Goal: Task Accomplishment & Management: Manage account settings

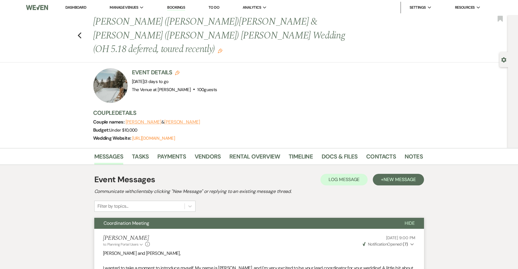
click at [76, 8] on link "Dashboard" at bounding box center [75, 7] width 21 height 5
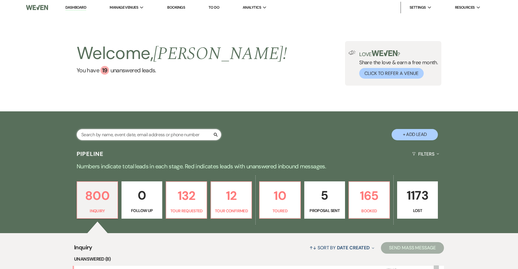
click at [151, 138] on input "text" at bounding box center [149, 134] width 145 height 11
type input "t"
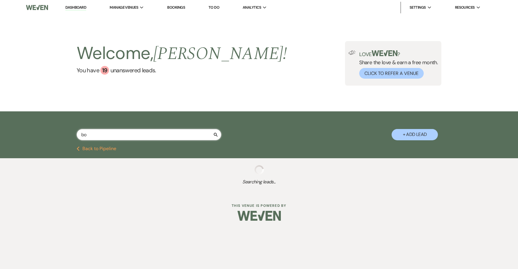
type input "b"
type input "[PERSON_NAME]"
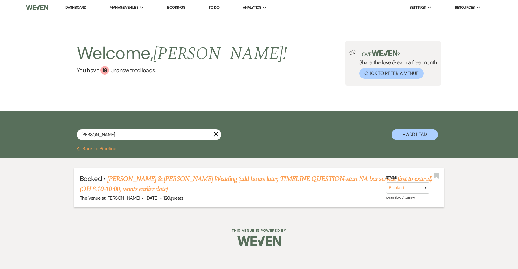
click at [146, 181] on link "[PERSON_NAME] & [PERSON_NAME] Wedding (add hours later, TIMELINE QUESTION-start…" at bounding box center [256, 184] width 352 height 21
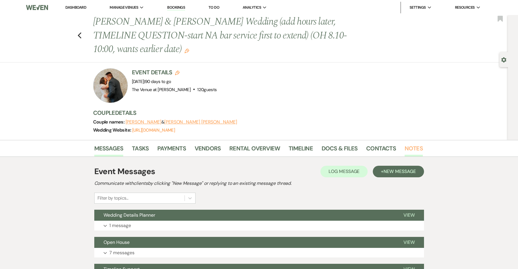
click at [414, 148] on link "Notes" at bounding box center [414, 150] width 18 height 13
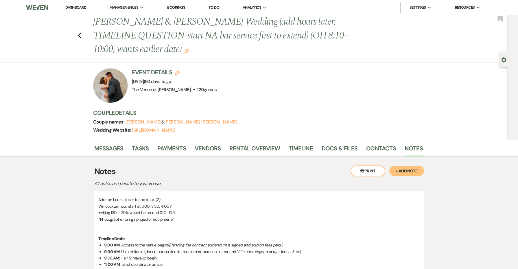
click at [407, 174] on button "+ Add Note" at bounding box center [406, 171] width 35 height 10
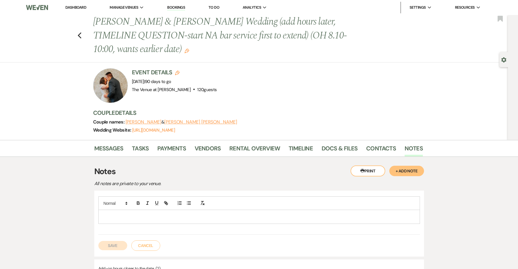
click at [237, 215] on p at bounding box center [259, 216] width 312 height 6
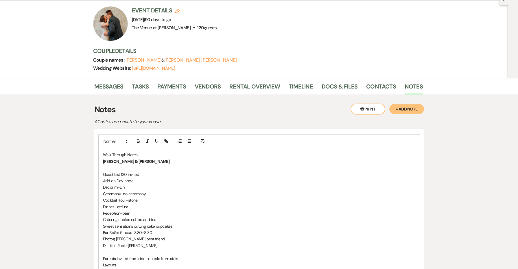
scroll to position [72, 0]
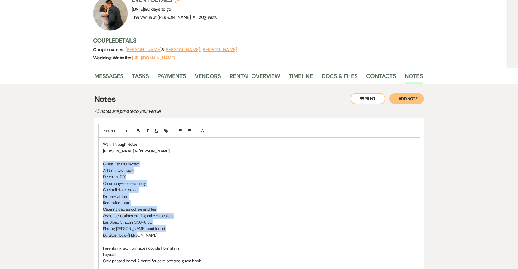
drag, startPoint x: 140, startPoint y: 232, endPoint x: 84, endPoint y: 163, distance: 88.5
click at [191, 131] on line "button" at bounding box center [189, 131] width 3 height 0
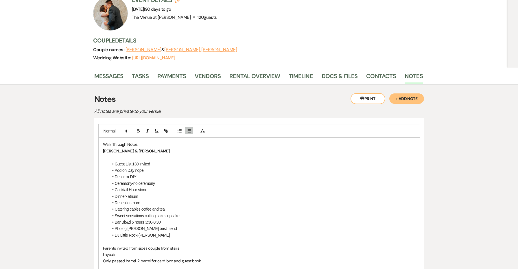
click at [156, 164] on li "Guest List 130 invited" at bounding box center [262, 164] width 307 height 6
click at [128, 174] on li "Decor m-DIY" at bounding box center [262, 177] width 307 height 6
click at [144, 178] on li "Decor -DIY" at bounding box center [262, 177] width 307 height 6
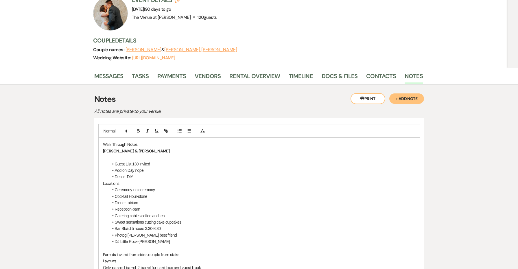
click at [178, 170] on li "Add on Day nope" at bounding box center [262, 170] width 307 height 6
click at [172, 177] on li "Decor -DIY" at bounding box center [262, 177] width 307 height 6
drag, startPoint x: 171, startPoint y: 177, endPoint x: 89, endPoint y: 176, distance: 82.1
click at [171, 238] on li "DJ Little Rock-[PERSON_NAME]" at bounding box center [262, 241] width 307 height 6
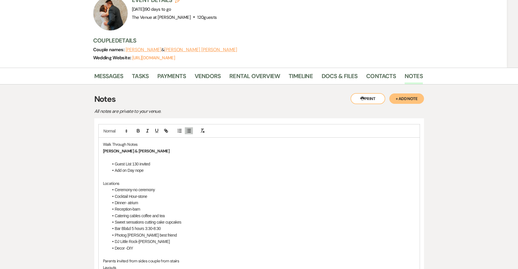
click at [161, 208] on li "Reception-barn" at bounding box center [262, 209] width 307 height 6
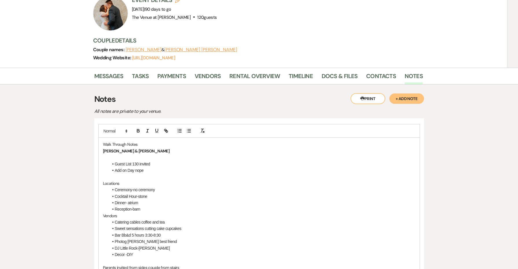
click at [187, 210] on li "Reception-barn" at bounding box center [262, 209] width 307 height 6
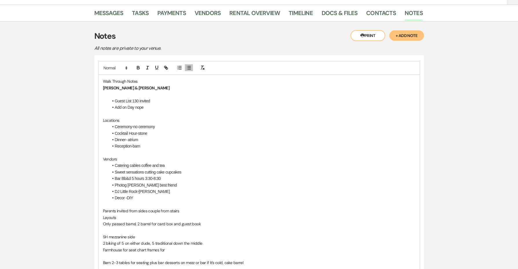
scroll to position [136, 0]
click at [153, 202] on p at bounding box center [259, 204] width 312 height 6
drag, startPoint x: 172, startPoint y: 206, endPoint x: 169, endPoint y: 198, distance: 8.1
click at [169, 201] on p "Reception Deatils" at bounding box center [259, 204] width 312 height 6
click at [164, 194] on li "Decor -DIY" at bounding box center [262, 197] width 307 height 6
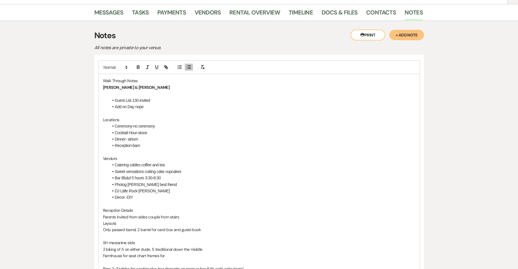
click at [109, 207] on p "Reception Details" at bounding box center [259, 210] width 312 height 6
drag, startPoint x: 206, startPoint y: 225, endPoint x: 92, endPoint y: 213, distance: 114.3
click at [188, 69] on line "button" at bounding box center [189, 69] width 3 height 0
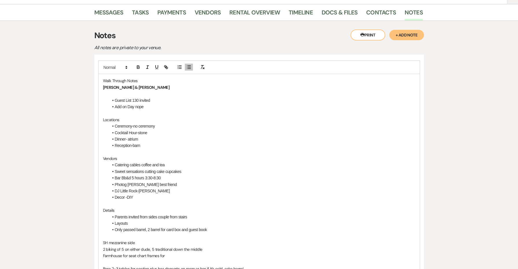
click at [140, 222] on li "Layouts" at bounding box center [262, 223] width 307 height 6
click at [187, 65] on icon "button" at bounding box center [188, 66] width 5 height 5
click at [197, 209] on p "Details" at bounding box center [259, 210] width 312 height 6
click at [191, 214] on li "Parents invited from sides couple from stairs" at bounding box center [262, 217] width 307 height 6
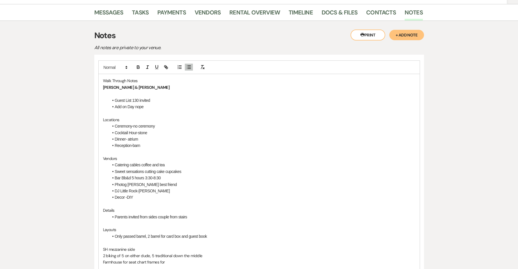
click at [132, 214] on li "Parents invited from sides couple from stairs" at bounding box center [262, 217] width 307 height 6
click at [115, 233] on li "Only passed barrel, 2 barrel for card box and guest book" at bounding box center [262, 236] width 307 height 6
click at [103, 246] on p "SH mezzanine side" at bounding box center [259, 249] width 312 height 6
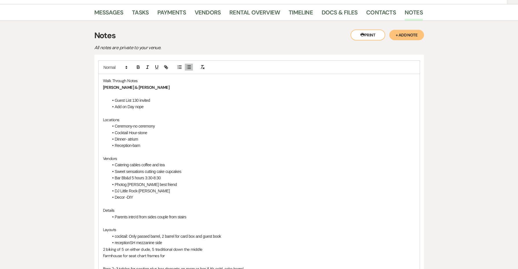
click at [115, 233] on li "cocktail: Only passed barrel, 2 barrel for card box and guest book" at bounding box center [262, 236] width 307 height 6
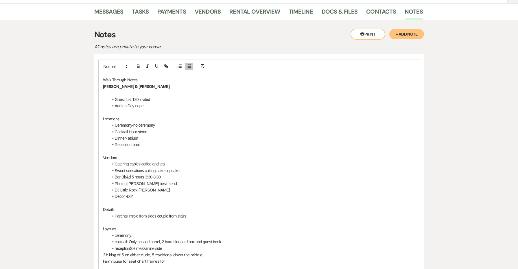
click at [155, 232] on li "ceremony:" at bounding box center [262, 235] width 307 height 6
click at [131, 245] on li "receptionSH mezzanine side" at bounding box center [262, 248] width 307 height 6
click at [102, 251] on div "Walk Through Notes [PERSON_NAME] & [PERSON_NAME] Guest List 130 invited Add on …" at bounding box center [259, 180] width 321 height 214
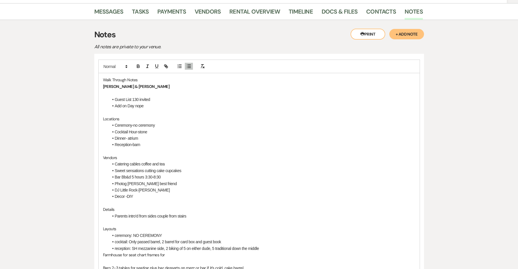
click at [175, 245] on li "reception: SH mezzanine side, 2 biking of 5 on either dude, 5 traditional down …" at bounding box center [262, 248] width 307 height 6
click at [206, 245] on li "reception: SH mezzanine side, 2 viking of 5 on either dude, 5 traditional down …" at bounding box center [262, 248] width 307 height 6
click at [103, 252] on p "Farmhouse for seat chart frames for" at bounding box center [259, 255] width 312 height 6
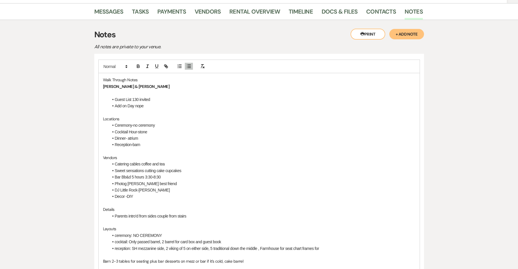
scroll to position [145, 0]
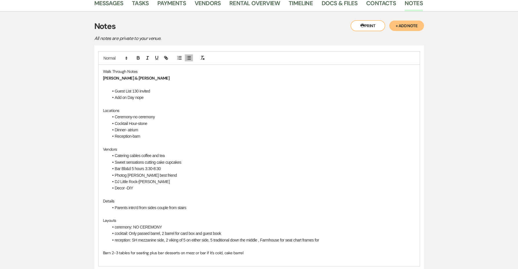
click at [318, 237] on li "reception: SH mezzanine side, 2 viking of 5 on either side, 5 traditional down …" at bounding box center [262, 240] width 307 height 6
click at [104, 250] on p "Barn 2-3 tables for seating plus bar desserts on mezz or bar if it’s cold, cake…" at bounding box center [259, 253] width 312 height 6
click at [142, 243] on li "post dinner Barn 2-3 tables for seating plus bar desserts on mezz or bar if it’…" at bounding box center [262, 246] width 307 height 6
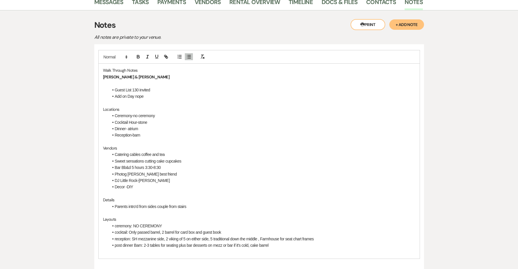
scroll to position [147, 0]
drag, startPoint x: 136, startPoint y: 67, endPoint x: 89, endPoint y: 69, distance: 46.9
click at [137, 75] on p "[PERSON_NAME] & [PERSON_NAME]" at bounding box center [259, 76] width 312 height 6
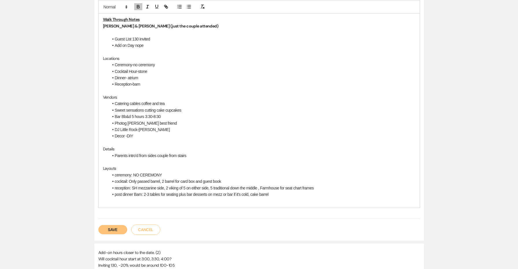
scroll to position [197, 0]
click at [212, 155] on li "Parents intro'd from sides couple from stairs" at bounding box center [262, 156] width 307 height 6
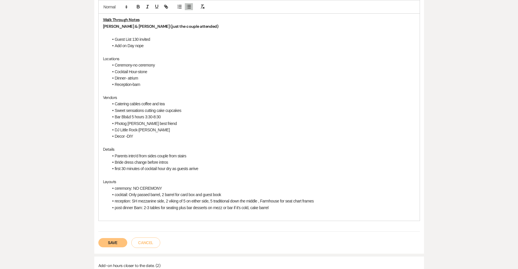
click at [203, 114] on li "Bar Bb&d 5 hours 3:30-8:30" at bounding box center [262, 117] width 307 height 6
click at [203, 116] on li "Bar Bb&d 5 hours 3:30-8:30" at bounding box center [262, 117] width 307 height 6
click at [199, 120] on li "Photog [PERSON_NAME] best friend" at bounding box center [262, 123] width 307 height 6
click at [145, 109] on li "Sweet sensations cutting cake cupcakes" at bounding box center [262, 110] width 307 height 6
click at [125, 115] on li "Bar Bb&d 5 hours 3:30-8:30" at bounding box center [262, 117] width 307 height 6
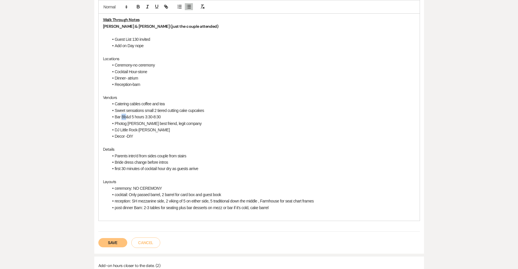
click at [125, 115] on li "Bar Bb&d 5 hours 3:30-8:30" at bounding box center [262, 117] width 307 height 6
click at [131, 114] on li "Bar Bb&d 5 hours 3:30-8:30" at bounding box center [262, 117] width 307 height 6
click at [114, 238] on button "Save" at bounding box center [112, 242] width 29 height 9
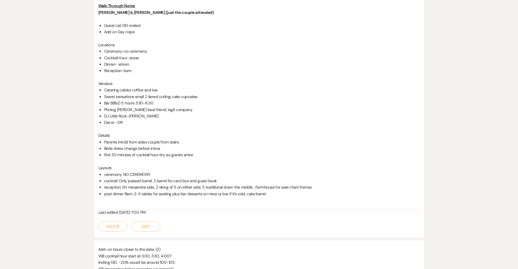
drag, startPoint x: 292, startPoint y: 188, endPoint x: 92, endPoint y: -1, distance: 275.0
click at [92, 0] on html "Dashboard Manage Venues Expand The Venue at [PERSON_NAME] Bookings To Do Analyt…" at bounding box center [259, 271] width 518 height 930
copy div "Walk Through Notes [PERSON_NAME] & [PERSON_NAME] (just the couple attended) Gue…"
drag, startPoint x: 170, startPoint y: 265, endPoint x: 95, endPoint y: 160, distance: 128.7
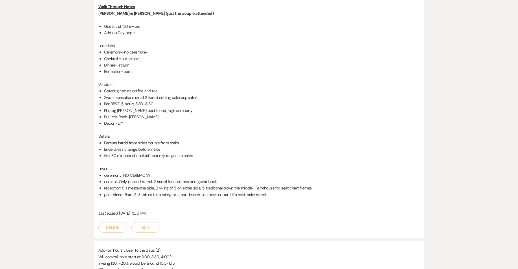
click at [95, 160] on div "Walk Through Notes [PERSON_NAME] & [PERSON_NAME] (just the couple attended) Gue…" at bounding box center [259, 118] width 330 height 241
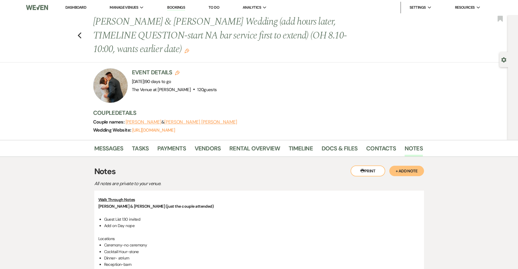
scroll to position [0, 0]
click at [82, 35] on div "Previous [PERSON_NAME] & [PERSON_NAME] Wedding (add hours later, TIMELINE QUEST…" at bounding box center [252, 38] width 511 height 47
click at [81, 35] on icon "Previous" at bounding box center [80, 35] width 4 height 7
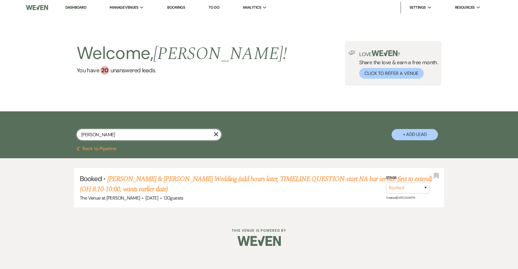
click at [127, 132] on input "[PERSON_NAME]" at bounding box center [149, 134] width 145 height 11
type input "[PERSON_NAME]"
select select "8"
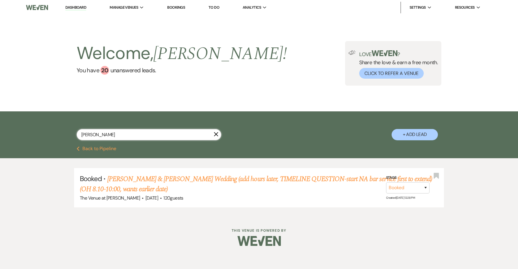
select select "5"
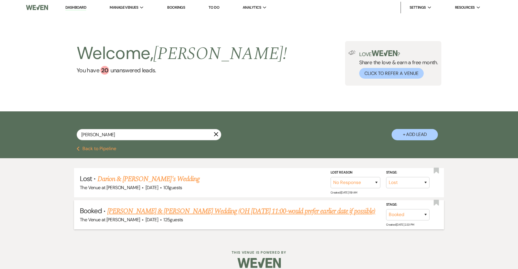
click at [151, 203] on li "Booked · [PERSON_NAME] & [PERSON_NAME] Wedding (OH [DATE] 11:00-would prefer ea…" at bounding box center [259, 214] width 370 height 29
click at [150, 209] on link "[PERSON_NAME] & [PERSON_NAME] Wedding (OH [DATE] 11:00-would prefer earlier dat…" at bounding box center [241, 211] width 268 height 10
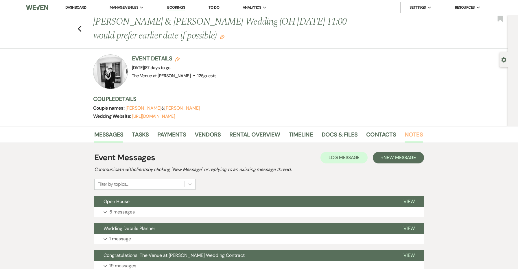
click at [412, 137] on link "Notes" at bounding box center [414, 136] width 18 height 13
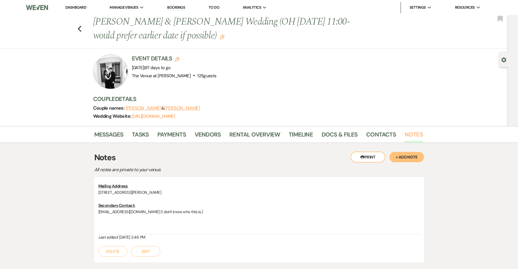
click at [412, 137] on link "Notes" at bounding box center [414, 136] width 18 height 13
click at [403, 158] on button "+ Add Note" at bounding box center [406, 157] width 35 height 10
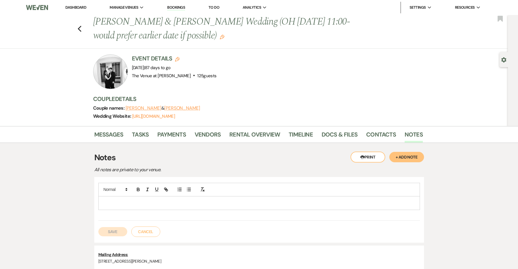
click at [258, 199] on div at bounding box center [259, 202] width 321 height 13
drag, startPoint x: 258, startPoint y: 199, endPoint x: 76, endPoint y: 199, distance: 182.5
click at [76, 199] on div "Messages Tasks Payments Vendors Rental Overview Timeline Docs & Files Contacts …" at bounding box center [259, 232] width 518 height 213
click at [115, 203] on p "Walk Through" at bounding box center [259, 203] width 312 height 6
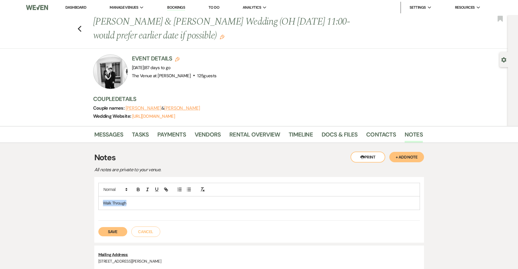
click at [115, 203] on p "Walk Through" at bounding box center [259, 203] width 312 height 6
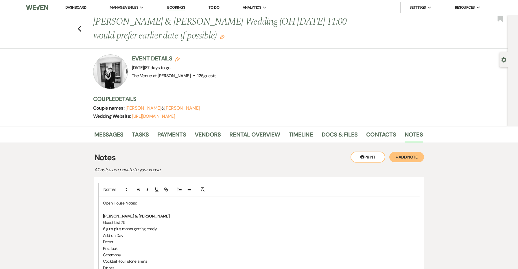
click at [129, 209] on p at bounding box center [259, 209] width 312 height 6
click at [136, 207] on p "[PERSON_NAME] & [PERSON_NAME]" at bounding box center [259, 209] width 312 height 6
click at [140, 221] on p "Guest List 75" at bounding box center [259, 222] width 312 height 6
click at [101, 227] on div "Open House Notes: [PERSON_NAME] & [PERSON_NAME] List 75 6 girls plus moms getti…" at bounding box center [259, 267] width 321 height 143
drag, startPoint x: 208, startPoint y: 228, endPoint x: 182, endPoint y: 227, distance: 25.7
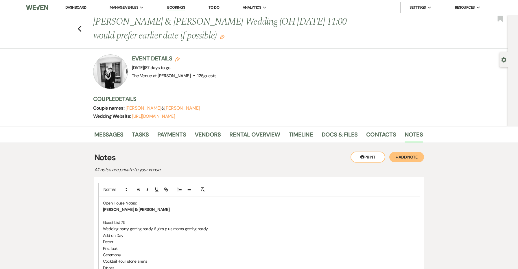
click at [182, 227] on p "Wedding party getting ready 6 girls plus moms getting ready" at bounding box center [259, 229] width 312 height 6
click at [139, 221] on p "Guest List 75" at bounding box center [259, 222] width 312 height 6
drag, startPoint x: 134, startPoint y: 248, endPoint x: 95, endPoint y: 239, distance: 40.6
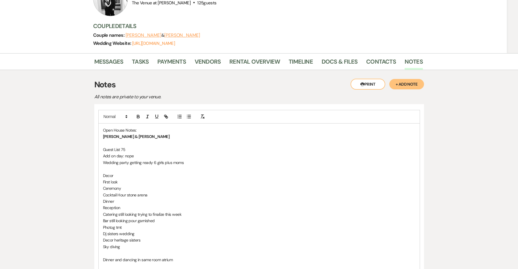
scroll to position [82, 0]
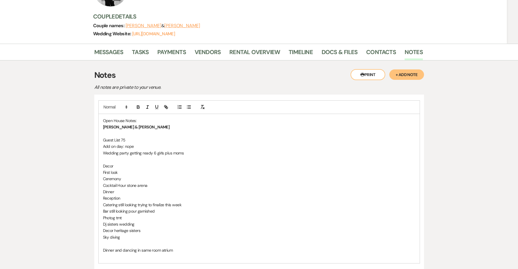
click at [137, 198] on p "Reception" at bounding box center [259, 198] width 312 height 6
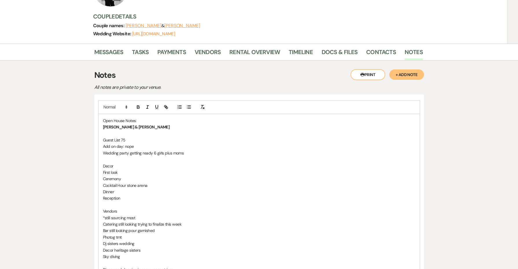
click at [139, 195] on p "Reception" at bounding box center [259, 198] width 312 height 6
click at [111, 209] on p "Detials" at bounding box center [259, 211] width 312 height 6
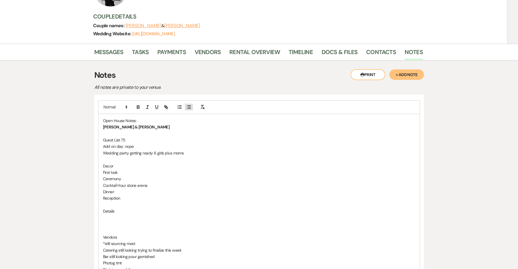
click at [190, 107] on line "button" at bounding box center [189, 107] width 3 height 0
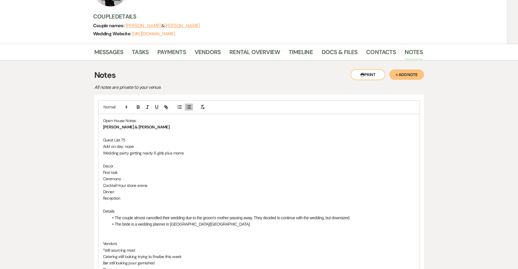
scroll to position [95, 0]
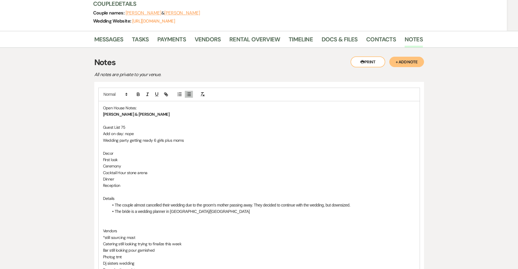
click at [113, 223] on p at bounding box center [259, 224] width 312 height 6
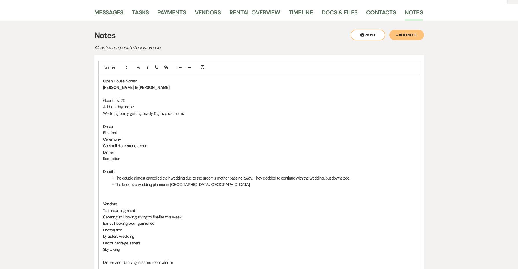
scroll to position [124, 0]
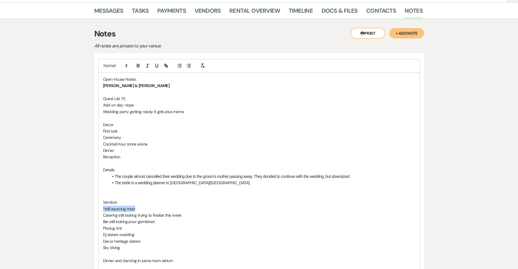
drag, startPoint x: 144, startPoint y: 207, endPoint x: 82, endPoint y: 207, distance: 61.6
click at [82, 207] on div "Messages Tasks Payments Vendors Rental Overview Timeline Docs & Files Contacts …" at bounding box center [259, 202] width 518 height 401
drag, startPoint x: 124, startPoint y: 198, endPoint x: 87, endPoint y: 198, distance: 36.7
click at [87, 198] on div "Messages Tasks Payments Vendors Rental Overview Timeline Docs & Files Contacts …" at bounding box center [259, 202] width 518 height 401
drag, startPoint x: 119, startPoint y: 165, endPoint x: 94, endPoint y: 165, distance: 24.9
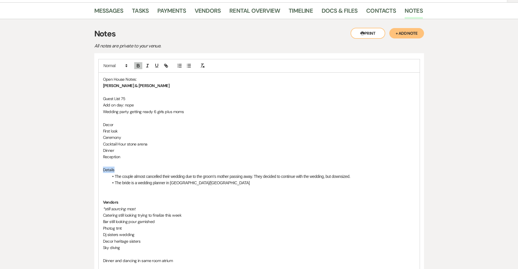
click at [94, 165] on div "Open House Notes: [PERSON_NAME] & [PERSON_NAME] List 75 Add on day: nope Weddin…" at bounding box center [259, 180] width 330 height 254
click at [154, 238] on p "Decor heritage sisters" at bounding box center [259, 241] width 312 height 6
click at [191, 181] on li "The bride is a wedding planner in [GEOGRAPHIC_DATA]/[GEOGRAPHIC_DATA]" at bounding box center [262, 183] width 307 height 6
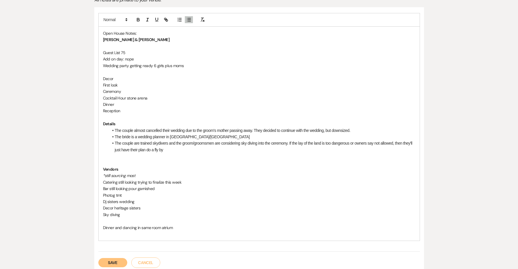
scroll to position [170, 0]
drag, startPoint x: 158, startPoint y: 215, endPoint x: 93, endPoint y: 207, distance: 64.9
click at [93, 207] on div "Messages Tasks Payments Vendors Rental Overview Timeline Docs & Files Contacts …" at bounding box center [259, 163] width 518 height 414
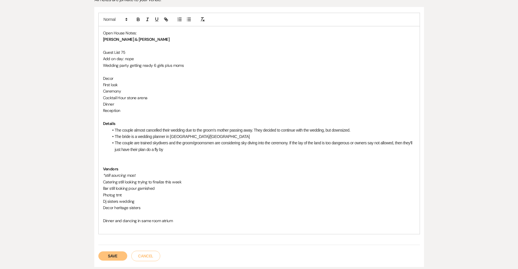
drag, startPoint x: 154, startPoint y: 204, endPoint x: 73, endPoint y: 180, distance: 84.4
click at [73, 180] on div "Messages Tasks Payments Vendors Rental Overview Timeline Docs & Files Contacts …" at bounding box center [259, 160] width 518 height 408
click at [188, 20] on icon "button" at bounding box center [188, 19] width 5 height 5
click at [159, 192] on li "Photog tmt" at bounding box center [262, 195] width 307 height 6
click at [176, 185] on li "Bar still looking pour garnished" at bounding box center [262, 188] width 307 height 6
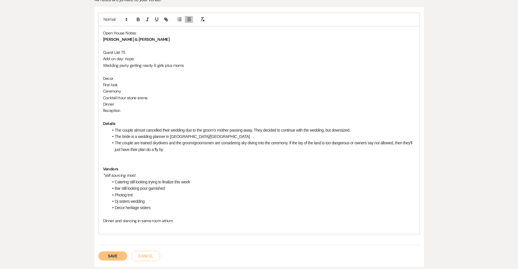
click at [136, 185] on li "Bar still looking pour garnished" at bounding box center [262, 188] width 307 height 6
click at [170, 185] on li "Bar still deciciding between pour garnished" at bounding box center [262, 188] width 307 height 6
click at [131, 192] on li "Photog tmt" at bounding box center [262, 195] width 307 height 6
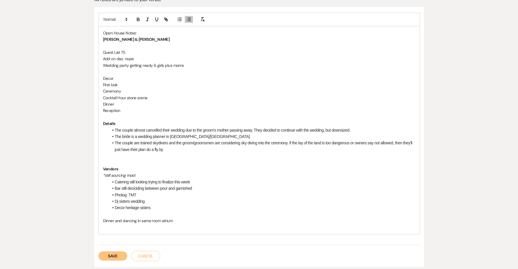
click at [120, 185] on li "Bar still deciciding between pour and garnished" at bounding box center [262, 188] width 307 height 6
click at [128, 179] on li "Catering still looking trying to finalize this week" at bounding box center [262, 182] width 307 height 6
click at [118, 198] on li "Dj sisters wedding" at bounding box center [262, 201] width 307 height 6
click at [124, 204] on li "Decor heritage sisters" at bounding box center [262, 207] width 307 height 6
click at [166, 204] on li "Decor: heritage sisters" at bounding box center [262, 207] width 307 height 6
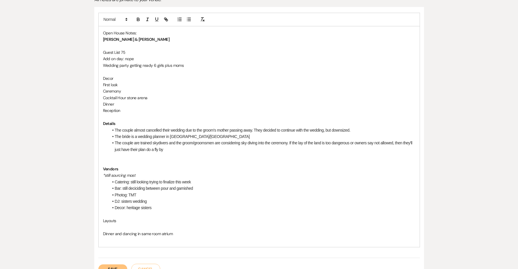
click at [152, 225] on p at bounding box center [259, 227] width 312 height 6
click at [188, 21] on button "button" at bounding box center [189, 19] width 8 height 7
click at [120, 51] on p "Guest List 75" at bounding box center [259, 52] width 312 height 6
drag, startPoint x: 122, startPoint y: 51, endPoint x: 88, endPoint y: 49, distance: 33.6
click at [88, 49] on div "Messages Tasks Payments Vendors Rental Overview Timeline Docs & Files Contacts …" at bounding box center [259, 173] width 518 height 434
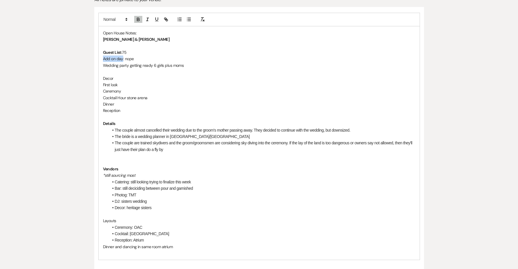
drag, startPoint x: 123, startPoint y: 58, endPoint x: 89, endPoint y: 57, distance: 34.2
click at [89, 57] on div "Messages Tasks Payments Vendors Rental Overview Timeline Docs & Files Contacts …" at bounding box center [259, 173] width 518 height 434
click at [115, 127] on li "The couple almost cancelled their wedding due to the groom's mother passing awa…" at bounding box center [262, 130] width 307 height 6
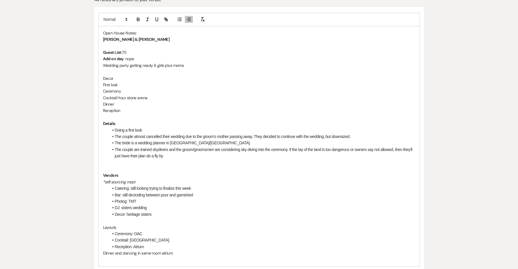
drag, startPoint x: 132, startPoint y: 109, endPoint x: 97, endPoint y: 72, distance: 50.5
click at [97, 72] on div "Open House Notes: [PERSON_NAME] & [PERSON_NAME] List: 75 Add on day : nope Wedd…" at bounding box center [259, 153] width 330 height 292
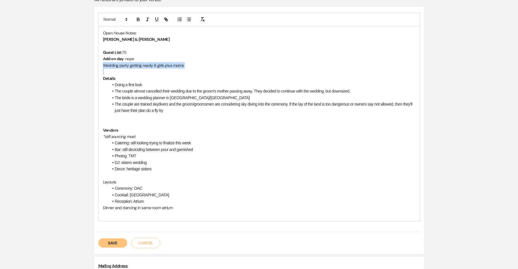
drag, startPoint x: 189, startPoint y: 67, endPoint x: 99, endPoint y: 61, distance: 90.2
click at [99, 61] on div "Open House Notes: [PERSON_NAME] & [PERSON_NAME] List: 75 Add on day : nope Wedd…" at bounding box center [259, 123] width 321 height 195
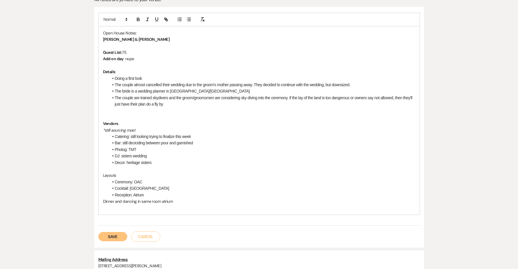
click at [196, 102] on li "The couple are trained skydivers and the groom/groomsmen are considering sky di…" at bounding box center [262, 101] width 307 height 13
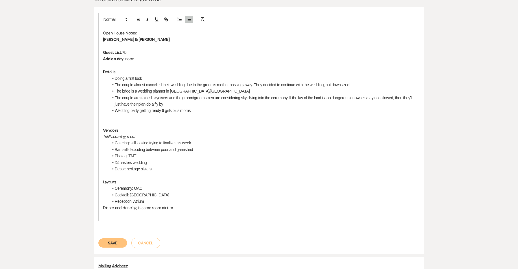
click at [140, 118] on p at bounding box center [259, 117] width 312 height 6
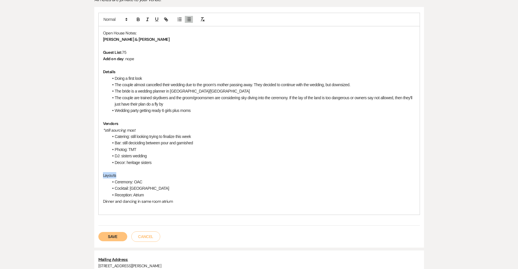
drag, startPoint x: 106, startPoint y: 173, endPoint x: 85, endPoint y: 173, distance: 21.4
click at [85, 173] on div "Messages Tasks Payments Vendors Rental Overview Timeline Docs & Files Contacts …" at bounding box center [259, 150] width 518 height 388
click at [162, 192] on li "Reception: Atrium" at bounding box center [262, 195] width 307 height 6
click at [183, 193] on li "Reception: Atrium *prioritizes doing everyting in the same room" at bounding box center [262, 195] width 307 height 6
drag, startPoint x: 171, startPoint y: 200, endPoint x: 85, endPoint y: 198, distance: 85.9
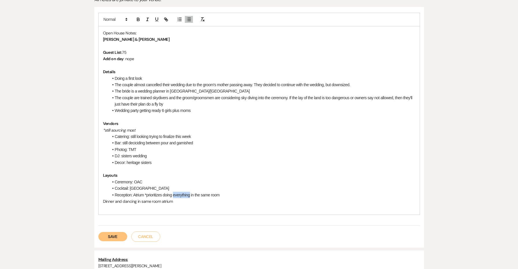
click at [85, 198] on div "Messages Tasks Payments Vendors Rental Overview Timeline Docs & Files Contacts …" at bounding box center [259, 150] width 518 height 388
drag, startPoint x: 138, startPoint y: 32, endPoint x: 73, endPoint y: 29, distance: 65.4
click at [73, 29] on div "Messages Tasks Payments Vendors Rental Overview Timeline Docs & Files Contacts …" at bounding box center [259, 150] width 518 height 388
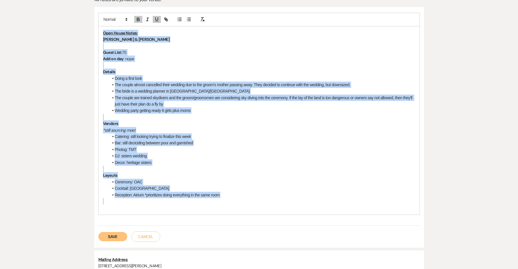
drag, startPoint x: 231, startPoint y: 195, endPoint x: 98, endPoint y: 15, distance: 223.6
click at [98, 15] on div "Open House Notes: [PERSON_NAME] & [PERSON_NAME] List: 75 Add on day : nope Deta…" at bounding box center [259, 114] width 322 height 202
copy div "Open House Notes: [PERSON_NAME] & [PERSON_NAME] List: 75 Add on day : nope Deta…"
click at [111, 234] on button "Save" at bounding box center [112, 236] width 29 height 9
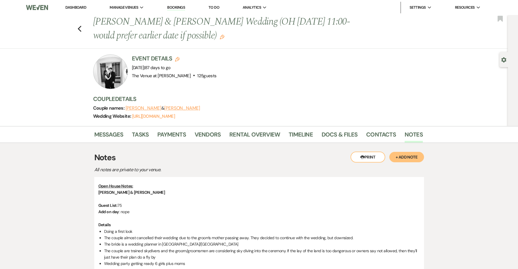
scroll to position [0, 0]
click at [81, 25] on button "Previous" at bounding box center [80, 28] width 4 height 8
select select "8"
select select "5"
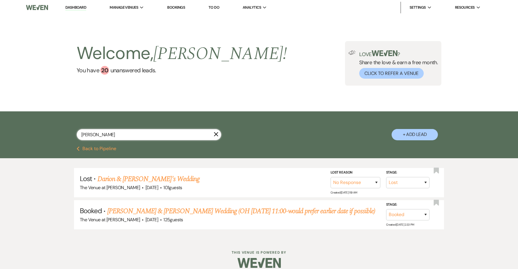
click at [93, 133] on input "[PERSON_NAME]" at bounding box center [149, 134] width 145 height 11
type input "ariel"
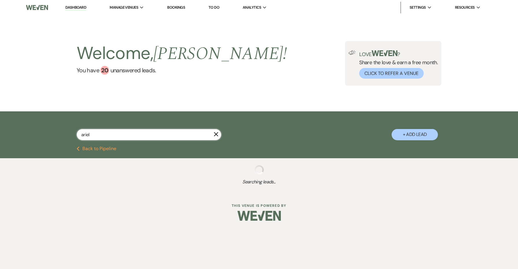
select select "8"
select select "6"
select select "8"
select select "5"
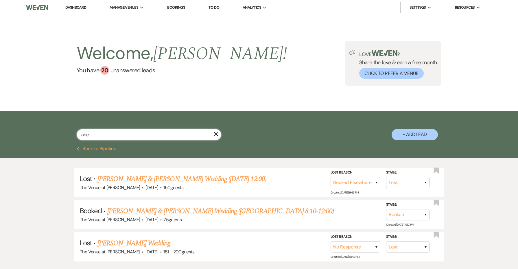
type input "[PERSON_NAME]"
drag, startPoint x: 99, startPoint y: 148, endPoint x: 123, endPoint y: 211, distance: 68.0
click at [123, 211] on link "[PERSON_NAME] & [PERSON_NAME] Wedding ([GEOGRAPHIC_DATA] 8.10-12:00)" at bounding box center [220, 211] width 227 height 10
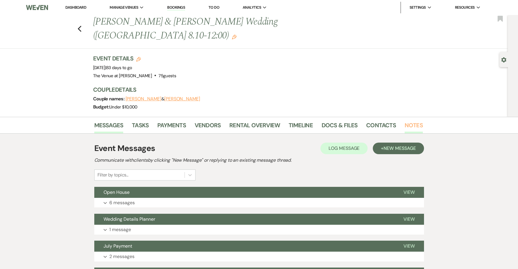
click at [409, 121] on link "Notes" at bounding box center [414, 127] width 18 height 13
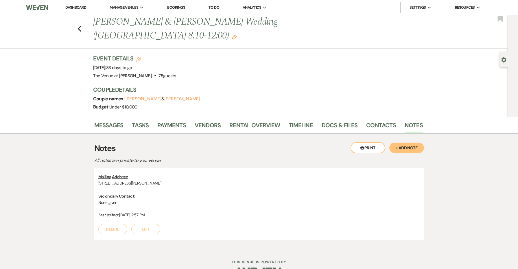
click at [410, 143] on button "+ Add Note" at bounding box center [406, 148] width 35 height 10
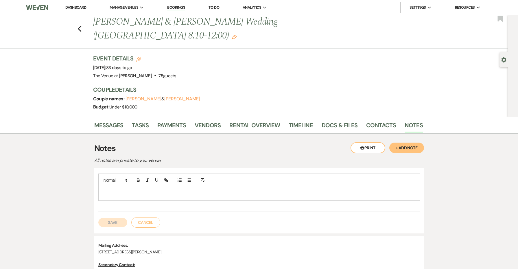
click at [236, 191] on p at bounding box center [259, 194] width 312 height 6
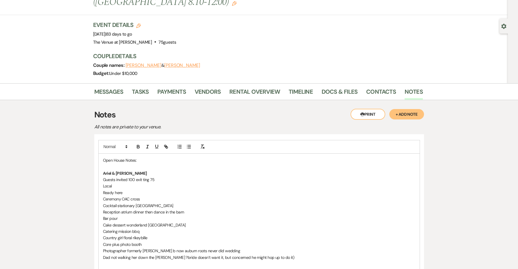
scroll to position [43, 0]
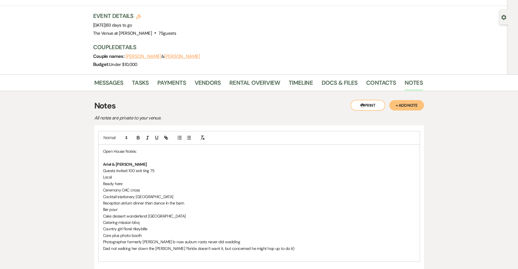
click at [121, 154] on p at bounding box center [259, 157] width 312 height 6
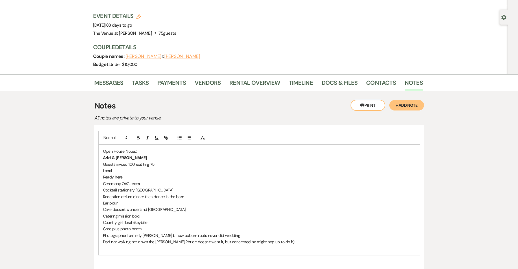
click at [134, 154] on p "Ariel & [PERSON_NAME]" at bounding box center [259, 157] width 312 height 6
drag, startPoint x: 221, startPoint y: 143, endPoint x: 128, endPoint y: 142, distance: 93.7
click at [128, 154] on p "[PERSON_NAME] & [PERSON_NAME] (the couple attended with both of their moms)" at bounding box center [259, 157] width 312 height 6
drag, startPoint x: 117, startPoint y: 136, endPoint x: 86, endPoint y: 136, distance: 30.9
click at [86, 136] on div "Messages Tasks Payments Vendors Rental Overview Timeline Docs & Files Contacts …" at bounding box center [259, 223] width 518 height 298
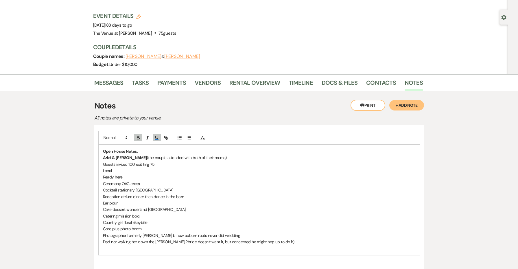
click at [116, 161] on p "Guests invited 100 exit ting 75" at bounding box center [259, 164] width 312 height 6
drag, startPoint x: 155, startPoint y: 150, endPoint x: 142, endPoint y: 150, distance: 13.3
click at [142, 161] on p "Guest List: invited 100 exit ting 75" at bounding box center [259, 164] width 312 height 6
click at [191, 161] on p "Guest List: invited 100 expecting 75" at bounding box center [259, 164] width 312 height 6
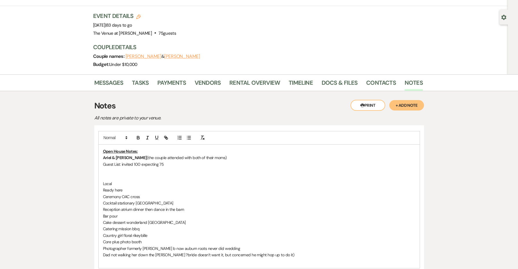
click at [152, 187] on p "Ready here" at bounding box center [259, 190] width 312 height 6
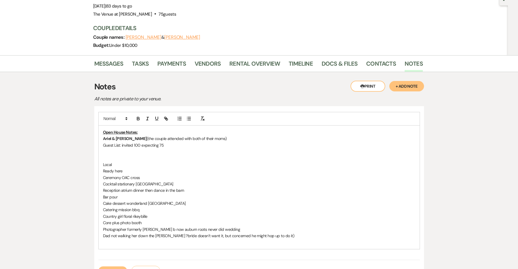
scroll to position [63, 0]
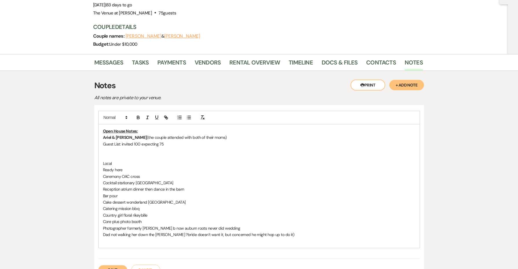
click at [133, 199] on p "Cake dessert wonderland [GEOGRAPHIC_DATA]" at bounding box center [259, 202] width 312 height 6
click at [195, 186] on p "Reception atrium dinner then dance in the barn" at bounding box center [259, 189] width 312 height 6
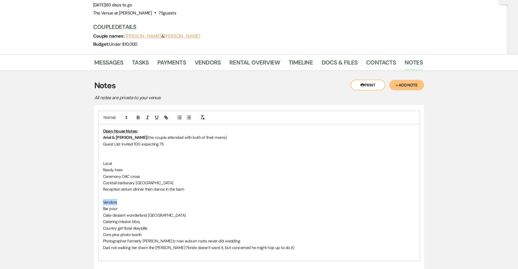
drag, startPoint x: 111, startPoint y: 186, endPoint x: 90, endPoint y: 186, distance: 21.4
click at [89, 186] on div "Messages Tasks Payments Vendors Rental Overview Timeline Docs & Files Contacts …" at bounding box center [259, 215] width 518 height 323
click at [108, 205] on p "Bar pour" at bounding box center [259, 208] width 312 height 6
drag, startPoint x: 109, startPoint y: 193, endPoint x: 92, endPoint y: 193, distance: 17.7
click at [92, 193] on div "Messages Tasks Payments Vendors Rental Overview Timeline Docs & Files Contacts …" at bounding box center [259, 215] width 518 height 323
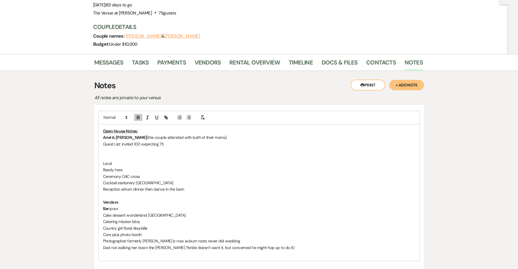
click at [124, 212] on p "Cake dessert wonderland [GEOGRAPHIC_DATA]" at bounding box center [259, 215] width 312 height 6
drag, startPoint x: 126, startPoint y: 200, endPoint x: 87, endPoint y: 199, distance: 39.1
click at [87, 199] on div "Messages Tasks Payments Vendors Rental Overview Timeline Docs & Files Contacts …" at bounding box center [259, 215] width 518 height 323
click at [117, 218] on p "Catering mission bbq" at bounding box center [259, 221] width 312 height 6
drag, startPoint x: 117, startPoint y: 205, endPoint x: 86, endPoint y: 205, distance: 30.9
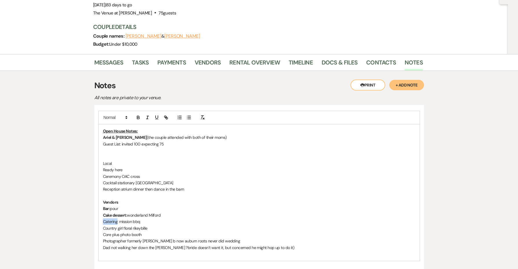
click at [86, 205] on div "Messages Tasks Payments Vendors Rental Overview Timeline Docs & Files Contacts …" at bounding box center [259, 215] width 518 height 323
click at [102, 211] on div "Open House Notes: [PERSON_NAME] & [PERSON_NAME] (the couple attended with both …" at bounding box center [259, 192] width 321 height 137
drag, startPoint x: 112, startPoint y: 212, endPoint x: 84, endPoint y: 210, distance: 27.6
click at [84, 210] on div "Messages Tasks Payments Vendors Rental Overview Timeline Docs & Files Contacts …" at bounding box center [259, 215] width 518 height 323
click at [149, 225] on p "Floral: Country girl floral rikeybille" at bounding box center [259, 228] width 312 height 6
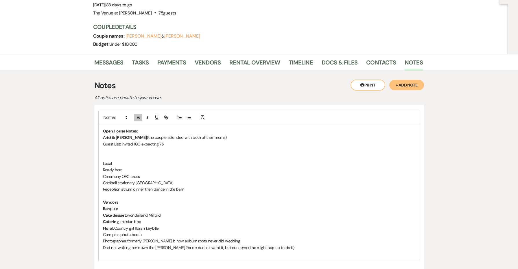
click at [149, 225] on p "Floral: Country girl floral rikeybille" at bounding box center [259, 228] width 312 height 6
click at [104, 231] on p "Core plus photo booth" at bounding box center [259, 234] width 312 height 6
drag, startPoint x: 108, startPoint y: 219, endPoint x: 88, endPoint y: 217, distance: 20.1
click at [88, 217] on div "Messages Tasks Payments Vendors Rental Overview Timeline Docs & Files Contacts …" at bounding box center [259, 215] width 518 height 323
drag, startPoint x: 108, startPoint y: 219, endPoint x: 94, endPoint y: 218, distance: 13.7
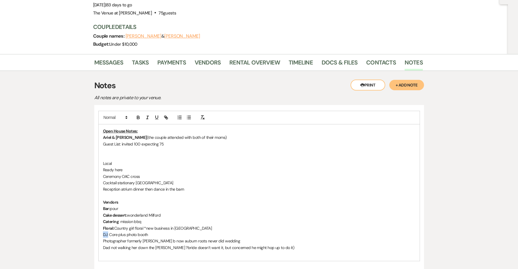
click at [94, 218] on div "Open House Notes: [PERSON_NAME] & [PERSON_NAME] (the couple attended with both …" at bounding box center [259, 199] width 330 height 189
click at [154, 231] on p "DJ: Core plus photo booth" at bounding box center [259, 234] width 312 height 6
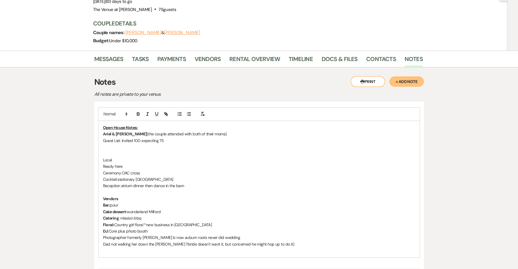
scroll to position [67, 0]
drag, startPoint x: 127, startPoint y: 220, endPoint x: 84, endPoint y: 220, distance: 42.5
click at [84, 220] on div "Messages Tasks Payments Vendors Rental Overview Timeline Docs & Files Contacts …" at bounding box center [259, 211] width 518 height 323
click at [128, 234] on strong "Photographer" at bounding box center [116, 236] width 26 height 5
drag, startPoint x: 225, startPoint y: 222, endPoint x: 187, endPoint y: 219, distance: 37.7
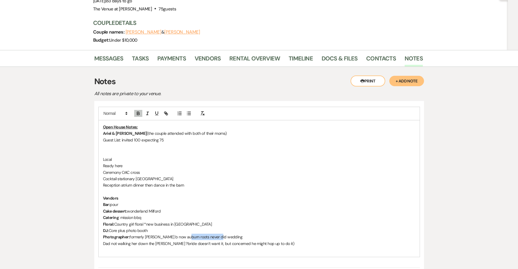
click at [187, 234] on p "Photographer: formerly [PERSON_NAME] b now auburn roots never did wedding" at bounding box center [259, 237] width 312 height 6
click at [139, 189] on p at bounding box center [259, 192] width 312 height 6
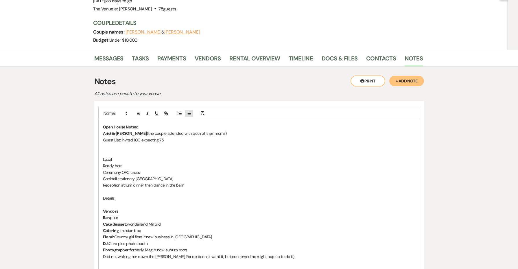
click at [187, 111] on icon "button" at bounding box center [188, 113] width 5 height 5
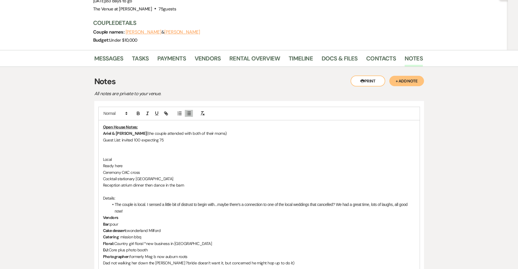
click at [196, 201] on li "The couple is local. I sensed a little bit of distrust to begin with...maybe th…" at bounding box center [262, 207] width 307 height 13
click at [190, 201] on li "The couple is local. I sensed a little bit of distrust from the groom to begin …" at bounding box center [262, 207] width 307 height 13
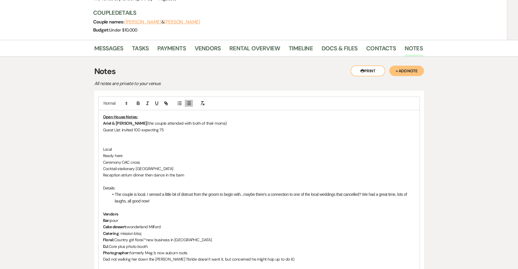
scroll to position [80, 0]
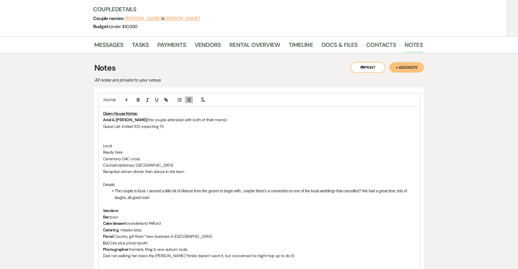
click at [197, 246] on p "Photographer: formerly [PERSON_NAME] b now auburn roots" at bounding box center [259, 249] width 312 height 6
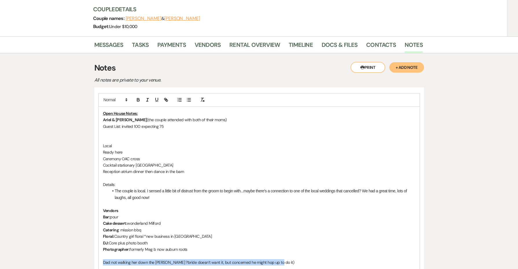
drag, startPoint x: 285, startPoint y: 245, endPoint x: 69, endPoint y: 246, distance: 215.8
click at [69, 246] on div "Messages Tasks Payments Vendors Rental Overview Timeline Docs & Files Contacts …" at bounding box center [259, 214] width 518 height 356
click at [158, 188] on li "The couple is local. I sensed a little bit of distrust from the groom to begin …" at bounding box center [262, 194] width 307 height 13
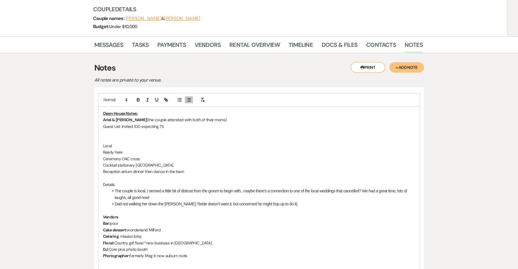
click at [117, 201] on li "Dad not walking her down the [PERSON_NAME] ?bride doesn’t want it, but concerne…" at bounding box center [262, 204] width 307 height 6
click at [139, 201] on li "The FOB is not walking her down the [PERSON_NAME] ?bride doesn’t want it, but c…" at bounding box center [262, 204] width 307 height 6
click at [138, 201] on li "The FOB is not walking her down the [PERSON_NAME] ?bride doesn’t want it, but c…" at bounding box center [262, 204] width 307 height 6
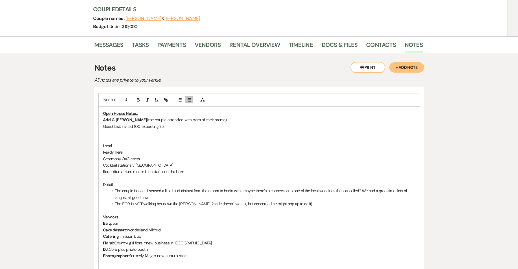
click at [185, 201] on li "The FOB is NOT walking her down the [PERSON_NAME] ?bride doesn’t want it, but c…" at bounding box center [262, 204] width 307 height 6
click at [237, 201] on li "The FOB is NOT walking her down the aisle. The bride doesn’t want it, but conce…" at bounding box center [262, 204] width 307 height 6
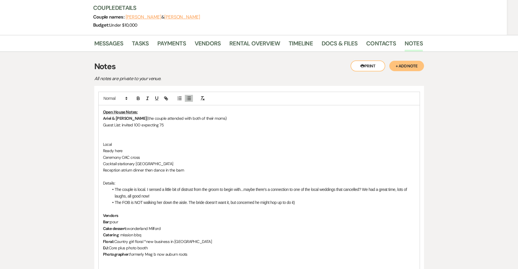
scroll to position [82, 0]
click at [349, 199] on li "The FOB is NOT walking her down the aisle. The bride doesn’t want it, but she a…" at bounding box center [262, 202] width 307 height 6
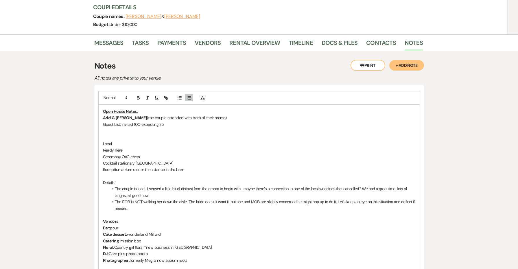
drag, startPoint x: 130, startPoint y: 167, endPoint x: 83, endPoint y: 166, distance: 47.1
click at [83, 166] on div "Messages Tasks Payments Vendors Rental Overview Timeline Docs & Files Contacts …" at bounding box center [259, 218] width 518 height 369
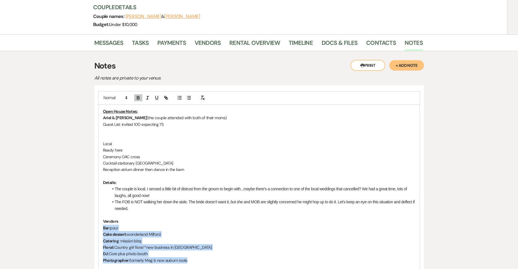
drag, startPoint x: 192, startPoint y: 245, endPoint x: 97, endPoint y: 213, distance: 100.2
click at [97, 213] on div "Open House Notes: [PERSON_NAME] & [PERSON_NAME] (the couple attended with both …" at bounding box center [259, 202] width 330 height 234
click at [188, 95] on icon "button" at bounding box center [188, 97] width 5 height 5
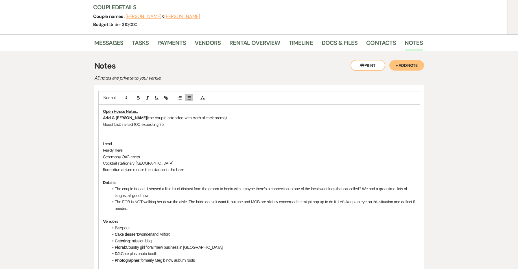
click at [116, 186] on li "The couple is local. I sensed a little bit of distrust from the groom to begin …" at bounding box center [262, 192] width 307 height 13
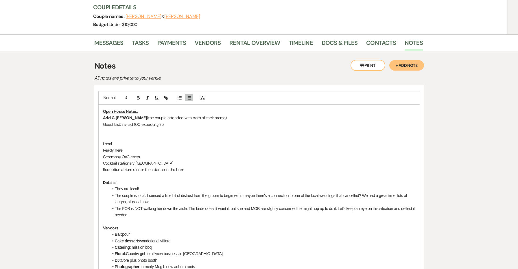
drag, startPoint x: 129, startPoint y: 134, endPoint x: 91, endPoint y: 123, distance: 40.3
click at [91, 123] on div "Messages Tasks Payments Vendors Rental Overview Timeline Docs & Files Contacts …" at bounding box center [259, 221] width 518 height 375
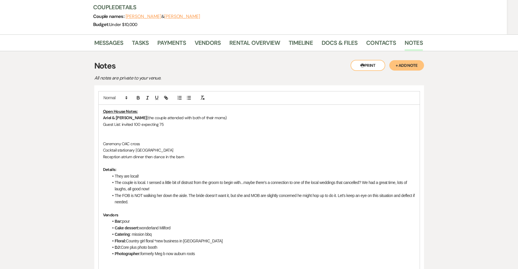
click at [229, 257] on p at bounding box center [259, 260] width 312 height 6
drag, startPoint x: 122, startPoint y: 248, endPoint x: 95, endPoint y: 249, distance: 27.5
click at [95, 249] on div "Open House Notes: [PERSON_NAME] & [PERSON_NAME] (the couple attended with both …" at bounding box center [259, 205] width 330 height 241
click at [126, 269] on p at bounding box center [259, 273] width 312 height 6
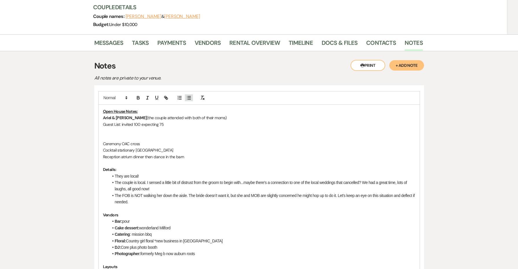
click at [190, 99] on line "button" at bounding box center [189, 99] width 3 height 0
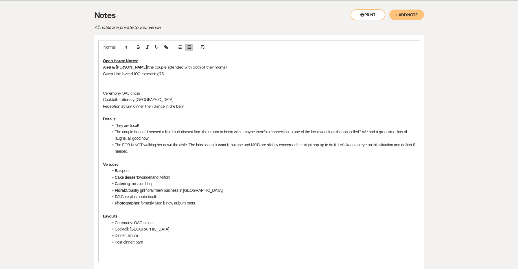
scroll to position [138, 0]
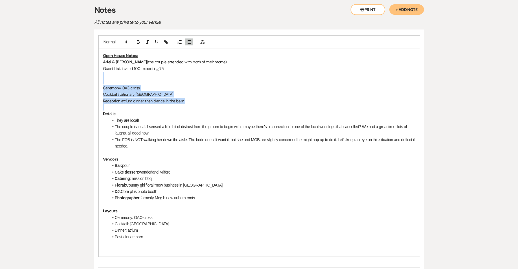
drag, startPoint x: 190, startPoint y: 89, endPoint x: 75, endPoint y: 58, distance: 118.7
click at [75, 58] on div "Messages Tasks Payments Vendors Rental Overview Timeline Docs & Files Contacts …" at bounding box center [259, 176] width 518 height 395
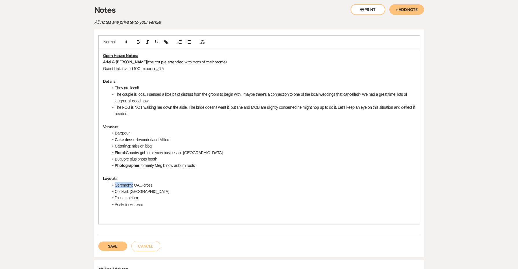
drag, startPoint x: 133, startPoint y: 169, endPoint x: 113, endPoint y: 168, distance: 20.3
click at [113, 182] on li "Ceremony: OAC-cross" at bounding box center [262, 185] width 307 height 6
drag, startPoint x: 129, startPoint y: 175, endPoint x: 109, endPoint y: 175, distance: 20.0
drag, startPoint x: 127, startPoint y: 181, endPoint x: 113, endPoint y: 181, distance: 14.5
click at [113, 195] on li "Dinner: atrium" at bounding box center [262, 198] width 307 height 6
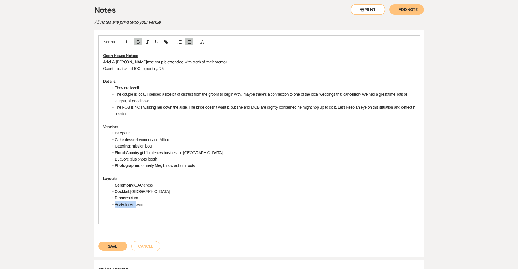
drag, startPoint x: 135, startPoint y: 189, endPoint x: 112, endPoint y: 189, distance: 23.4
click at [112, 201] on li "Post-dinner: barn" at bounding box center [262, 204] width 307 height 6
click at [173, 208] on p at bounding box center [259, 211] width 312 height 6
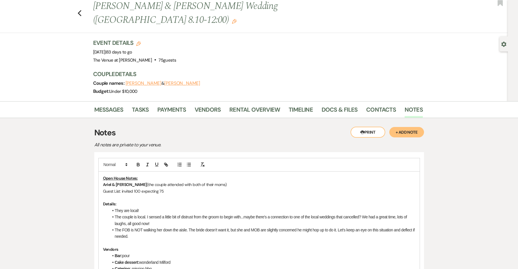
scroll to position [15, 0]
drag, startPoint x: 120, startPoint y: 176, endPoint x: 89, endPoint y: 175, distance: 31.5
click at [227, 175] on p "Open House Notes:" at bounding box center [259, 178] width 312 height 6
click at [218, 182] on p "[PERSON_NAME] & [PERSON_NAME] (the couple attended with both of their moms)" at bounding box center [259, 185] width 312 height 6
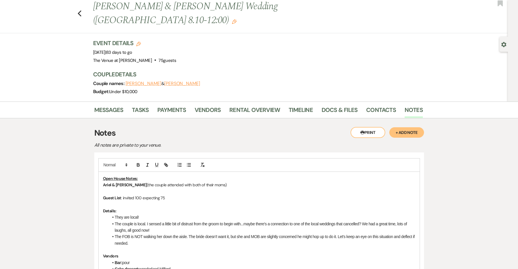
click at [187, 195] on p "Guest List : invited 100 expecting 75" at bounding box center [259, 198] width 312 height 6
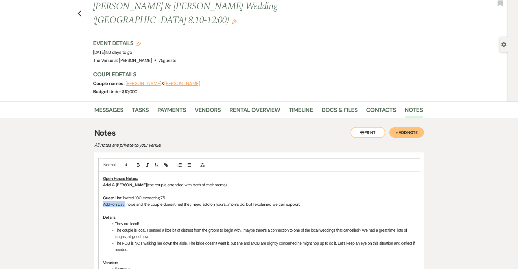
drag, startPoint x: 125, startPoint y: 191, endPoint x: 89, endPoint y: 187, distance: 36.2
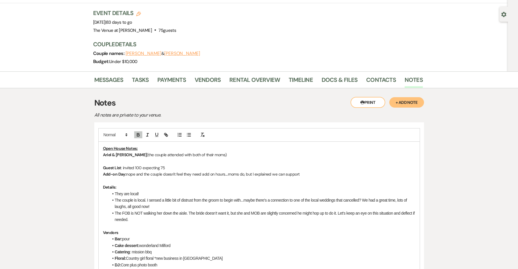
scroll to position [138, 0]
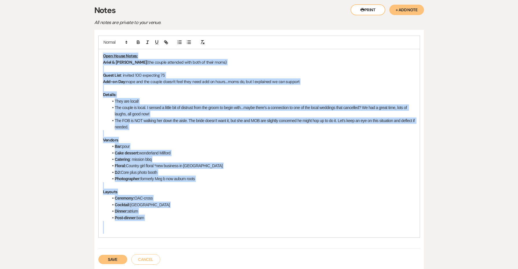
copy div "Open House Notes: [PERSON_NAME] & [PERSON_NAME] (the couple attended with both …"
click at [119, 255] on button "Save" at bounding box center [112, 259] width 29 height 9
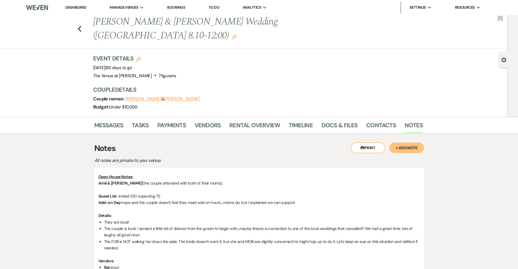
scroll to position [0, 0]
click at [80, 26] on use "button" at bounding box center [80, 29] width 4 height 6
select select "8"
select select "6"
select select "8"
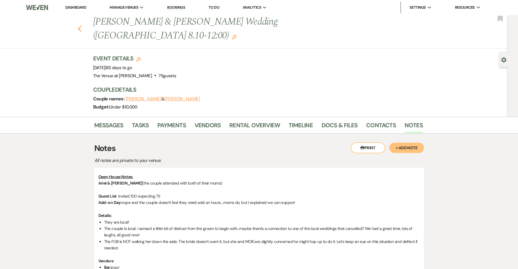
select select "5"
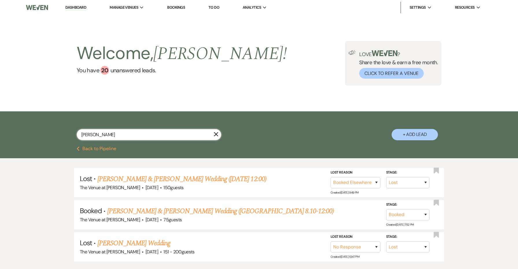
type input "[PERSON_NAME]"
select select "8"
select select "5"
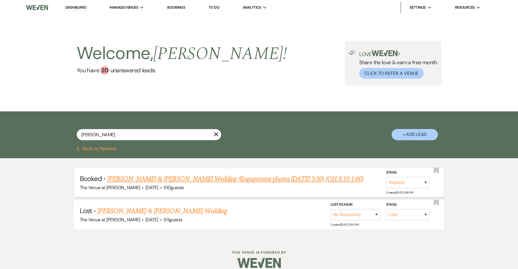
click at [130, 179] on link "[PERSON_NAME] & [PERSON_NAME] Wedding (Engagement photos [DATE] 3:30) (OH 8.10 …" at bounding box center [235, 179] width 256 height 10
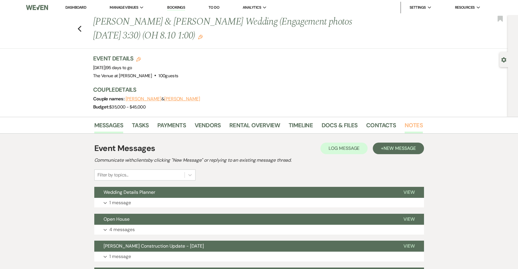
click at [411, 126] on link "Notes" at bounding box center [414, 127] width 18 height 13
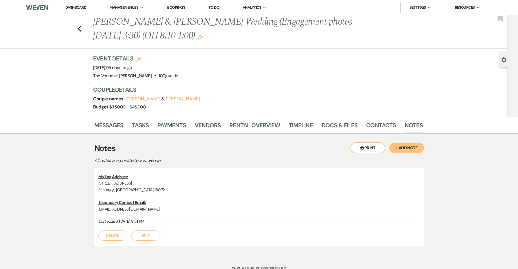
click at [402, 150] on button "+ Add Note" at bounding box center [406, 148] width 35 height 10
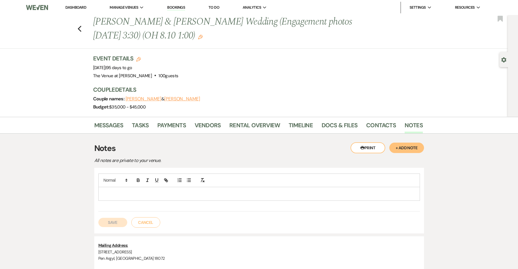
click at [194, 194] on p at bounding box center [259, 194] width 312 height 6
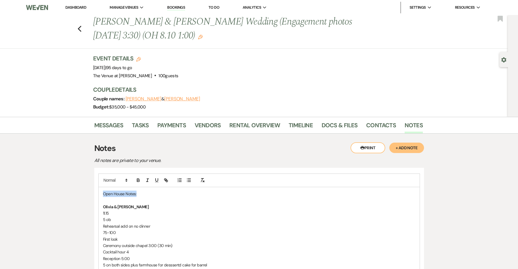
drag, startPoint x: 152, startPoint y: 193, endPoint x: 75, endPoint y: 192, distance: 76.4
click at [141, 206] on p "Olivia & [PERSON_NAME]" at bounding box center [259, 207] width 312 height 6
drag, startPoint x: 204, startPoint y: 205, endPoint x: 132, endPoint y: 205, distance: 72.3
click at [132, 205] on p "[PERSON_NAME] & [PERSON_NAME] (attended with both sets of parents)" at bounding box center [259, 207] width 312 height 6
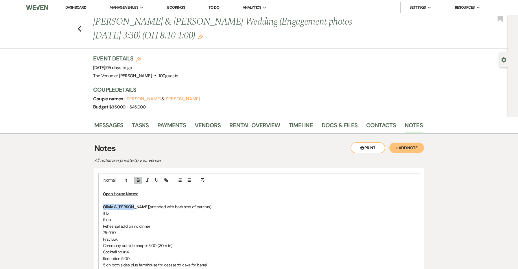
drag, startPoint x: 128, startPoint y: 212, endPoint x: 90, endPoint y: 211, distance: 37.9
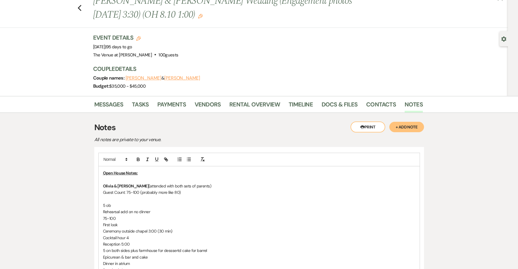
scroll to position [27, 0]
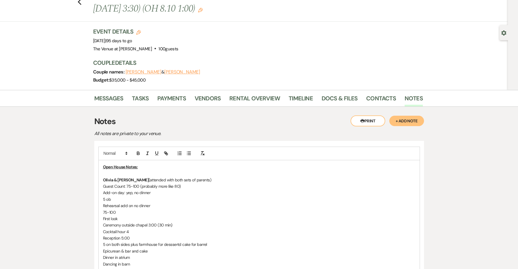
drag, startPoint x: 154, startPoint y: 206, endPoint x: 87, endPoint y: 198, distance: 67.3
click at [154, 194] on p "Add-on day: yep, no dinner" at bounding box center [259, 192] width 312 height 6
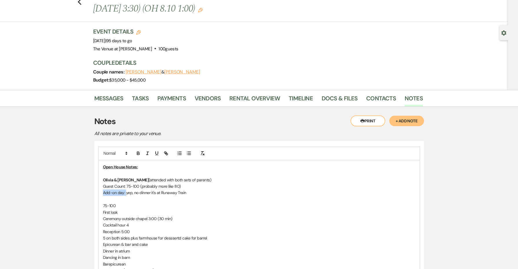
drag, startPoint x: 126, startPoint y: 192, endPoint x: 89, endPoint y: 191, distance: 36.2
drag, startPoint x: 126, startPoint y: 185, endPoint x: 89, endPoint y: 185, distance: 36.2
drag, startPoint x: 119, startPoint y: 204, endPoint x: 93, endPoint y: 204, distance: 25.7
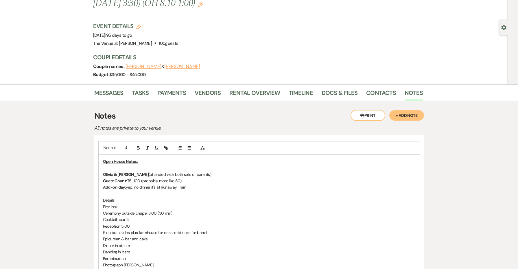
scroll to position [33, 0]
click at [103, 204] on p "First look" at bounding box center [259, 206] width 312 height 6
click at [187, 146] on icon "button" at bounding box center [188, 147] width 5 height 5
click at [174, 204] on li "First look" at bounding box center [262, 206] width 307 height 6
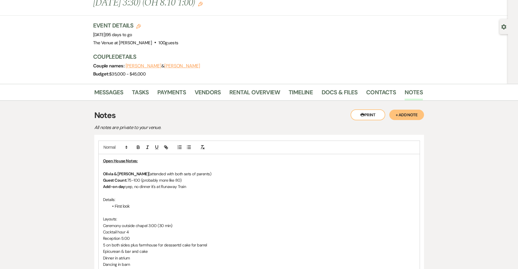
click at [103, 224] on p "Ceremony outside chapel 3:00 (30 min)" at bounding box center [259, 225] width 312 height 6
click at [188, 147] on line "button" at bounding box center [189, 147] width 3 height 0
click at [132, 224] on li "Ceremony outside chapel 3:00 (30 min)" at bounding box center [262, 225] width 307 height 6
drag, startPoint x: 159, startPoint y: 223, endPoint x: 134, endPoint y: 222, distance: 24.9
click at [134, 222] on li "Ceremony: outside chapel 3:00 (30 min)" at bounding box center [262, 225] width 307 height 6
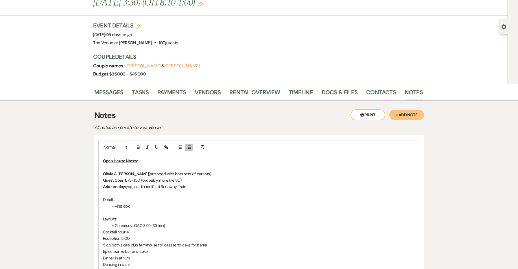
click at [167, 223] on li "Ceremony: OAC 3:00 (30 min)" at bounding box center [262, 225] width 307 height 6
click at [101, 229] on div "Open House Notes: [PERSON_NAME] & [PERSON_NAME] (attended with both sets of par…" at bounding box center [259, 254] width 321 height 201
click at [103, 236] on p "Reception 5:00" at bounding box center [259, 238] width 312 height 6
click at [136, 205] on li "First look" at bounding box center [262, 206] width 307 height 6
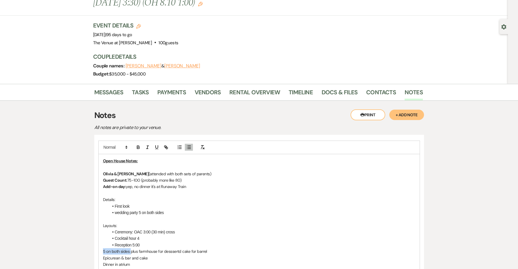
drag, startPoint x: 125, startPoint y: 250, endPoint x: 80, endPoint y: 246, distance: 45.3
click at [126, 242] on li "Reception 5:00 plus farmhouse for desssertd cake for barrel" at bounding box center [262, 245] width 307 height 6
click at [148, 243] on li "Dinner: atrium 5:00 plus farmhouse for desssertd cake for barrel" at bounding box center [262, 245] width 307 height 6
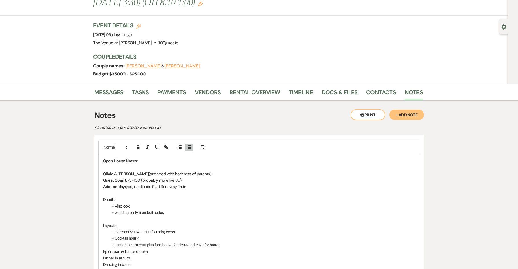
click at [148, 242] on li "Dinner: atrium 5:00 plus farmhouse for desssertd cake for barrel" at bounding box center [262, 245] width 307 height 6
click at [193, 242] on li "Dinner: atrium 5:00 plus farmhouse for desssertd cake for barrel" at bounding box center [262, 245] width 307 height 6
click at [251, 243] on li "Dinner: atrium 5:00 plus farmhouse for dessert or dessert could be in the barn" at bounding box center [262, 245] width 307 height 6
click at [192, 243] on li "Dinner: atrium 5:00 plus farmhouse for dessert or dessert could be in the barn" at bounding box center [262, 245] width 307 height 6
drag, startPoint x: 151, startPoint y: 249, endPoint x: 112, endPoint y: 248, distance: 39.4
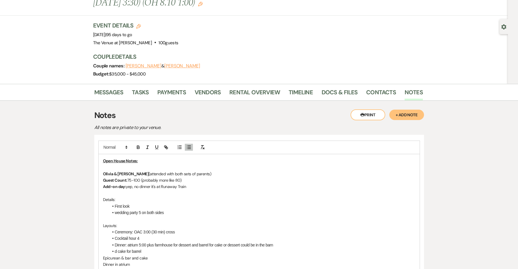
click at [112, 248] on li "d cake for barrel" at bounding box center [262, 251] width 307 height 6
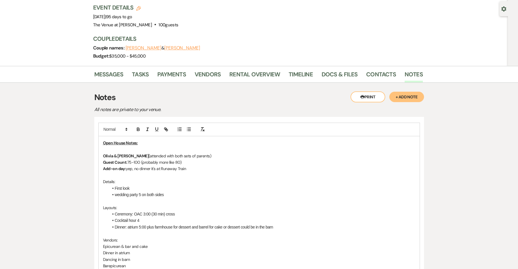
scroll to position [57, 0]
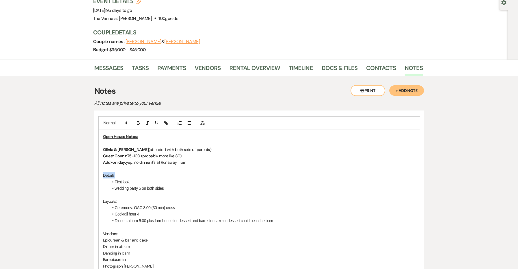
drag, startPoint x: 125, startPoint y: 175, endPoint x: 96, endPoint y: 175, distance: 28.6
click at [96, 175] on div "Open House Notes: Olivia & [PERSON_NAME] (attended with both sets of parents) G…" at bounding box center [259, 243] width 330 height 267
drag, startPoint x: 125, startPoint y: 202, endPoint x: 100, endPoint y: 202, distance: 25.2
click at [100, 202] on div "Open House Notes: Olivia & [PERSON_NAME] (attended with both sets of parents) G…" at bounding box center [259, 237] width 321 height 214
drag, startPoint x: 117, startPoint y: 232, endPoint x: 91, endPoint y: 231, distance: 25.8
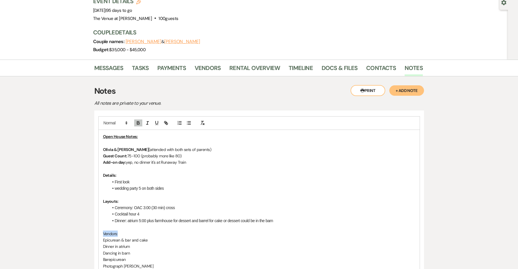
click at [91, 231] on div "Messages Tasks Payments Vendors Rental Overview Timeline Docs & Files Contacts …" at bounding box center [259, 264] width 518 height 408
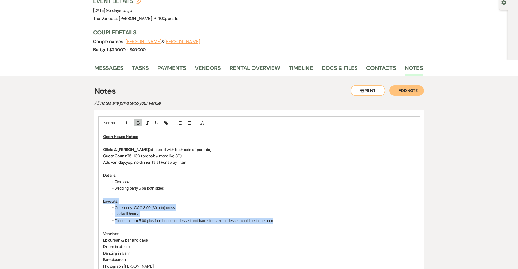
drag, startPoint x: 279, startPoint y: 220, endPoint x: 97, endPoint y: 200, distance: 182.7
click at [97, 200] on div "Open House Notes: Olivia & [PERSON_NAME] (attended with both sets of parents) G…" at bounding box center [259, 243] width 330 height 267
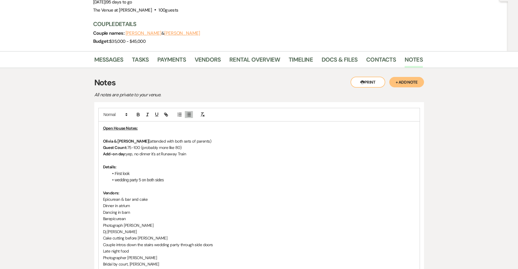
scroll to position [67, 0]
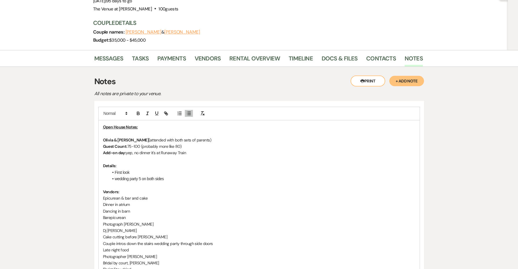
click at [146, 227] on p "Dj [PERSON_NAME]" at bounding box center [259, 230] width 312 height 6
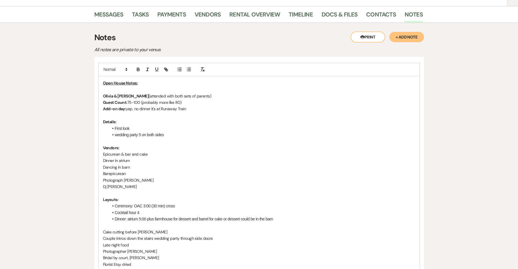
scroll to position [129, 0]
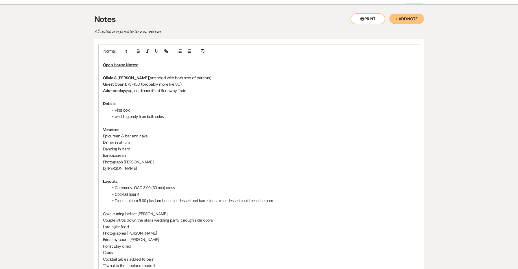
click at [285, 198] on li "Dinner: atrium 5:00 plus farmhouse for dessert and barrel for cake or dessert c…" at bounding box center [262, 201] width 307 height 6
drag, startPoint x: 165, startPoint y: 211, endPoint x: 78, endPoint y: 208, distance: 87.4
click at [78, 208] on div "Messages Tasks Payments Vendors Rental Overview Timeline Docs & Files Contacts …" at bounding box center [259, 195] width 518 height 414
click at [171, 117] on li "wedding party 5 on both sides" at bounding box center [262, 116] width 307 height 6
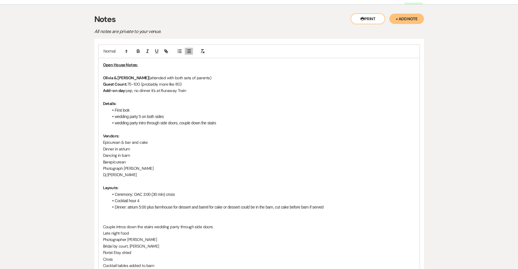
drag, startPoint x: 218, startPoint y: 222, endPoint x: 102, endPoint y: 221, distance: 116.3
click at [102, 221] on div "Open House Notes: [PERSON_NAME] & [PERSON_NAME] (attended with both sets of par…" at bounding box center [259, 171] width 321 height 227
click at [224, 116] on li "wedding party 5 on both sides" at bounding box center [262, 116] width 307 height 6
click at [223, 120] on li "wedding party intro through side doors, couple down the stairs" at bounding box center [262, 123] width 307 height 6
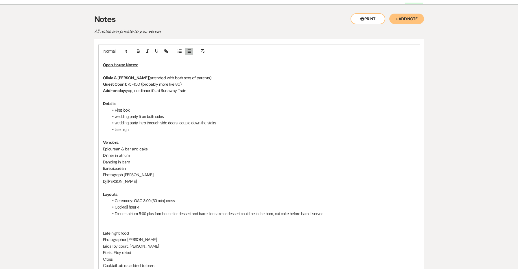
scroll to position [130, 0]
click at [148, 165] on p "Barepicurean" at bounding box center [259, 168] width 312 height 6
drag, startPoint x: 151, startPoint y: 145, endPoint x: 90, endPoint y: 146, distance: 60.7
click at [90, 146] on div "Messages Tasks Payments Vendors Rental Overview Timeline Docs & Files Contacts …" at bounding box center [259, 197] width 518 height 421
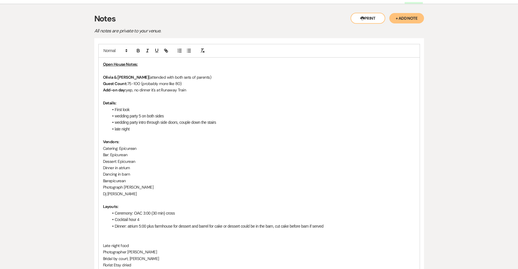
drag, startPoint x: 127, startPoint y: 177, endPoint x: 95, endPoint y: 163, distance: 34.6
click at [95, 163] on div "Open House Notes: [PERSON_NAME] & [PERSON_NAME] (attended with both sets of par…" at bounding box center [259, 184] width 330 height 292
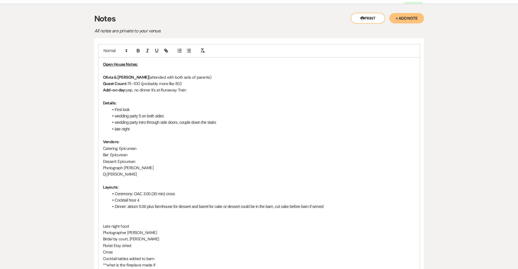
click at [123, 165] on p "Photograph [PERSON_NAME]" at bounding box center [259, 168] width 312 height 6
click at [119, 165] on p "Photog: [PERSON_NAME]" at bounding box center [259, 168] width 312 height 6
click at [131, 165] on p "Photog: [PERSON_NAME]" at bounding box center [259, 168] width 312 height 6
click at [130, 165] on p "Photog: [PERSON_NAME]" at bounding box center [259, 168] width 312 height 6
click at [129, 165] on p "Photog: [PERSON_NAME]" at bounding box center [259, 168] width 312 height 6
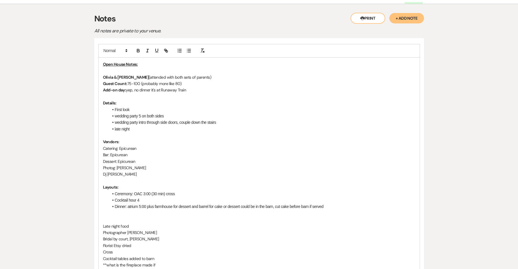
click at [106, 171] on p "Dj [PERSON_NAME]" at bounding box center [259, 174] width 312 height 6
drag, startPoint x: 118, startPoint y: 147, endPoint x: 83, endPoint y: 147, distance: 34.4
click at [83, 147] on div "Messages Tasks Payments Vendors Rental Overview Timeline Docs & Files Contacts …" at bounding box center [259, 194] width 518 height 414
drag, startPoint x: 109, startPoint y: 153, endPoint x: 89, endPoint y: 152, distance: 20.0
click at [89, 152] on div "Messages Tasks Payments Vendors Rental Overview Timeline Docs & Files Contacts …" at bounding box center [259, 194] width 518 height 414
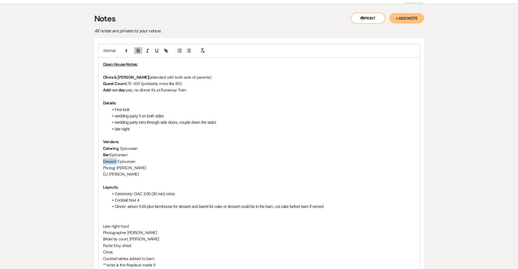
drag, startPoint x: 117, startPoint y: 159, endPoint x: 97, endPoint y: 159, distance: 20.3
click at [97, 159] on div "Open House Notes: [PERSON_NAME] & [PERSON_NAME] (attended with both sets of par…" at bounding box center [259, 174] width 330 height 273
drag, startPoint x: 116, startPoint y: 167, endPoint x: 95, endPoint y: 166, distance: 21.1
click at [95, 166] on div "Open House Notes: [PERSON_NAME] & [PERSON_NAME] (attended with both sets of par…" at bounding box center [259, 174] width 330 height 273
drag, startPoint x: 108, startPoint y: 172, endPoint x: 95, endPoint y: 172, distance: 12.5
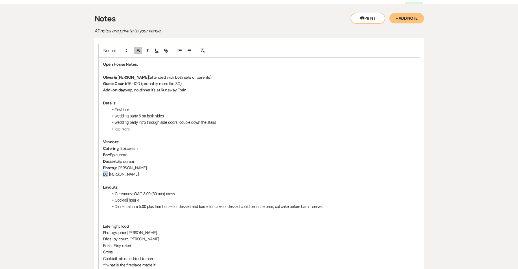
click at [95, 172] on div "Open House Notes: [PERSON_NAME] & [PERSON_NAME] (attended with both sets of par…" at bounding box center [259, 174] width 330 height 273
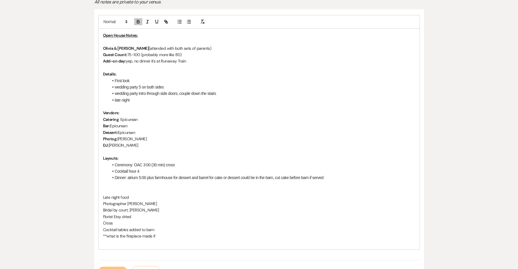
scroll to position [163, 0]
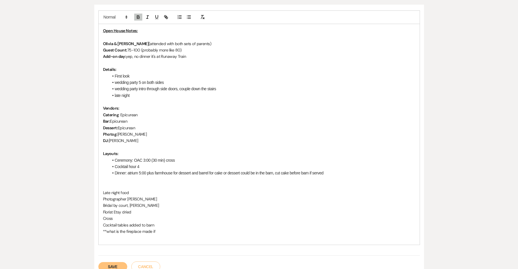
click at [147, 93] on li "late night" at bounding box center [262, 95] width 307 height 6
drag, startPoint x: 152, startPoint y: 198, endPoint x: 97, endPoint y: 189, distance: 56.6
click at [96, 189] on div "Open House Notes: [PERSON_NAME] & [PERSON_NAME] (attended with both sets of par…" at bounding box center [259, 141] width 330 height 273
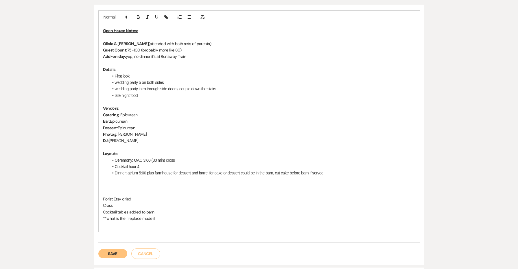
click at [137, 139] on p "DJ: [PERSON_NAME]" at bounding box center [259, 140] width 312 height 6
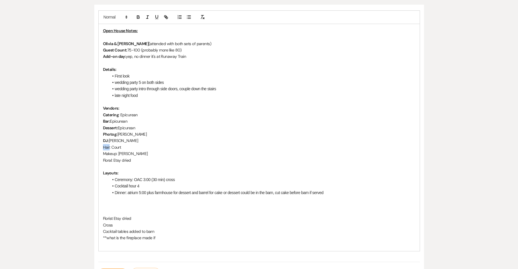
drag, startPoint x: 110, startPoint y: 145, endPoint x: 92, endPoint y: 145, distance: 17.6
click at [92, 145] on div "Messages Tasks Payments Vendors Rental Overview Timeline Docs & Files Contacts …" at bounding box center [259, 164] width 518 height 421
drag, startPoint x: 118, startPoint y: 152, endPoint x: 91, endPoint y: 150, distance: 26.6
click at [91, 150] on div "Messages Tasks Payments Vendors Rental Overview Timeline Docs & Files Contacts …" at bounding box center [259, 164] width 518 height 421
drag, startPoint x: 113, startPoint y: 157, endPoint x: 91, endPoint y: 157, distance: 21.4
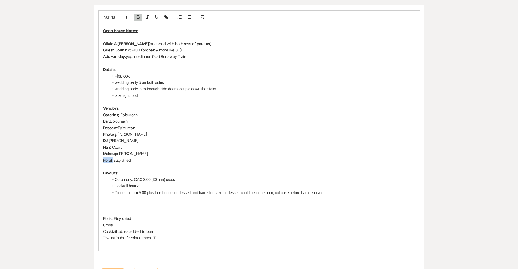
click at [91, 157] on div "Messages Tasks Payments Vendors Rental Overview Timeline Docs & Files Contacts …" at bounding box center [259, 164] width 518 height 421
drag, startPoint x: 137, startPoint y: 214, endPoint x: 94, endPoint y: 211, distance: 43.2
click at [94, 211] on div "Messages Tasks Payments Vendors Rental Overview Timeline Docs & Files Contacts …" at bounding box center [259, 164] width 518 height 421
drag, startPoint x: 133, startPoint y: 221, endPoint x: 89, endPoint y: 210, distance: 44.9
click at [89, 210] on div "Messages Tasks Payments Vendors Rental Overview Timeline Docs & Files Contacts …" at bounding box center [259, 164] width 518 height 421
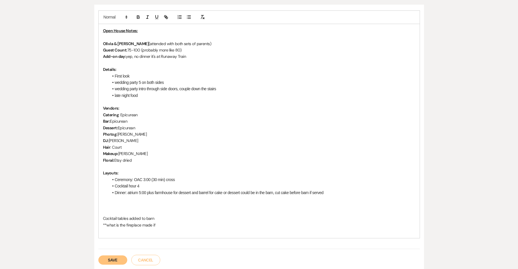
click at [336, 189] on li "Dinner: atrium 5:00 plus farmhouse for dessert and barrel for cake or dessert c…" at bounding box center [262, 192] width 307 height 6
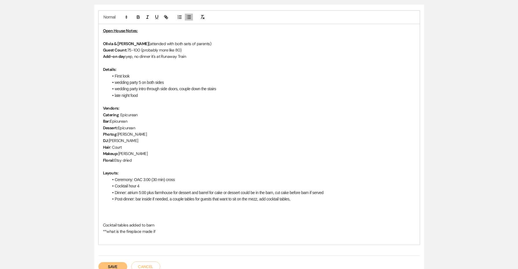
click at [203, 95] on li "late night food" at bounding box center [262, 95] width 307 height 6
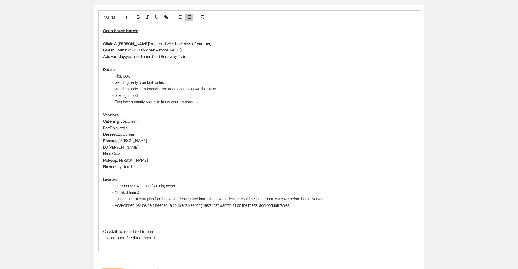
drag, startPoint x: 183, startPoint y: 235, endPoint x: 95, endPoint y: 204, distance: 92.8
click at [95, 204] on div "Open House Notes: [PERSON_NAME] & [PERSON_NAME] (attended with both sets of par…" at bounding box center [259, 144] width 330 height 279
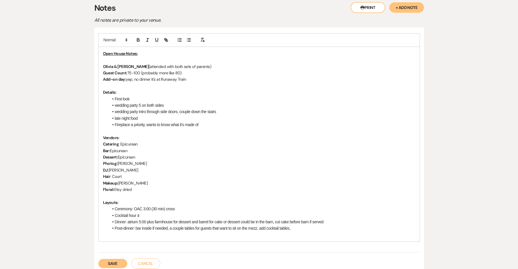
scroll to position [140, 0]
drag, startPoint x: 306, startPoint y: 225, endPoint x: 89, endPoint y: 43, distance: 283.3
click at [89, 43] on div "Messages Tasks Payments Vendors Rental Overview Timeline Docs & Files Contacts …" at bounding box center [259, 171] width 518 height 388
copy div "Open House Notes: [PERSON_NAME] & [PERSON_NAME] (attended with both sets of par…"
click at [113, 259] on button "Save" at bounding box center [112, 263] width 29 height 9
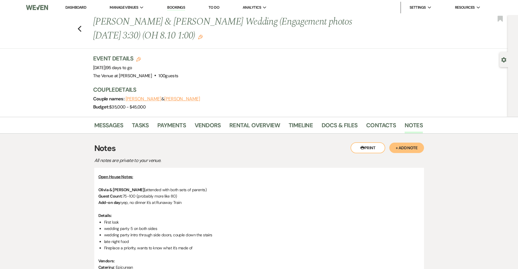
scroll to position [0, 0]
click at [216, 127] on link "Vendors" at bounding box center [208, 127] width 26 height 13
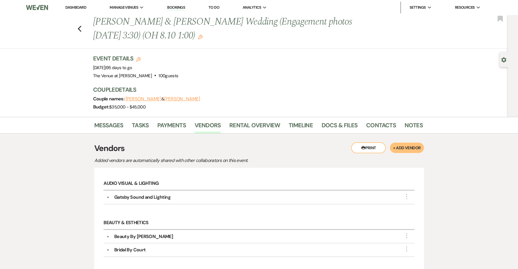
click at [83, 4] on li "Dashboard" at bounding box center [75, 8] width 27 height 12
click at [81, 9] on link "Dashboard" at bounding box center [75, 7] width 21 height 5
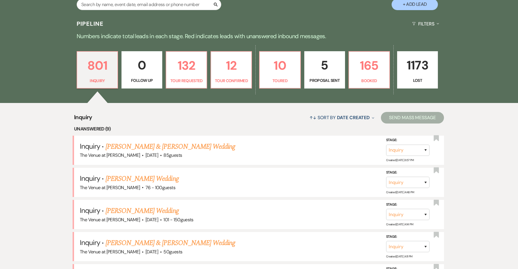
scroll to position [120, 0]
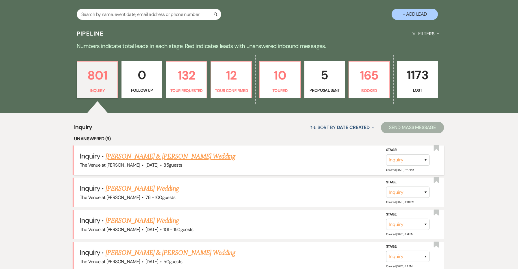
click at [184, 158] on link "[PERSON_NAME] & [PERSON_NAME] Wedding" at bounding box center [171, 156] width 130 height 10
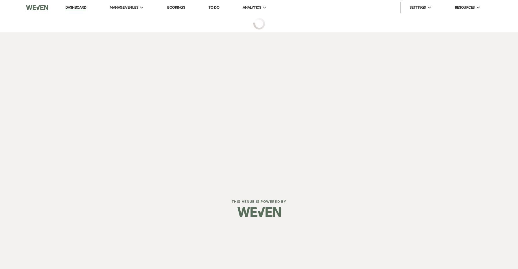
select select "5"
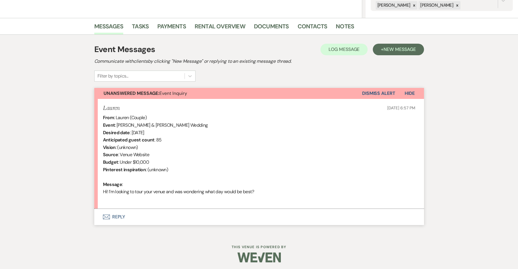
scroll to position [127, 0]
click at [121, 213] on button "Envelope Reply" at bounding box center [259, 217] width 330 height 16
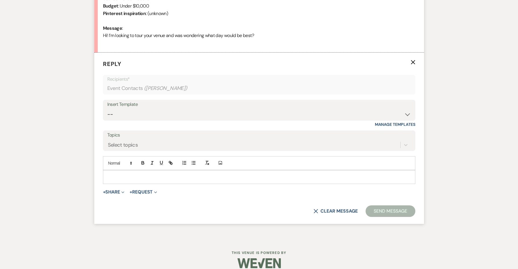
scroll to position [285, 0]
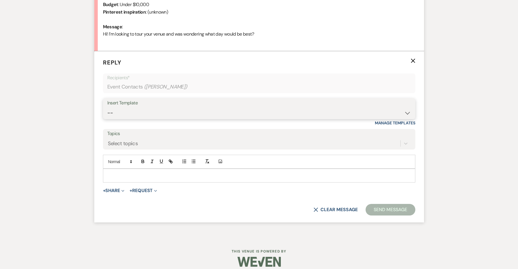
select select "4438"
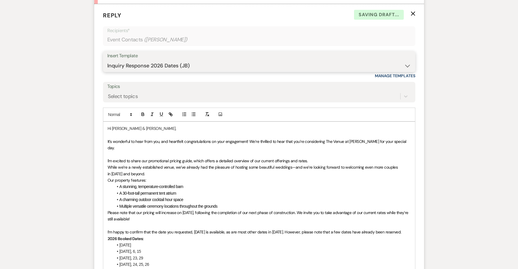
scroll to position [484, 0]
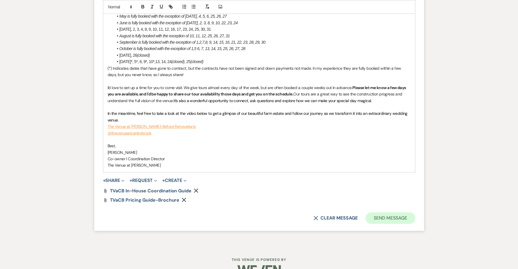
click at [392, 212] on button "Send Message" at bounding box center [390, 218] width 49 height 12
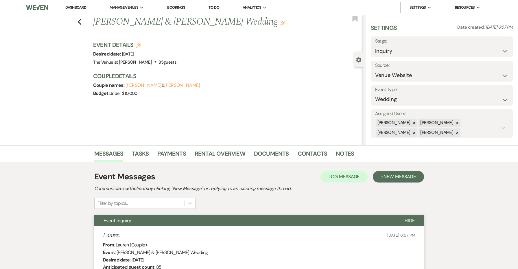
scroll to position [0, 0]
click at [80, 22] on icon "Previous" at bounding box center [80, 22] width 4 height 7
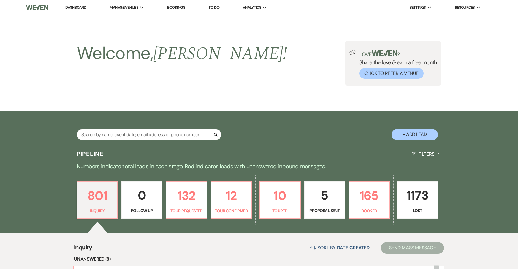
scroll to position [120, 0]
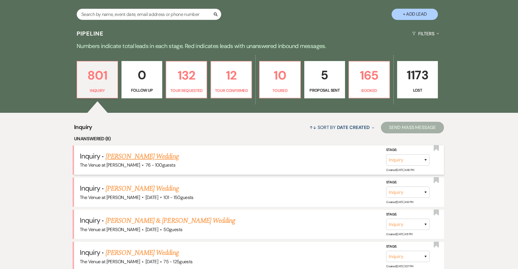
click at [128, 154] on link "[PERSON_NAME] Wedding" at bounding box center [142, 156] width 73 height 10
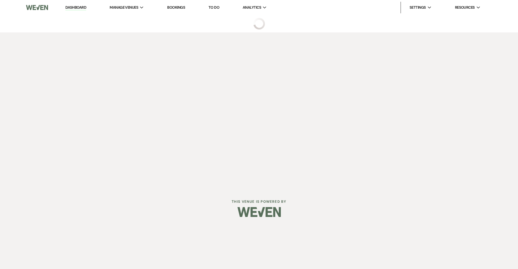
select select "4"
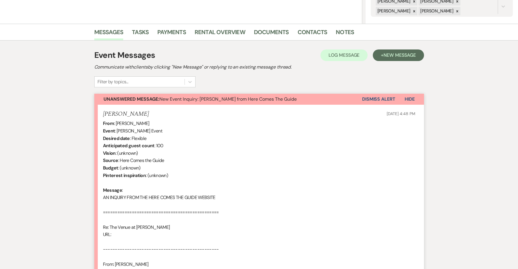
scroll to position [123, 0]
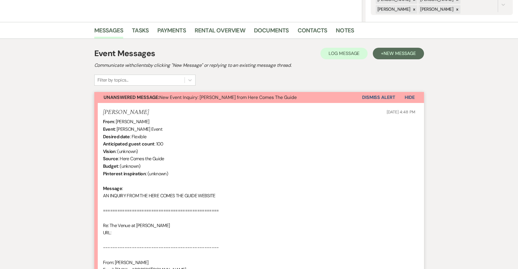
drag, startPoint x: 134, startPoint y: 110, endPoint x: 97, endPoint y: 109, distance: 37.0
click at [97, 109] on li "[PERSON_NAME] [DATE] 4:48 PM From : [PERSON_NAME] Event : [PERSON_NAME] Event D…" at bounding box center [259, 262] width 330 height 318
copy h5 "[PERSON_NAME]"
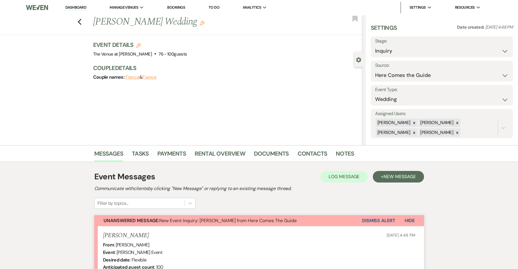
scroll to position [0, 0]
click at [138, 46] on icon "Edit" at bounding box center [138, 45] width 5 height 5
select select "762"
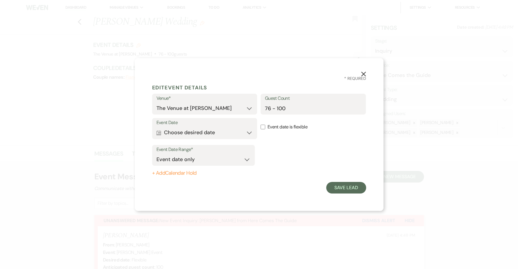
click at [196, 128] on button "Calendar Choose desired date Expand" at bounding box center [204, 133] width 97 height 12
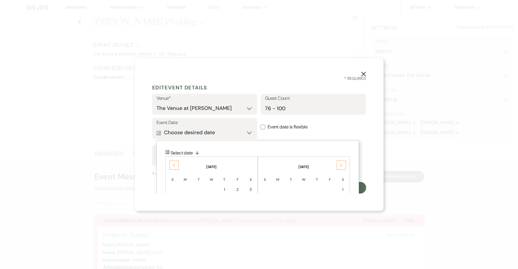
scroll to position [3, 0]
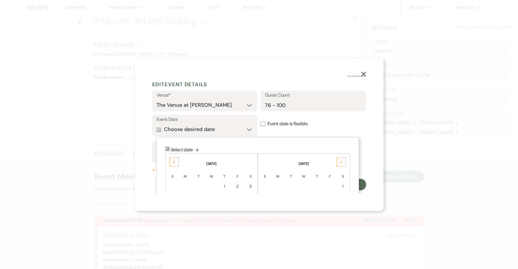
click at [173, 161] on icon "Previous" at bounding box center [174, 162] width 3 height 3
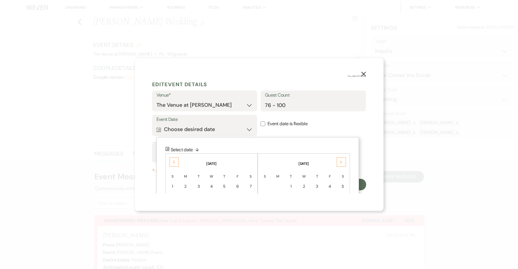
click at [173, 161] on icon "Previous" at bounding box center [174, 162] width 3 height 3
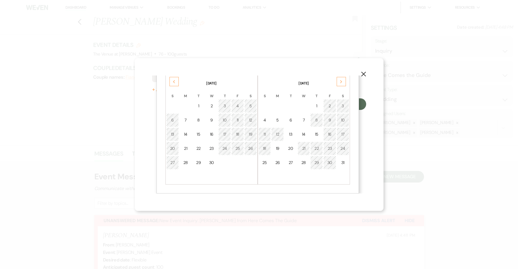
scroll to position [84, 0]
click at [247, 136] on td "19" at bounding box center [250, 135] width 12 height 14
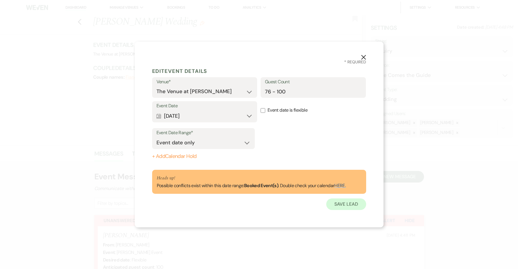
click at [341, 204] on button "Save Lead" at bounding box center [346, 204] width 40 height 12
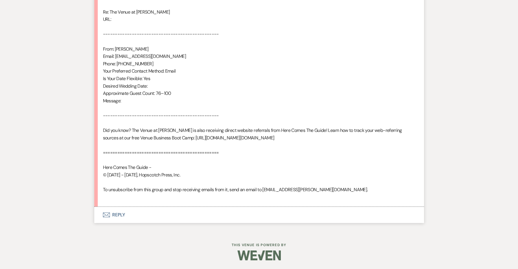
click at [116, 219] on button "Envelope Reply" at bounding box center [259, 215] width 330 height 16
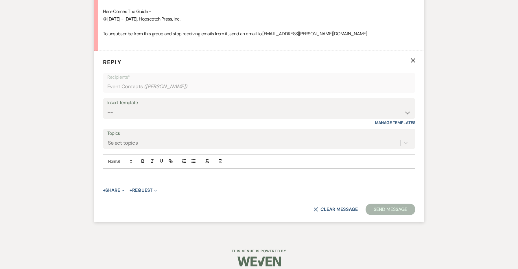
scroll to position [495, 0]
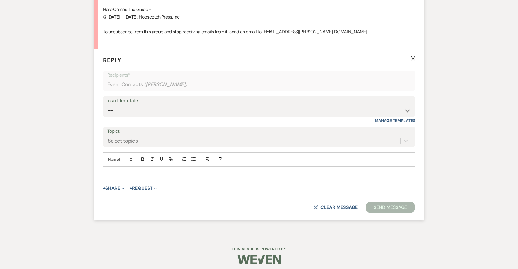
click at [146, 104] on div "Insert Template" at bounding box center [259, 101] width 304 height 8
select select "4690"
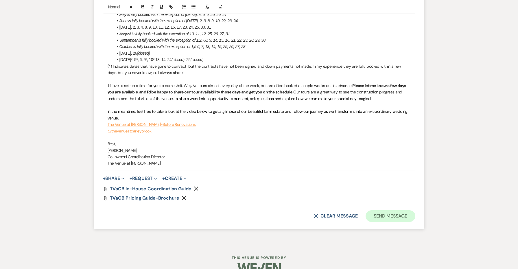
click at [405, 210] on button "Send Message" at bounding box center [390, 216] width 49 height 12
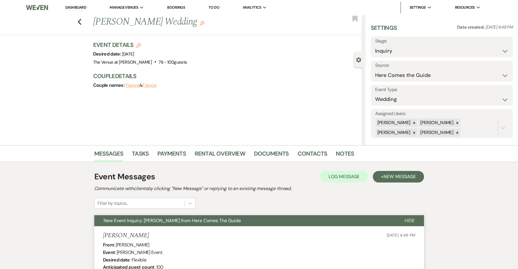
scroll to position [0, 0]
click at [80, 22] on icon "Previous" at bounding box center [80, 22] width 4 height 7
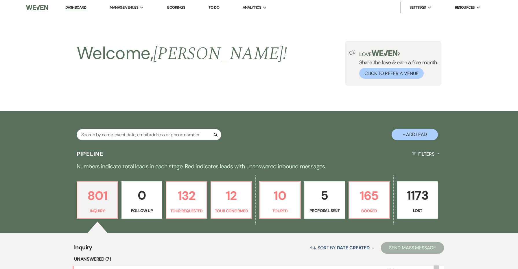
scroll to position [120, 0]
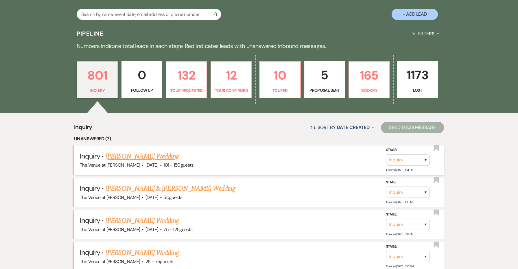
click at [143, 154] on link "[PERSON_NAME] Wedding" at bounding box center [142, 156] width 73 height 10
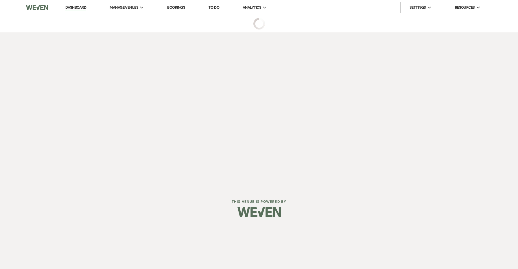
select select "2"
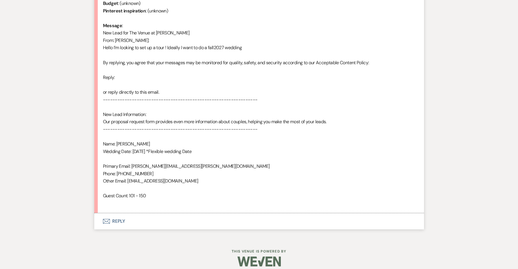
click at [121, 216] on button "Envelope Reply" at bounding box center [259, 221] width 330 height 16
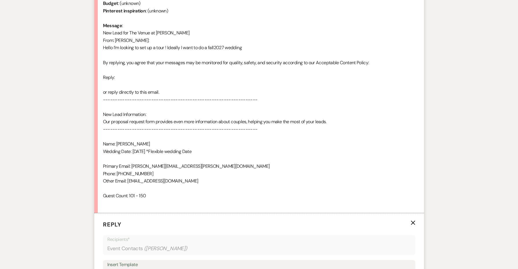
scroll to position [444, 0]
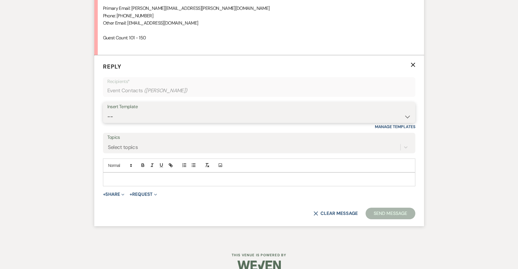
select select "4439"
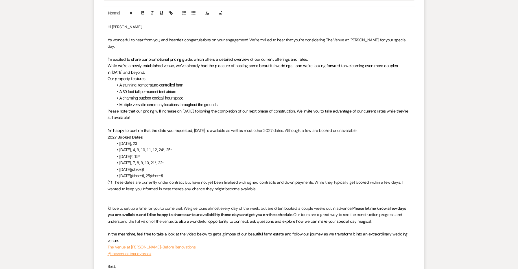
scroll to position [601, 0]
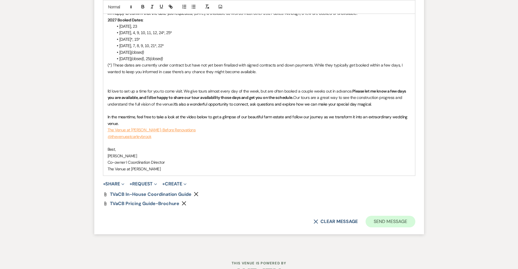
click at [383, 216] on button "Send Message" at bounding box center [390, 222] width 49 height 12
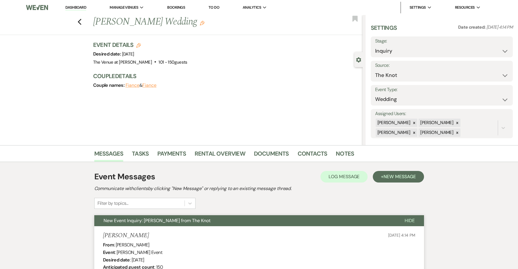
scroll to position [0, 0]
click at [82, 21] on icon "Previous" at bounding box center [80, 22] width 4 height 7
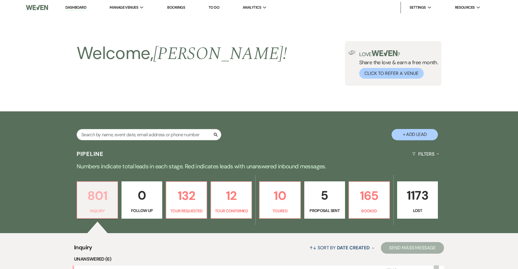
scroll to position [120, 0]
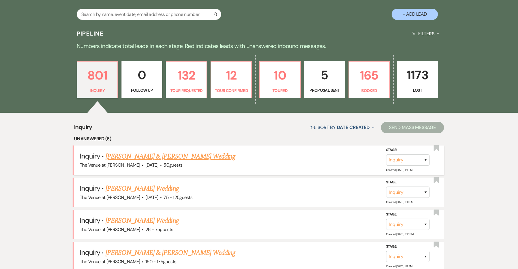
click at [112, 156] on link "[PERSON_NAME] & [PERSON_NAME] Wedding" at bounding box center [171, 156] width 130 height 10
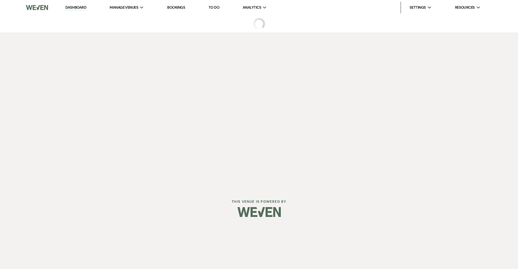
select select "5"
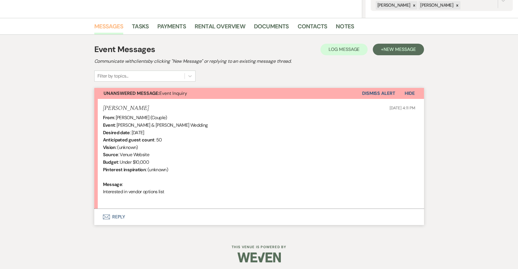
scroll to position [127, 0]
click at [116, 215] on button "Envelope Reply" at bounding box center [259, 217] width 330 height 16
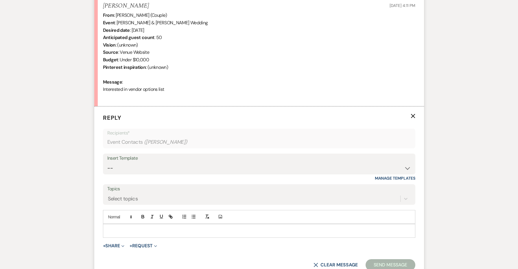
scroll to position [231, 0]
select select "4439"
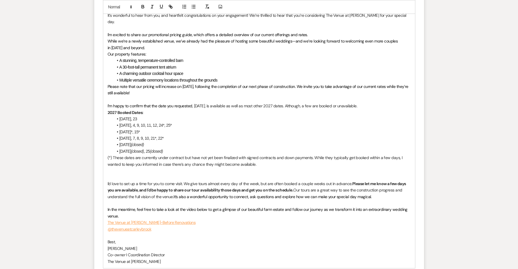
scroll to position [554, 0]
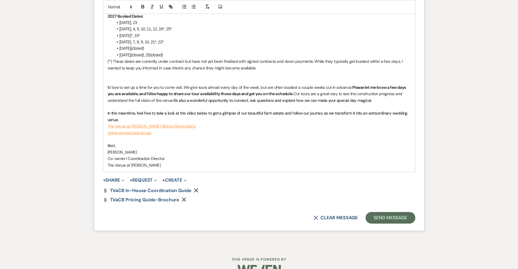
click at [364, 212] on div "X Clear message Send Message" at bounding box center [259, 218] width 312 height 12
click at [375, 212] on button "Send Message" at bounding box center [390, 218] width 49 height 12
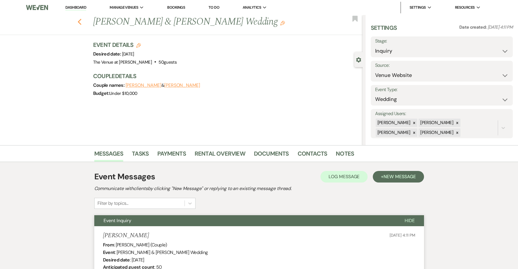
scroll to position [0, 0]
click at [79, 22] on use "button" at bounding box center [80, 22] width 4 height 6
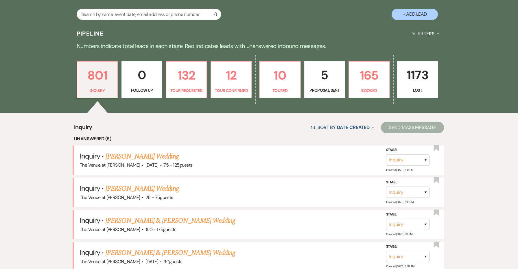
scroll to position [182, 0]
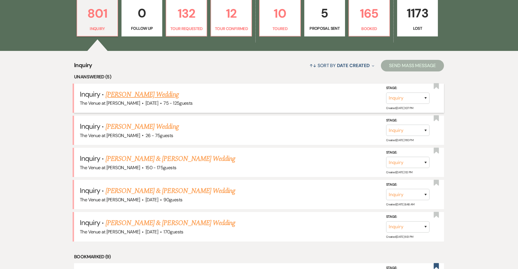
click at [151, 97] on link "[PERSON_NAME] Wedding" at bounding box center [142, 94] width 73 height 10
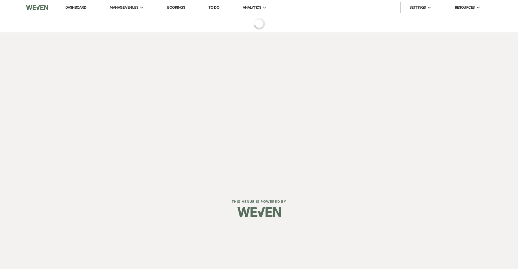
select select "3"
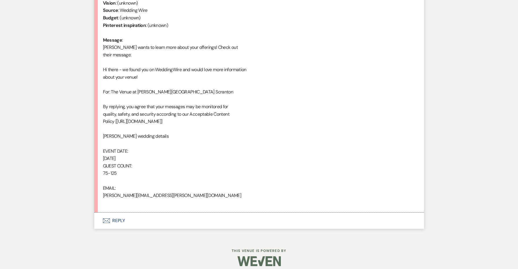
click at [119, 217] on button "Envelope Reply" at bounding box center [259, 221] width 330 height 16
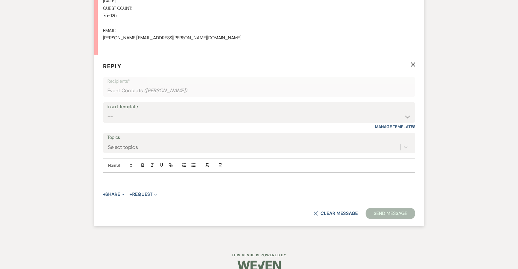
scroll to position [430, 0]
select select "4439"
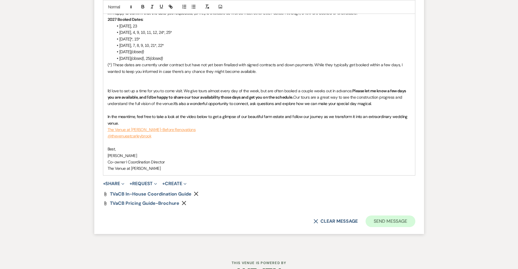
click at [377, 215] on button "Send Message" at bounding box center [390, 221] width 49 height 12
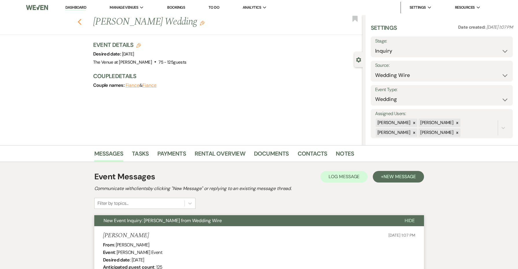
scroll to position [0, 0]
click at [80, 22] on icon "Previous" at bounding box center [80, 22] width 4 height 7
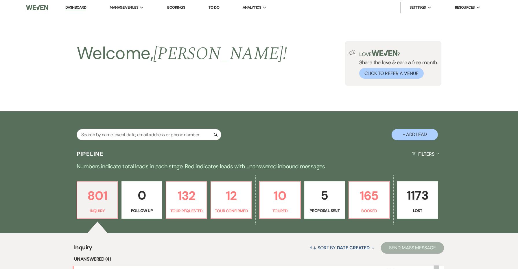
scroll to position [182, 0]
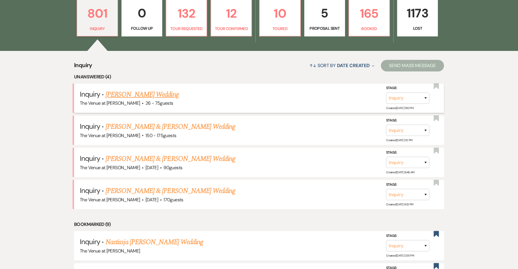
click at [122, 93] on link "[PERSON_NAME] Wedding" at bounding box center [142, 94] width 73 height 10
select select "4"
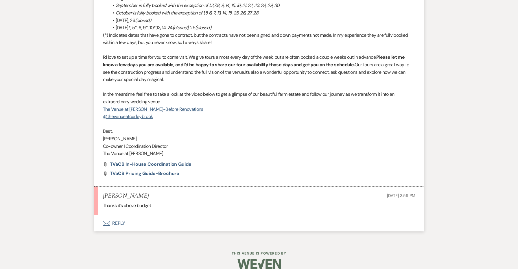
scroll to position [747, 0]
click at [121, 215] on button "Envelope Reply" at bounding box center [259, 223] width 330 height 16
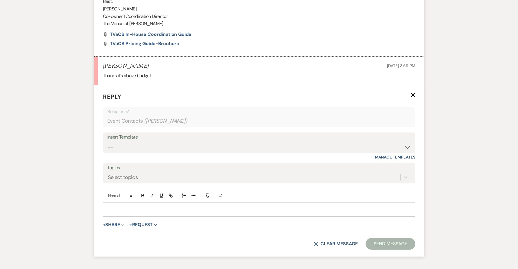
scroll to position [905, 0]
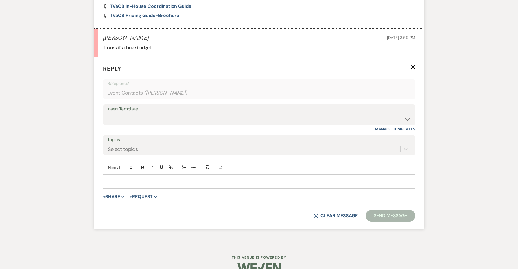
click at [113, 175] on div at bounding box center [259, 181] width 312 height 13
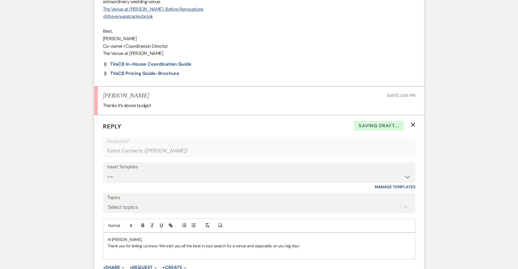
scroll to position [774, 0]
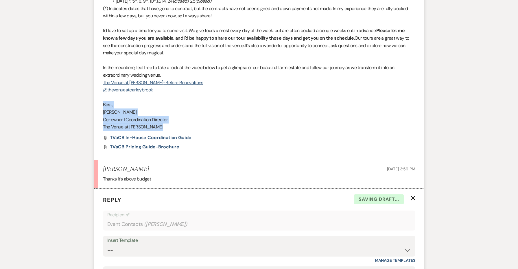
drag, startPoint x: 158, startPoint y: 118, endPoint x: 97, endPoint y: 98, distance: 65.0
copy div "Best, [PERSON_NAME] I Coordination Director The Venue at [PERSON_NAME]﻿"
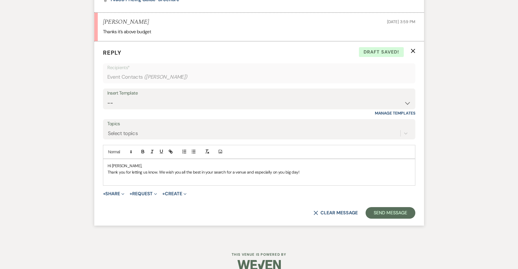
scroll to position [921, 0]
click at [115, 176] on p at bounding box center [259, 179] width 303 height 6
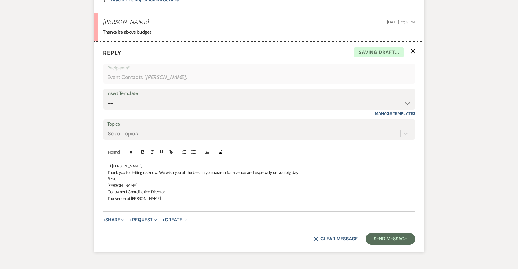
click at [112, 176] on span "Best," at bounding box center [112, 178] width 8 height 5
click at [396, 233] on button "Send Message" at bounding box center [390, 239] width 49 height 12
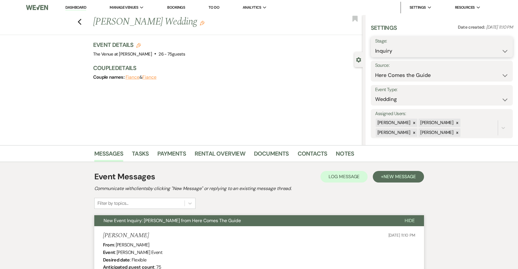
scroll to position [0, 0]
select select "8"
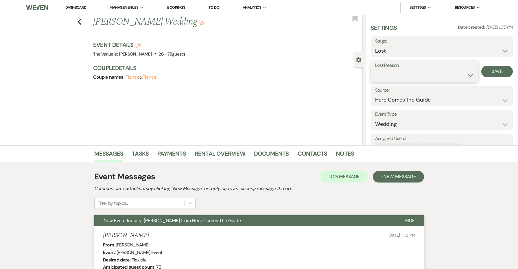
select select "7"
click at [484, 74] on button "Save" at bounding box center [497, 72] width 32 height 12
click at [81, 23] on icon "Previous" at bounding box center [80, 22] width 4 height 7
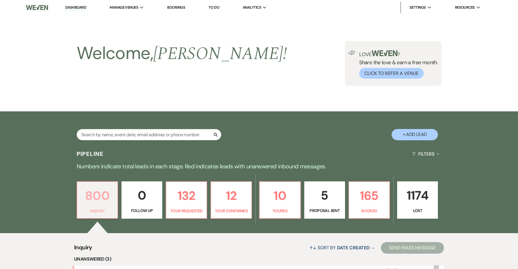
scroll to position [182, 0]
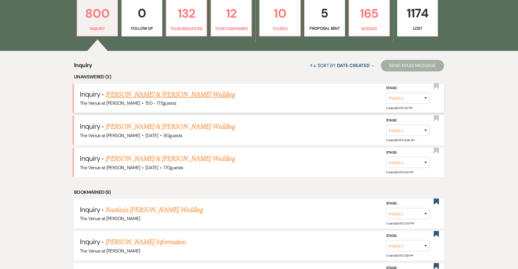
click at [153, 93] on link "[PERSON_NAME] & [PERSON_NAME] Wedding" at bounding box center [171, 94] width 130 height 10
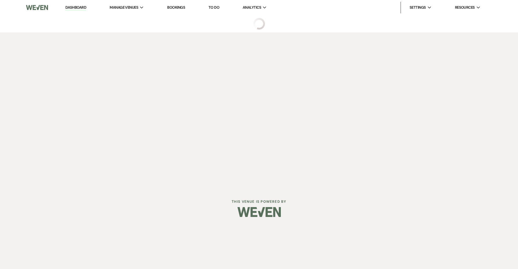
select select "5"
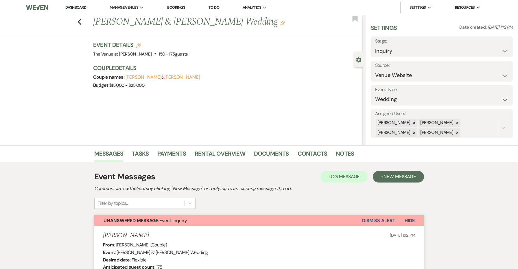
click at [411, 45] on label "Stage:" at bounding box center [441, 41] width 133 height 8
select select "2"
click at [491, 52] on button "Save" at bounding box center [497, 47] width 30 height 12
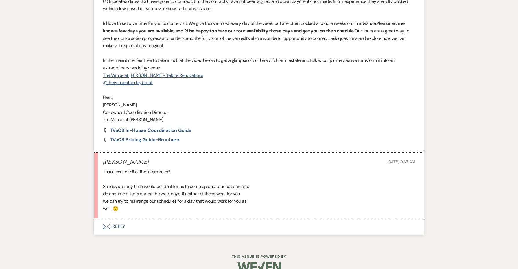
scroll to position [581, 0]
click at [122, 219] on button "Envelope Reply" at bounding box center [259, 227] width 330 height 16
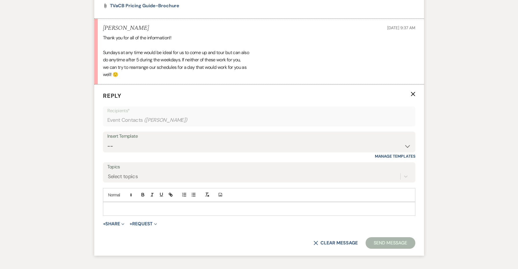
scroll to position [739, 0]
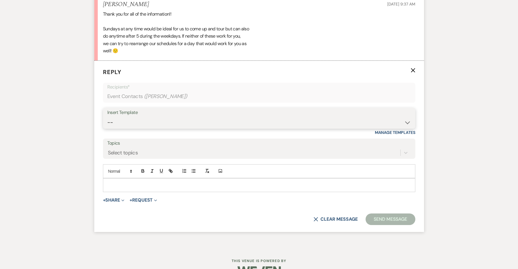
select select "4745"
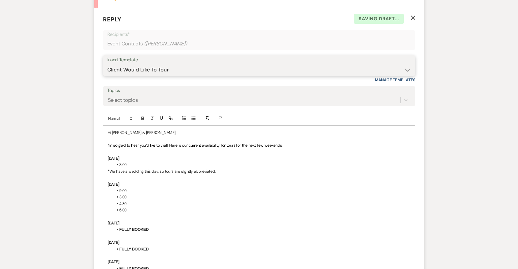
scroll to position [795, 0]
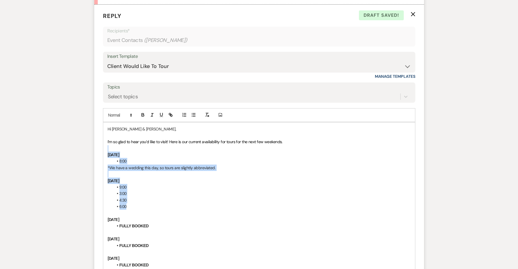
drag, startPoint x: 139, startPoint y: 195, endPoint x: 89, endPoint y: 138, distance: 75.9
click at [89, 138] on div "Messages Tasks Payments Rental Overview Documents Contacts Notes Event Messages…" at bounding box center [259, 65] width 518 height 1431
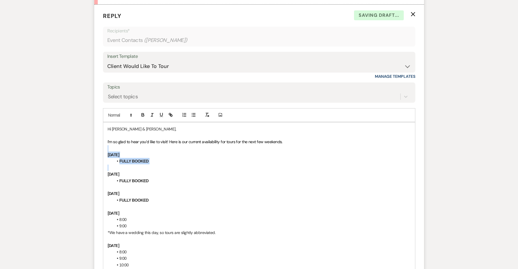
drag, startPoint x: 171, startPoint y: 155, endPoint x: 86, endPoint y: 137, distance: 87.1
click at [86, 137] on div "Messages Tasks Payments Rental Overview Documents Contacts Notes Event Messages…" at bounding box center [259, 33] width 518 height 1366
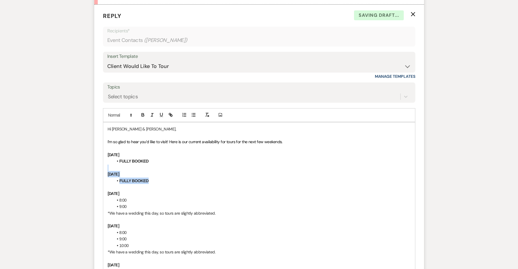
drag, startPoint x: 160, startPoint y: 168, endPoint x: 87, endPoint y: 154, distance: 74.3
click at [87, 154] on div "Messages Tasks Payments Rental Overview Documents Contacts Notes Event Messages…" at bounding box center [259, 23] width 518 height 1346
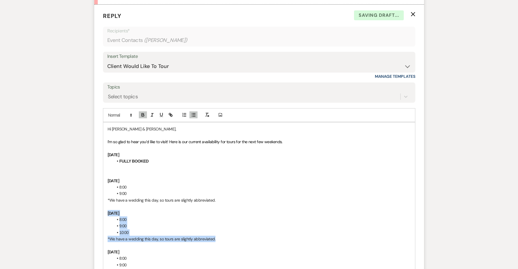
drag, startPoint x: 226, startPoint y: 226, endPoint x: 94, endPoint y: 196, distance: 135.1
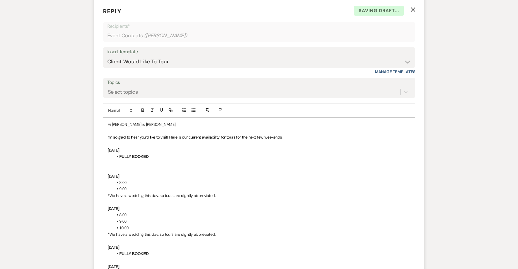
click at [108, 166] on p at bounding box center [259, 169] width 303 height 6
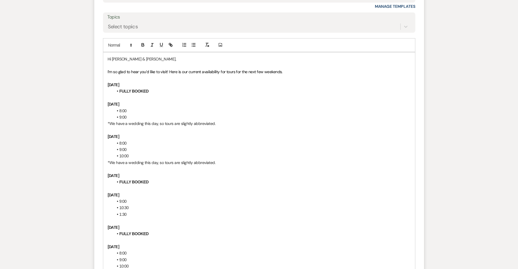
scroll to position [871, 0]
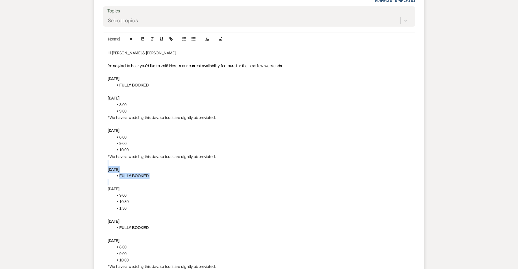
drag, startPoint x: 154, startPoint y: 163, endPoint x: 95, endPoint y: 150, distance: 60.3
click at [95, 150] on form "Reply X Saving draft... Recipients* Event Contacts ( [PERSON_NAME] ) Insert Tem…" at bounding box center [259, 238] width 330 height 618
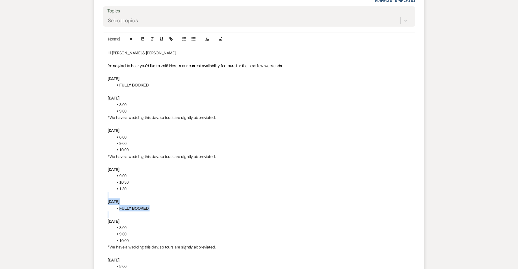
drag, startPoint x: 162, startPoint y: 198, endPoint x: 88, endPoint y: 176, distance: 77.4
drag, startPoint x: 151, startPoint y: 191, endPoint x: 102, endPoint y: 186, distance: 48.6
click at [102, 186] on form "Reply X Saving draft... Recipients* Event Contacts ( [PERSON_NAME] ) Insert Tem…" at bounding box center [259, 228] width 330 height 599
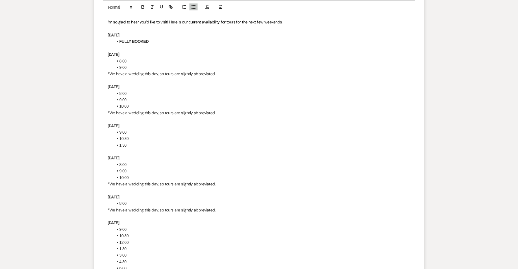
scroll to position [924, 0]
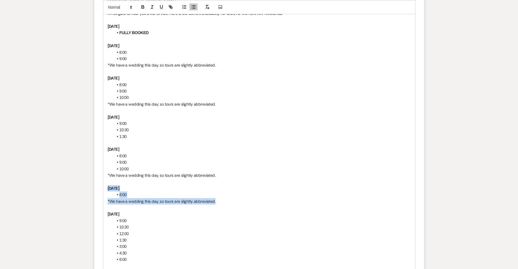
drag, startPoint x: 221, startPoint y: 187, endPoint x: 98, endPoint y: 170, distance: 124.1
click at [98, 170] on form "Reply X Draft saved! Recipients* Event Contacts ( [PERSON_NAME] ) Insert Templa…" at bounding box center [259, 165] width 330 height 579
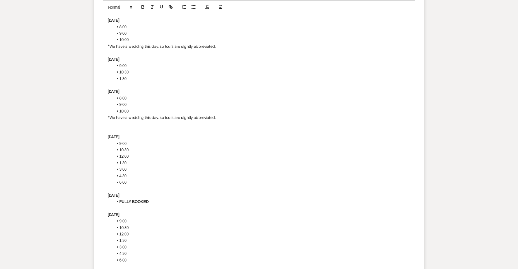
scroll to position [1021, 0]
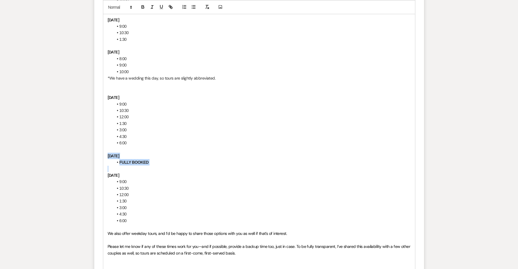
drag, startPoint x: 158, startPoint y: 148, endPoint x: 101, endPoint y: 137, distance: 57.5
click at [101, 137] on form "Reply X Saving draft... Recipients* Event Contacts ( [PERSON_NAME] ) Insert Tem…" at bounding box center [259, 59] width 330 height 560
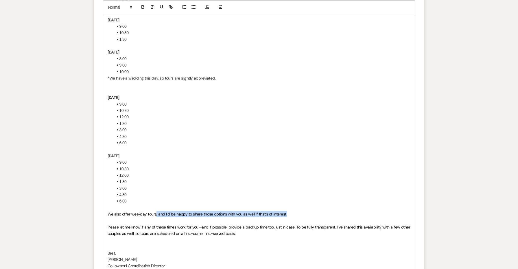
drag, startPoint x: 316, startPoint y: 196, endPoint x: 156, endPoint y: 196, distance: 159.9
click at [156, 211] on p "We also offer weekday tours, and I’d be happy to share those options with you a…" at bounding box center [259, 214] width 303 height 6
click at [164, 211] on span "We also offer weekday tours and have availability at 6:00 on [DATE], and 21." at bounding box center [172, 213] width 129 height 5
click at [301, 211] on p "We also offer weekday tours and currently have availability at 6:00 on [DATE], …" at bounding box center [259, 214] width 303 height 6
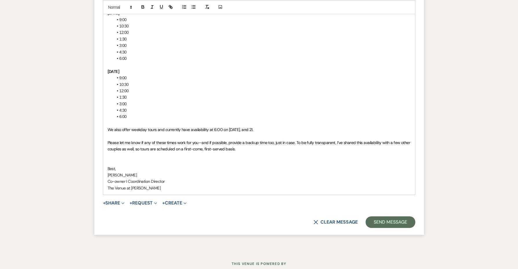
scroll to position [1105, 0]
click at [403, 217] on button "Send Message" at bounding box center [390, 223] width 49 height 12
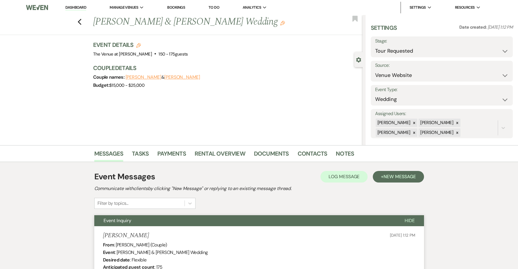
scroll to position [0, 0]
click at [80, 6] on link "Dashboard" at bounding box center [75, 7] width 21 height 5
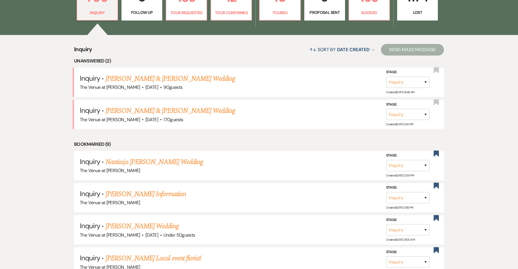
scroll to position [218, 0]
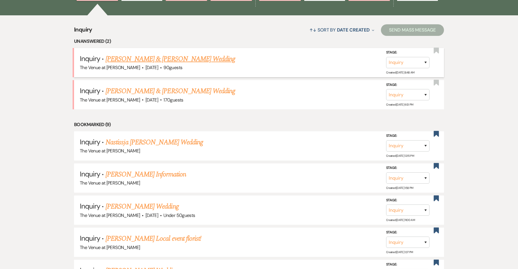
click at [154, 59] on link "[PERSON_NAME] & [PERSON_NAME] Wedding" at bounding box center [171, 59] width 130 height 10
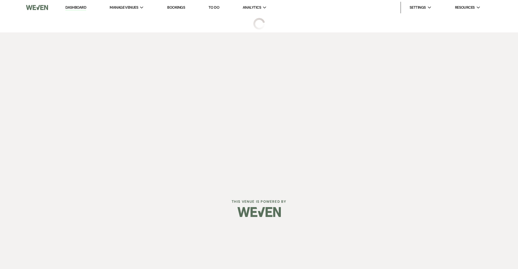
select select "5"
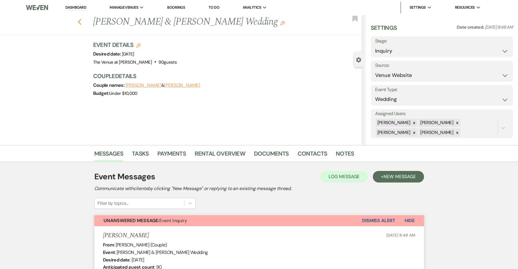
click at [79, 21] on icon "Previous" at bounding box center [80, 22] width 4 height 7
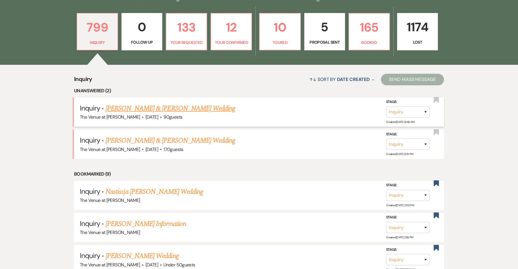
scroll to position [124, 0]
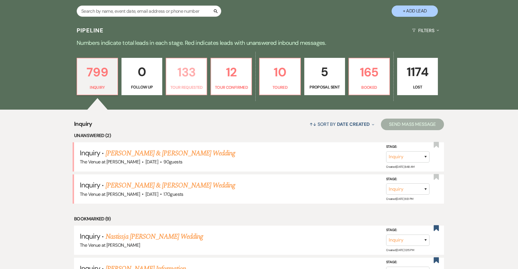
click at [176, 78] on p "133" at bounding box center [186, 71] width 33 height 19
select select "2"
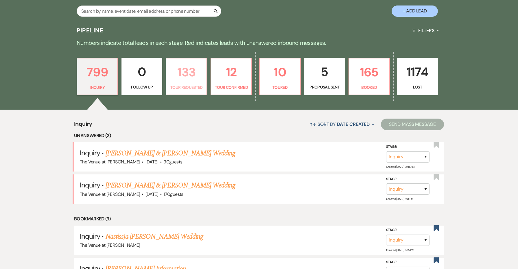
select select "2"
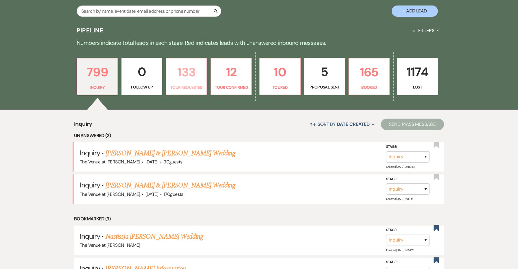
select select "2"
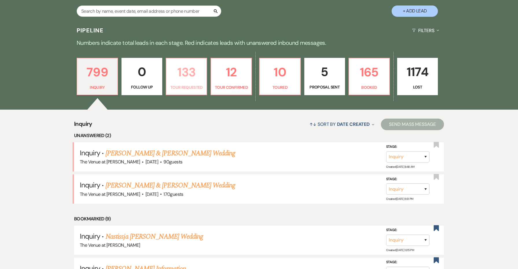
select select "2"
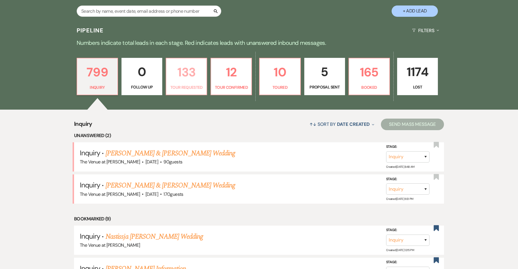
select select "2"
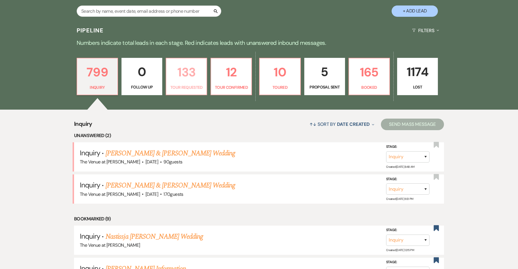
select select "2"
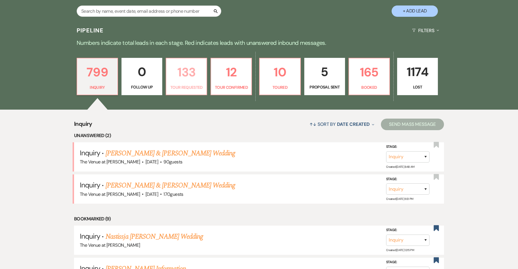
select select "2"
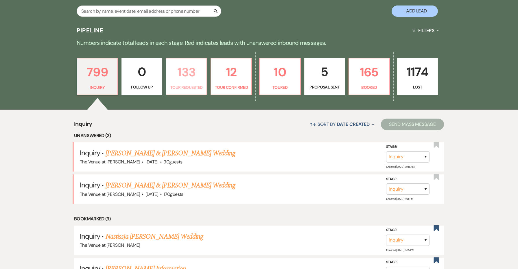
select select "2"
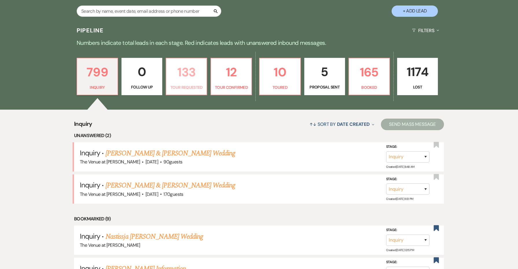
select select "2"
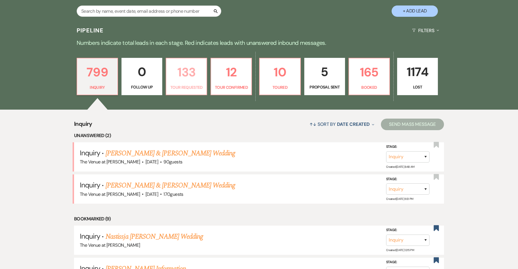
select select "2"
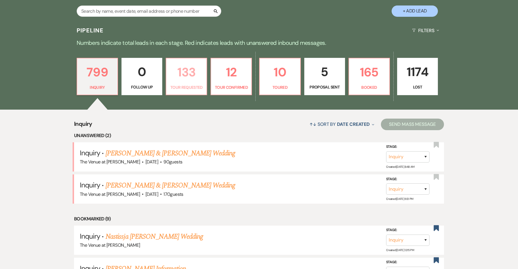
select select "2"
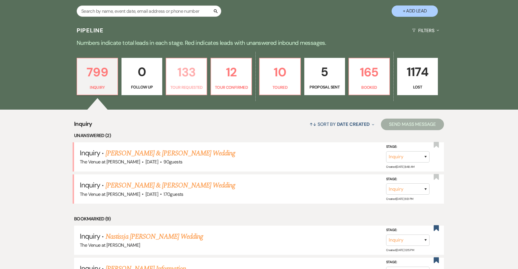
select select "2"
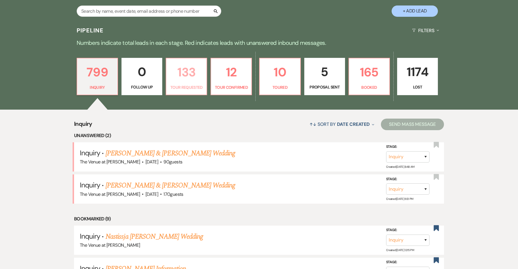
select select "2"
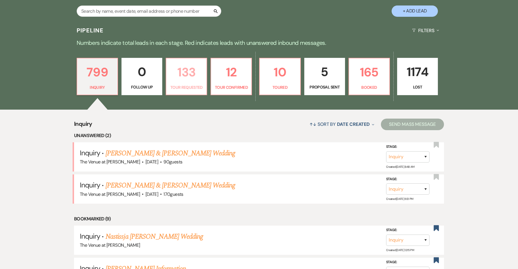
select select "2"
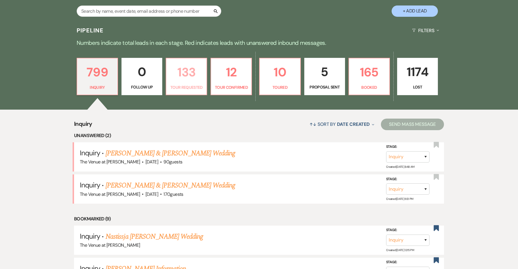
select select "2"
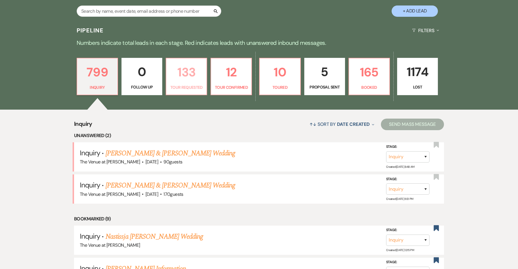
select select "2"
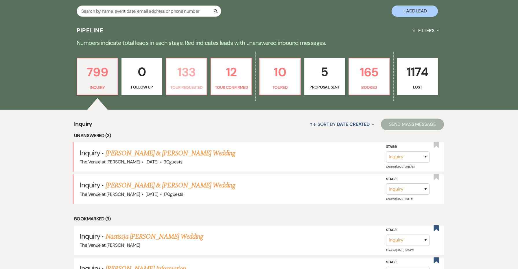
select select "2"
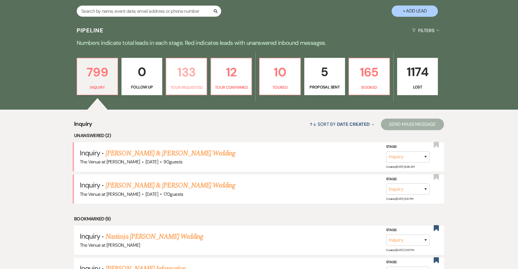
select select "2"
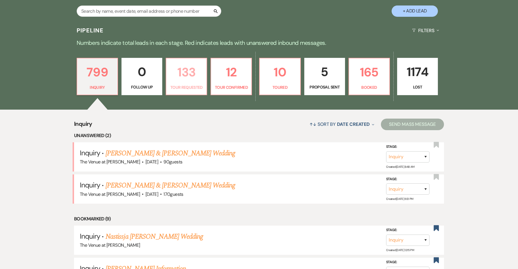
select select "2"
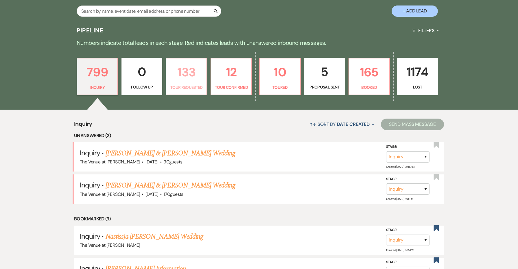
select select "2"
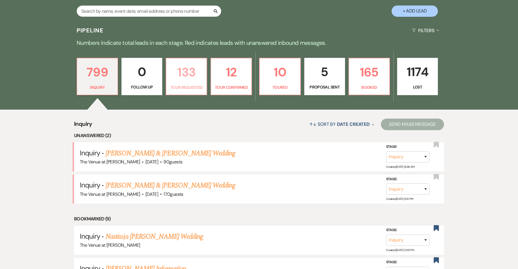
select select "2"
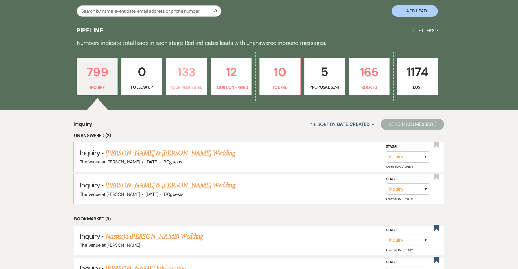
select select "2"
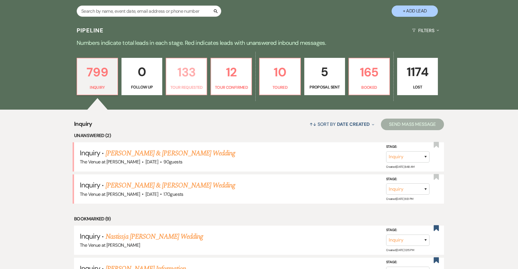
select select "2"
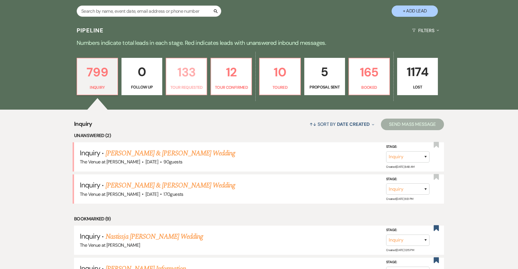
select select "2"
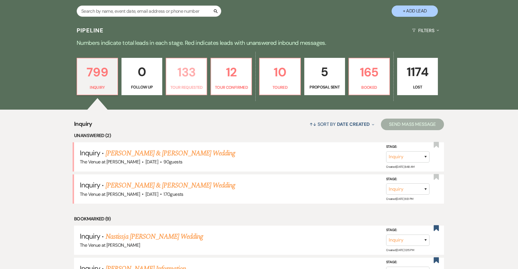
select select "2"
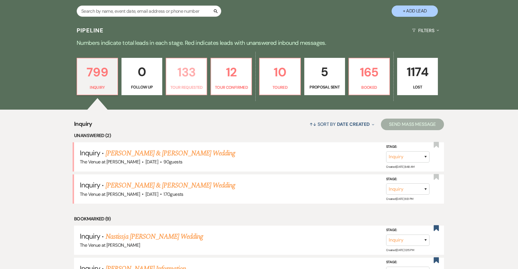
select select "2"
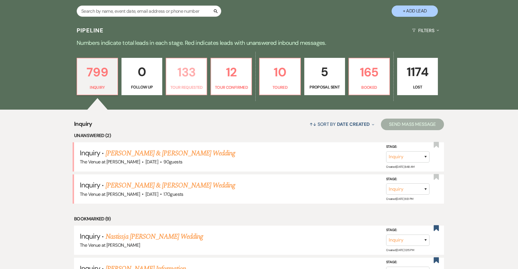
select select "2"
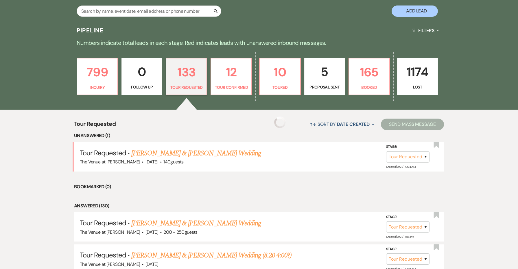
select select "2"
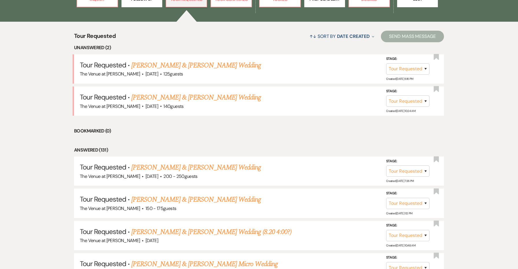
scroll to position [212, 0]
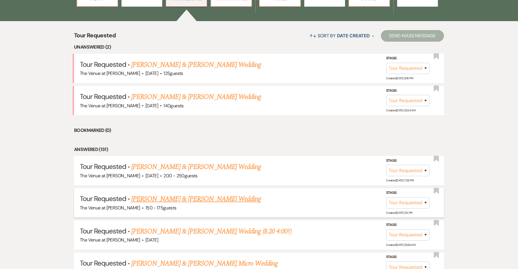
click at [191, 198] on link "[PERSON_NAME] & [PERSON_NAME] Wedding" at bounding box center [196, 199] width 130 height 10
select select "2"
select select "5"
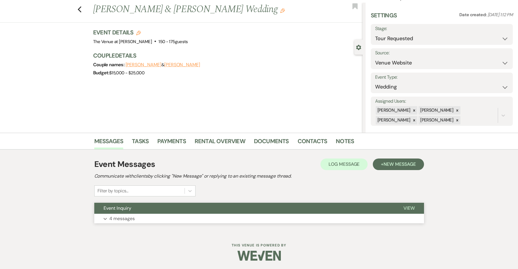
click at [190, 205] on button "Event Inquiry" at bounding box center [244, 208] width 300 height 11
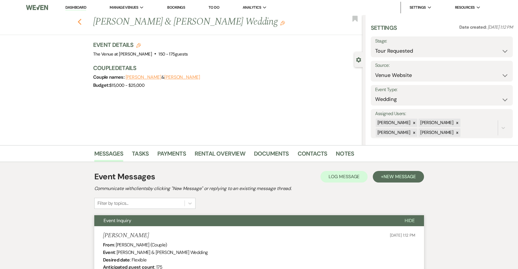
click at [80, 20] on use "button" at bounding box center [80, 22] width 4 height 6
select select "2"
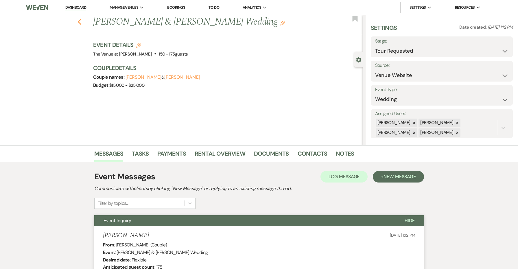
select select "2"
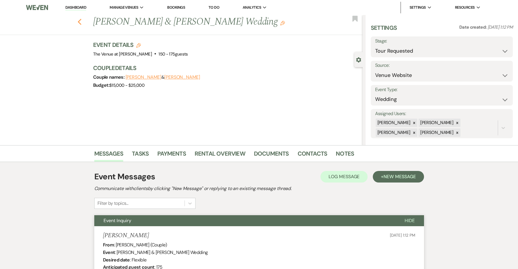
select select "2"
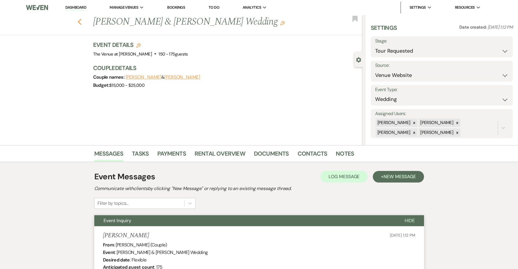
select select "2"
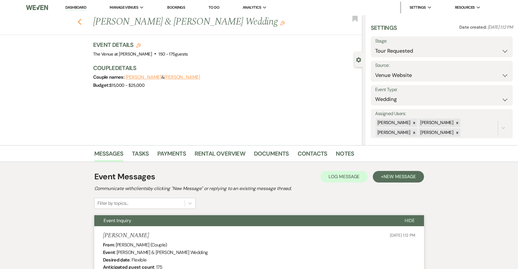
select select "2"
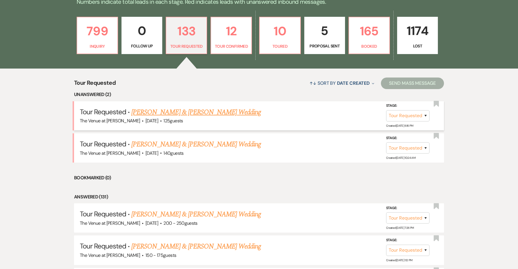
scroll to position [149, 0]
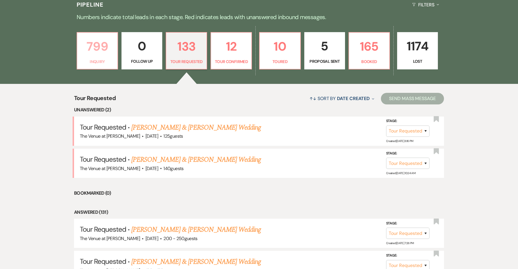
click at [108, 60] on p "Inquiry" at bounding box center [97, 61] width 33 height 6
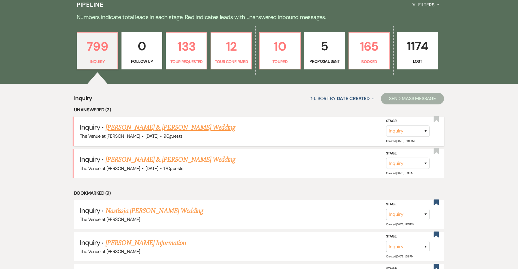
click at [141, 128] on link "[PERSON_NAME] & [PERSON_NAME] Wedding" at bounding box center [171, 127] width 130 height 10
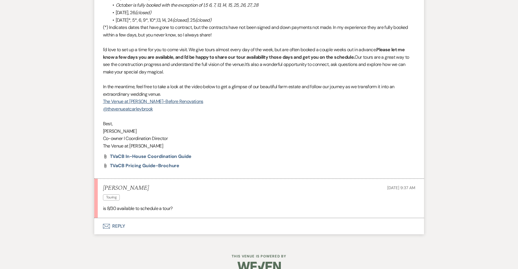
scroll to position [562, 0]
click at [121, 218] on button "Envelope Reply" at bounding box center [259, 226] width 330 height 16
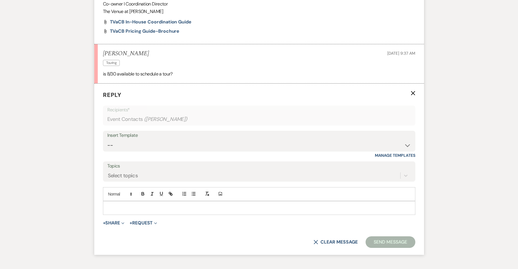
scroll to position [720, 0]
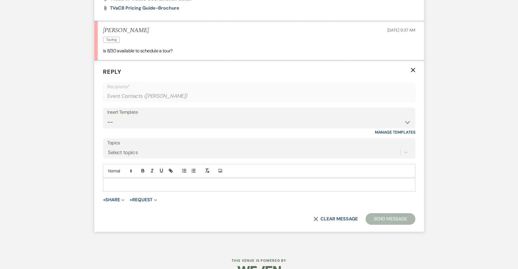
click at [137, 178] on div at bounding box center [259, 184] width 312 height 13
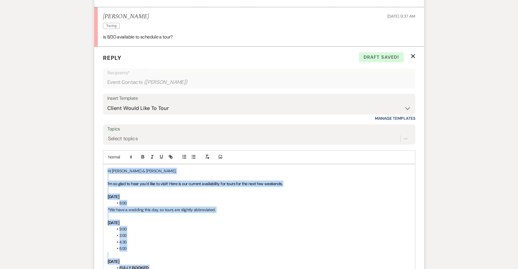
scroll to position [685, 0]
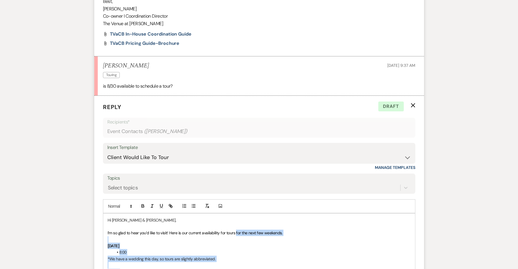
drag, startPoint x: 295, startPoint y: 217, endPoint x: 237, endPoint y: 222, distance: 58.7
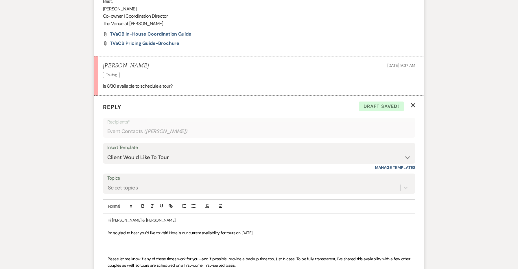
click at [193, 199] on div "Add Photo" at bounding box center [259, 206] width 312 height 14
click at [194, 206] on line "button" at bounding box center [194, 206] width 3 height 0
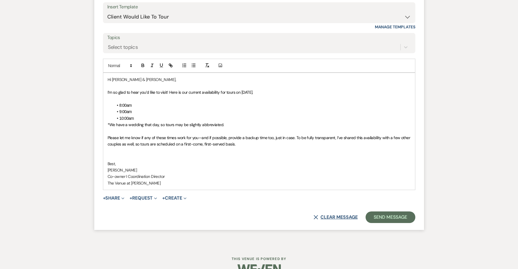
scroll to position [825, 0]
click at [387, 212] on button "Send Message" at bounding box center [390, 218] width 49 height 12
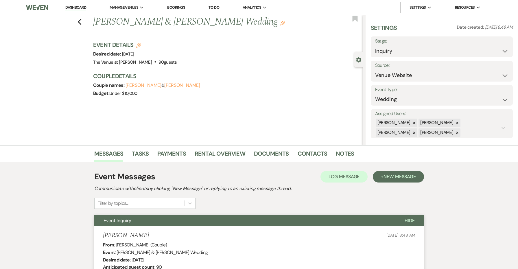
scroll to position [0, 0]
click at [280, 24] on icon "Edit" at bounding box center [282, 23] width 5 height 5
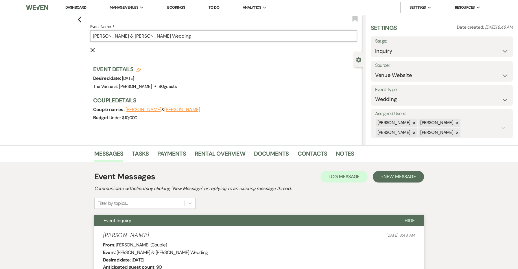
click at [242, 35] on input "[PERSON_NAME] & [PERSON_NAME] Wedding" at bounding box center [223, 35] width 267 height 11
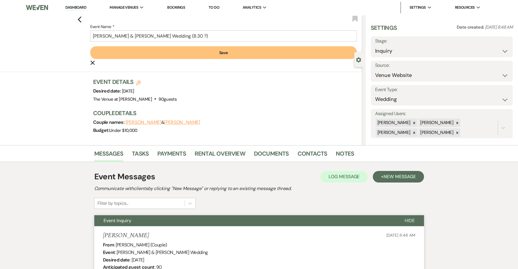
click at [269, 56] on button "Save" at bounding box center [223, 52] width 267 height 13
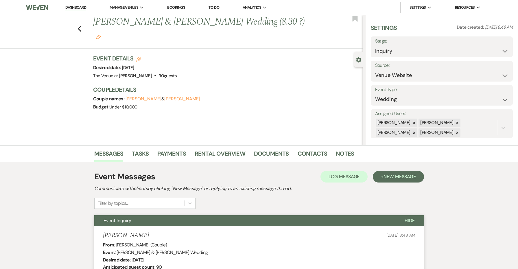
click at [77, 21] on div "Previous [PERSON_NAME] & [PERSON_NAME] Wedding (8.30 ?) Edit Bookmark" at bounding box center [180, 32] width 366 height 34
click at [491, 45] on button "Save" at bounding box center [497, 47] width 30 height 12
click at [80, 25] on icon "Previous" at bounding box center [80, 28] width 4 height 7
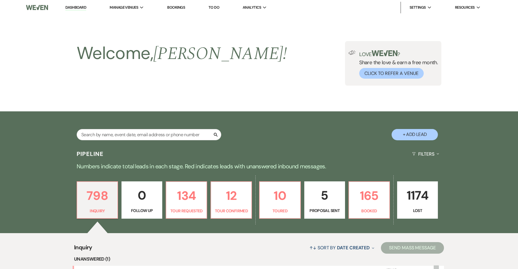
scroll to position [149, 0]
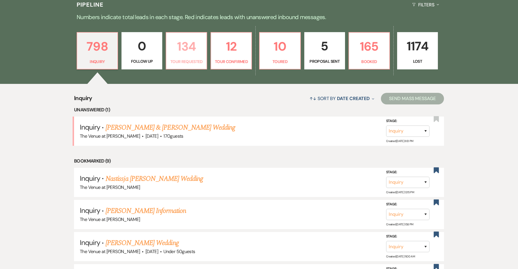
click at [185, 56] on link "134 Tour Requested" at bounding box center [186, 51] width 41 height 38
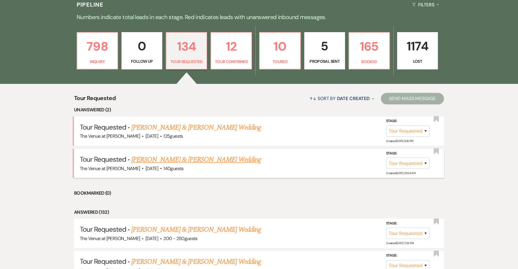
click at [195, 161] on link "[PERSON_NAME] & [PERSON_NAME] Wedding" at bounding box center [196, 159] width 130 height 10
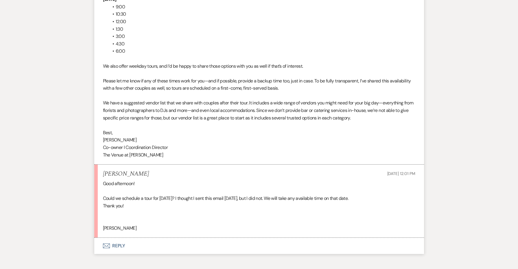
scroll to position [1431, 0]
click at [113, 198] on div "Good afternoon! Could we schedule a tour for [DATE]? I thought I sent this emai…" at bounding box center [259, 206] width 312 height 52
copy div "[PERSON_NAME]"
click at [119, 238] on button "Envelope Reply" at bounding box center [259, 246] width 330 height 16
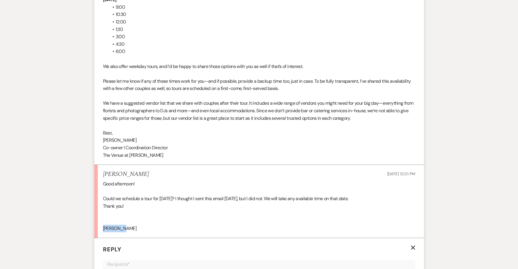
scroll to position [1589, 0]
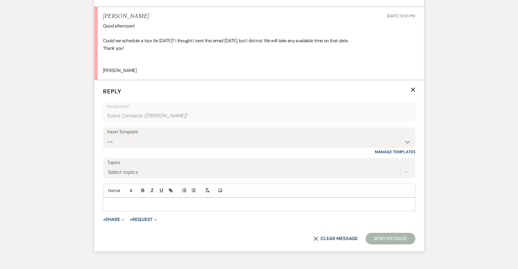
click at [119, 201] on p at bounding box center [259, 204] width 303 height 6
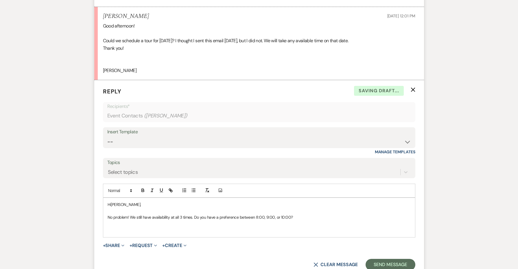
scroll to position [1467, 0]
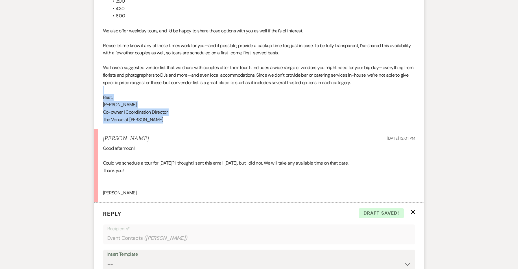
drag, startPoint x: 155, startPoint y: 89, endPoint x: 89, endPoint y: 64, distance: 70.4
copy div "Best, [PERSON_NAME] I Coordination Director The Venue at [PERSON_NAME]﻿"
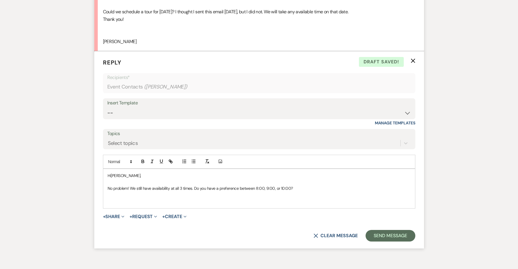
scroll to position [1618, 0]
click at [109, 199] on p "﻿" at bounding box center [259, 202] width 303 height 6
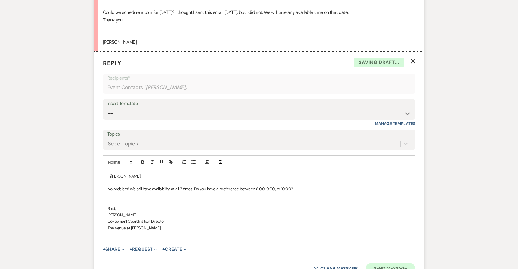
click at [370, 263] on button "Send Message" at bounding box center [390, 269] width 49 height 12
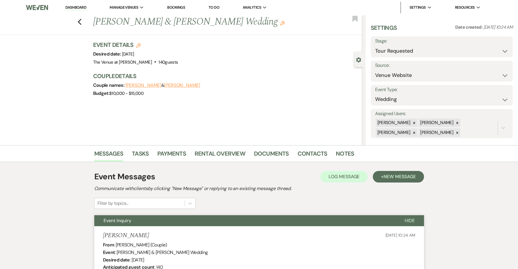
scroll to position [0, 0]
click at [280, 22] on icon "Edit" at bounding box center [282, 23] width 5 height 5
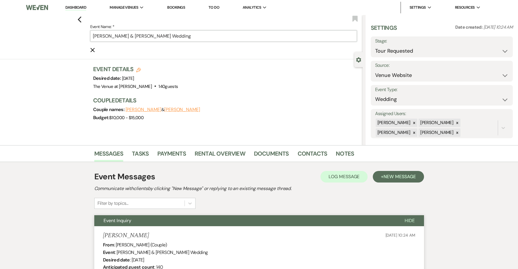
click at [266, 32] on input "[PERSON_NAME] & [PERSON_NAME] Wedding" at bounding box center [223, 35] width 267 height 11
click at [266, 34] on input "[PERSON_NAME] & [PERSON_NAME] Wedding" at bounding box center [223, 35] width 267 height 11
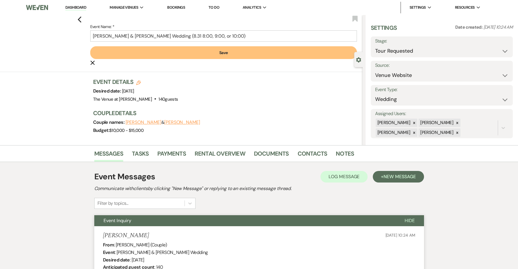
click at [276, 52] on button "Save" at bounding box center [223, 52] width 267 height 13
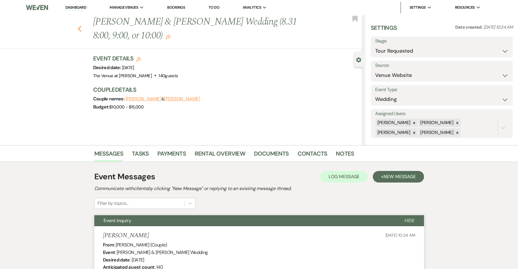
click at [79, 30] on use "button" at bounding box center [80, 29] width 4 height 6
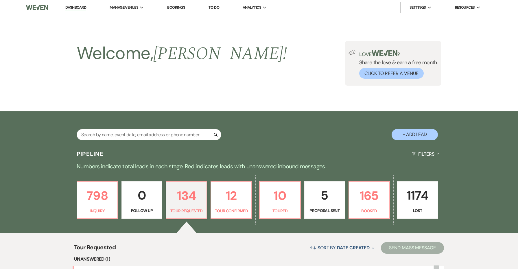
scroll to position [149, 0]
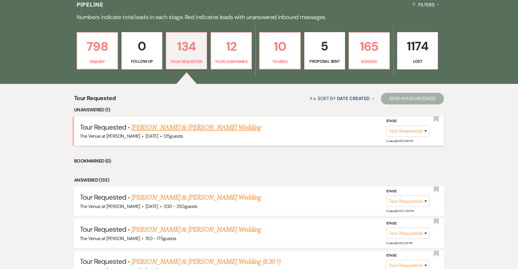
click at [148, 129] on link "[PERSON_NAME] & [PERSON_NAME] Wedding" at bounding box center [196, 127] width 130 height 10
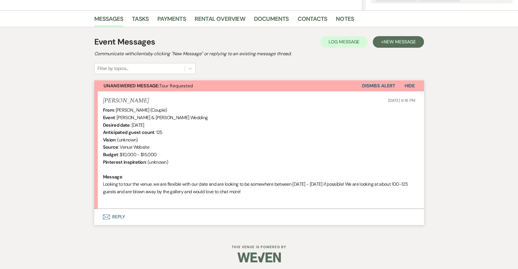
scroll to position [134, 0]
click at [117, 220] on button "Envelope Reply" at bounding box center [259, 217] width 330 height 16
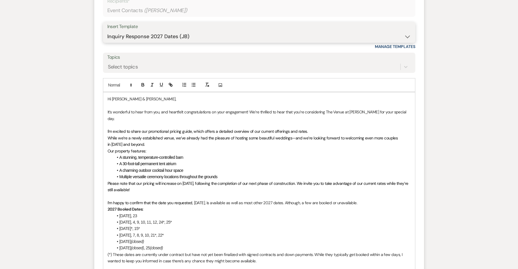
scroll to position [372, 0]
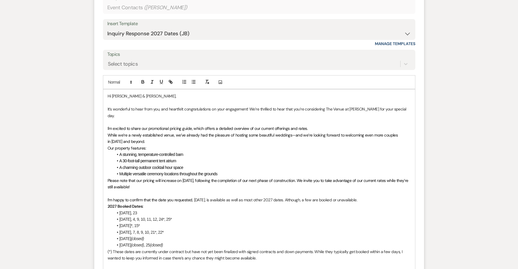
click at [409, 106] on p "It’s wonderful to hear from you, and heartfelt congratulations on your engageme…" at bounding box center [259, 112] width 303 height 13
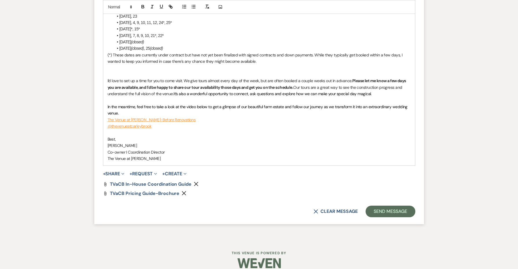
scroll to position [568, 0]
click at [409, 206] on button "Send Message" at bounding box center [390, 212] width 49 height 12
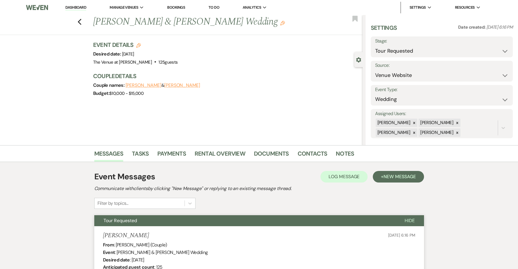
scroll to position [0, 0]
click at [76, 6] on link "Dashboard" at bounding box center [75, 7] width 21 height 5
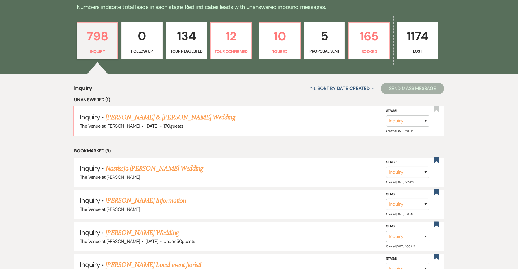
scroll to position [177, 0]
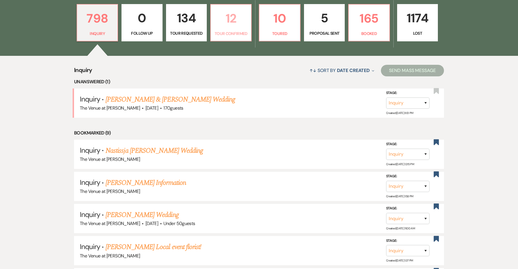
click at [225, 27] on p "12" at bounding box center [230, 18] width 33 height 19
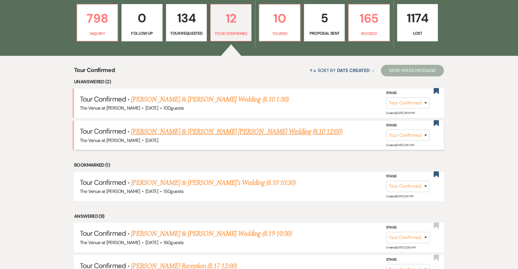
click at [179, 131] on link "[PERSON_NAME] & [PERSON_NAME] [PERSON_NAME] Wedding (8.10 12:00)" at bounding box center [236, 131] width 211 height 10
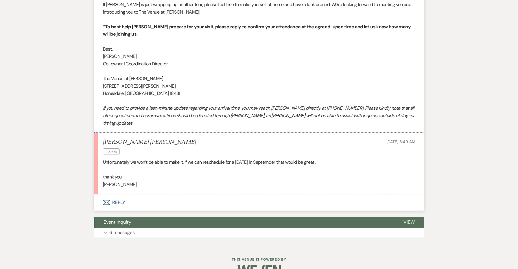
scroll to position [378, 0]
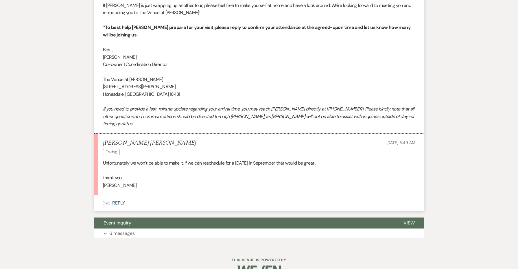
click at [106, 182] on p "[PERSON_NAME]" at bounding box center [259, 186] width 312 height 8
click at [117, 195] on button "Envelope Reply" at bounding box center [259, 203] width 330 height 16
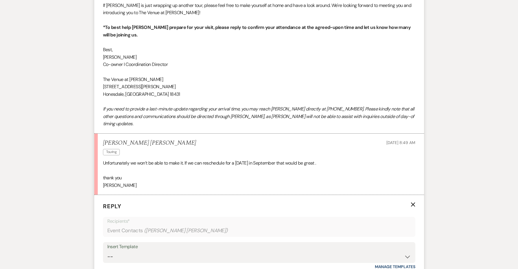
scroll to position [510, 0]
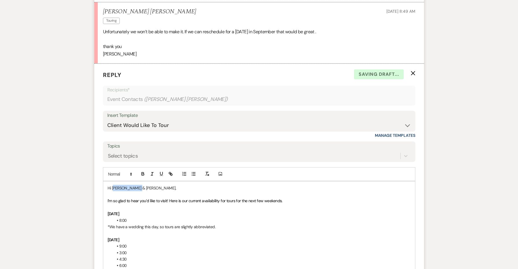
drag, startPoint x: 165, startPoint y: 173, endPoint x: 114, endPoint y: 170, distance: 51.3
click at [114, 185] on p "Hi [PERSON_NAME] & [PERSON_NAME]," at bounding box center [259, 188] width 303 height 6
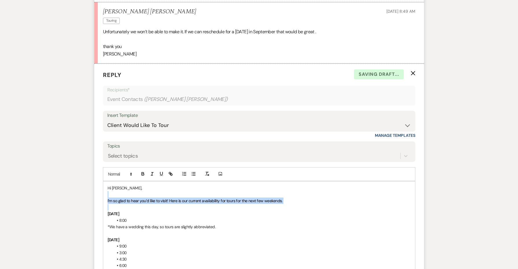
drag, startPoint x: 287, startPoint y: 190, endPoint x: 104, endPoint y: 179, distance: 184.2
click at [153, 204] on p at bounding box center [259, 207] width 303 height 6
drag, startPoint x: 168, startPoint y: 186, endPoint x: 106, endPoint y: 184, distance: 62.2
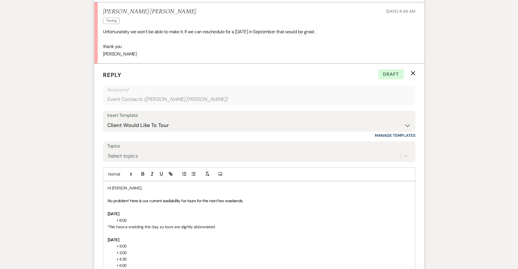
drag, startPoint x: 232, startPoint y: 187, endPoint x: 202, endPoint y: 186, distance: 29.2
click at [202, 198] on p "No problem! Here is our current availability for tours for the next few weekend…" at bounding box center [259, 201] width 303 height 6
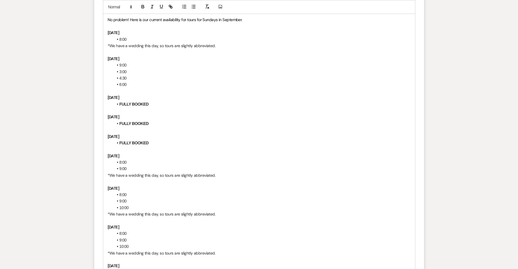
scroll to position [720, 0]
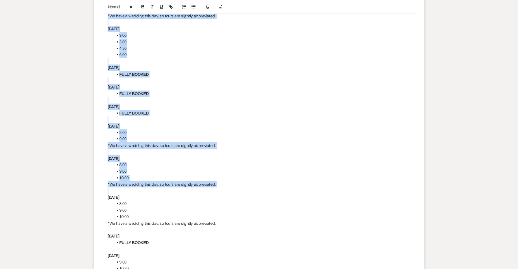
drag, startPoint x: 108, startPoint y: 92, endPoint x: 223, endPoint y: 169, distance: 138.5
click at [223, 169] on div "Hi [PERSON_NAME], No problem! Here is our current availability for tours for Su…" at bounding box center [259, 271] width 312 height 603
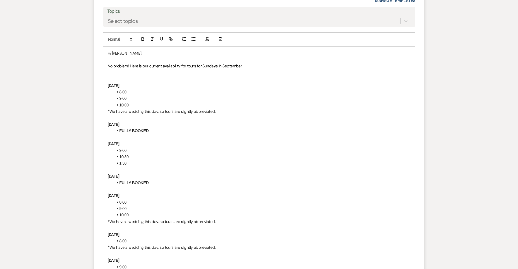
scroll to position [648, 0]
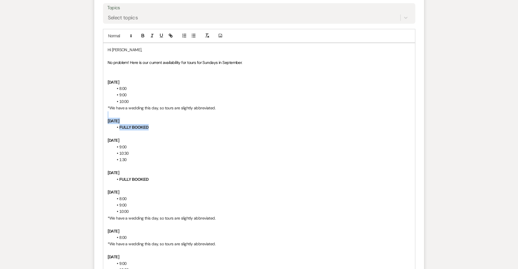
drag, startPoint x: 162, startPoint y: 110, endPoint x: 97, endPoint y: 100, distance: 65.0
click at [97, 100] on form "Reply X Draft saved! Recipients* Event Contacts ( [PERSON_NAME] [PERSON_NAME] )…" at bounding box center [259, 211] width 330 height 573
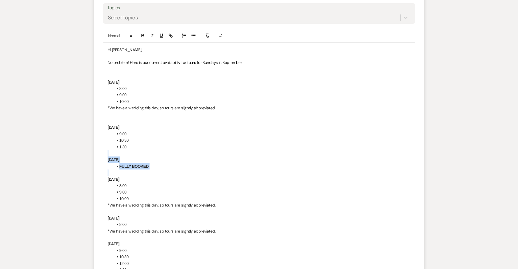
drag, startPoint x: 161, startPoint y: 153, endPoint x: 100, endPoint y: 133, distance: 64.8
click at [100, 133] on form "Reply X Saving draft... Recipients* Event Contacts ( [PERSON_NAME] [PERSON_NAME…" at bounding box center [259, 205] width 330 height 560
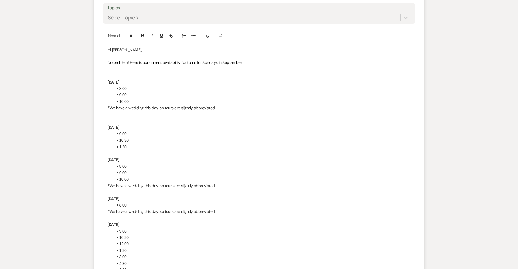
click at [130, 118] on p at bounding box center [259, 121] width 303 height 6
click at [126, 150] on p at bounding box center [259, 153] width 303 height 6
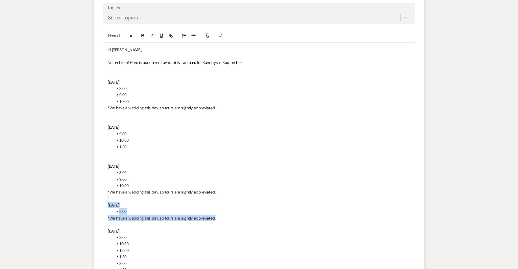
drag, startPoint x: 222, startPoint y: 200, endPoint x: 83, endPoint y: 183, distance: 139.3
click at [83, 183] on div "Messages Tasks Payments Rental Overview Documents Contacts Notes Event Messages…" at bounding box center [259, 2] width 518 height 1011
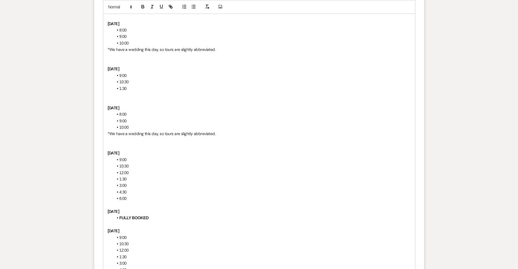
scroll to position [764, 0]
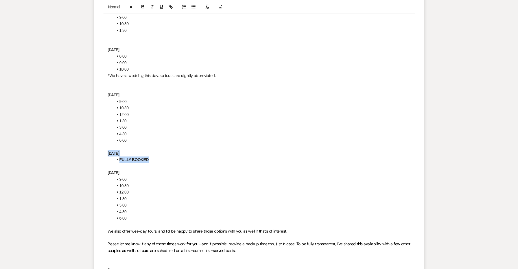
drag, startPoint x: 154, startPoint y: 143, endPoint x: 93, endPoint y: 136, distance: 61.4
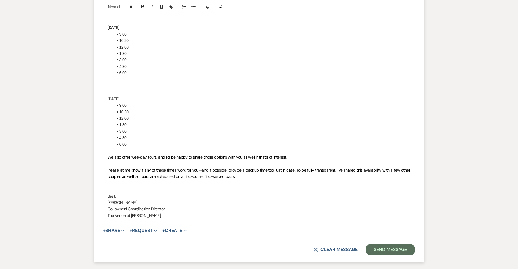
scroll to position [877, 0]
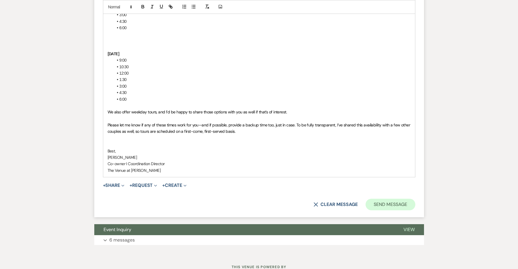
click at [380, 199] on button "Send Message" at bounding box center [390, 205] width 49 height 12
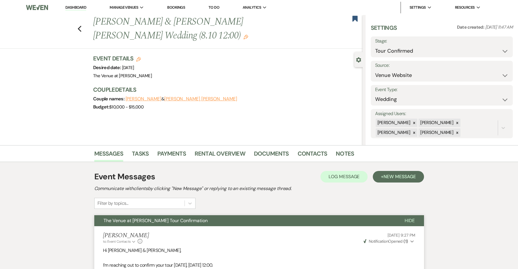
scroll to position [0, 0]
click at [244, 37] on icon "Edit" at bounding box center [246, 37] width 5 height 5
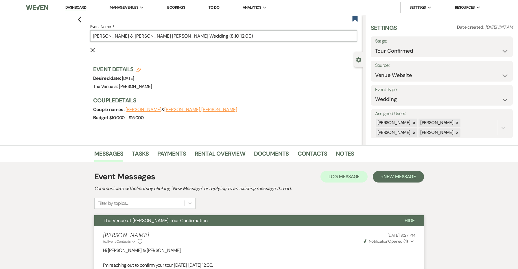
click at [223, 36] on input "[PERSON_NAME] & [PERSON_NAME] [PERSON_NAME] Wedding (8.10 12:00)" at bounding box center [223, 35] width 267 height 11
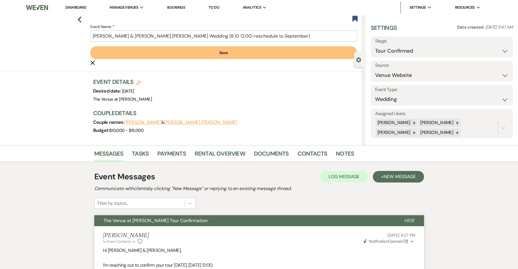
click at [265, 54] on button "Save" at bounding box center [223, 52] width 267 height 13
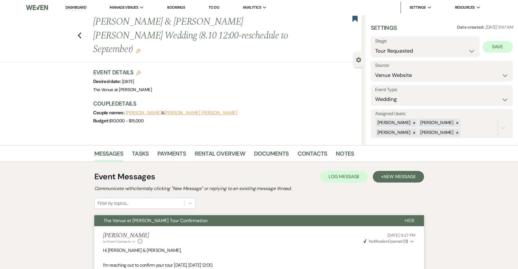
click at [503, 45] on button "Save" at bounding box center [497, 47] width 30 height 12
click at [355, 17] on use "button" at bounding box center [354, 19] width 5 height 6
click at [78, 32] on icon "Previous" at bounding box center [80, 35] width 4 height 7
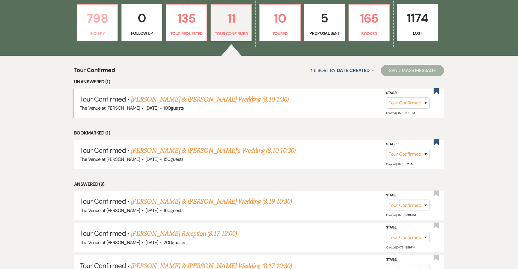
scroll to position [181, 0]
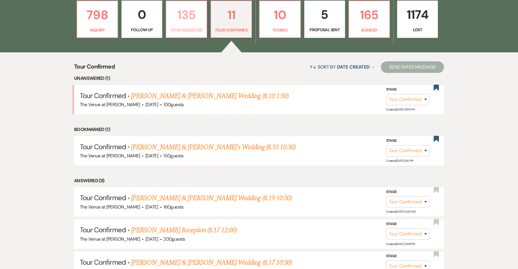
click at [192, 23] on p "135" at bounding box center [186, 14] width 33 height 19
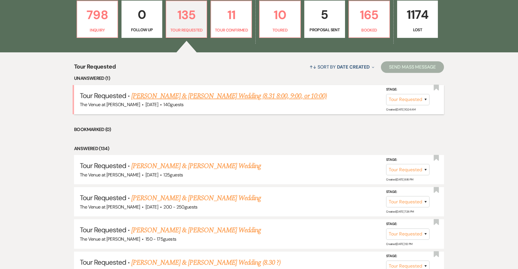
click at [176, 96] on link "[PERSON_NAME] & [PERSON_NAME] Wedding (8.31 8:00, 9:00, or 10:00)" at bounding box center [229, 96] width 196 height 10
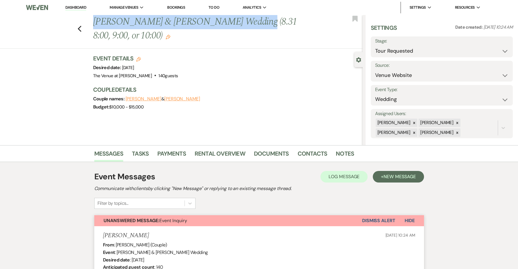
drag, startPoint x: 222, startPoint y: 25, endPoint x: 56, endPoint y: 33, distance: 166.8
click at [56, 33] on div "Previous [PERSON_NAME] & [PERSON_NAME] Wedding (8.31 8:00, 9:00, or 10:00) Edit…" at bounding box center [180, 32] width 366 height 34
copy h1 "[PERSON_NAME] & [PERSON_NAME]'"
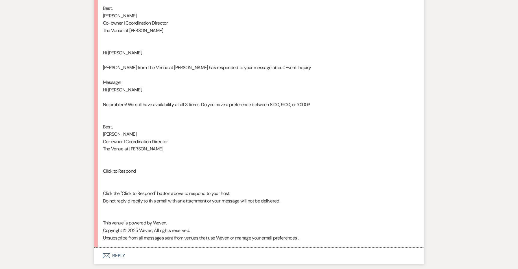
click at [116, 248] on button "Envelope Reply" at bounding box center [259, 256] width 330 height 16
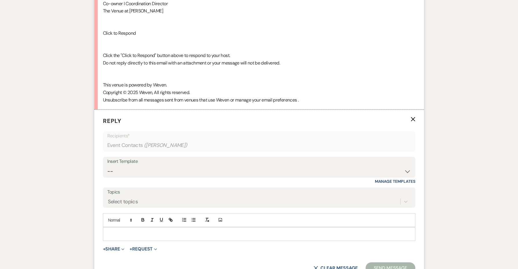
scroll to position [2020, 0]
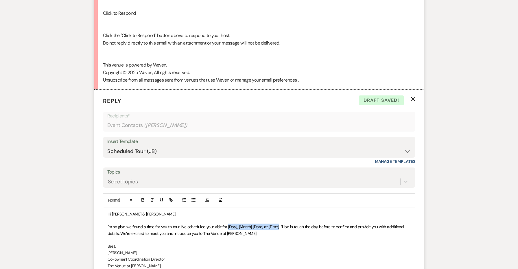
drag, startPoint x: 279, startPoint y: 185, endPoint x: 228, endPoint y: 183, distance: 50.9
click at [228, 224] on span "I'm so glad we found a time for you to tour. I’ve scheduled your visit for [Day…" at bounding box center [257, 230] width 298 height 12
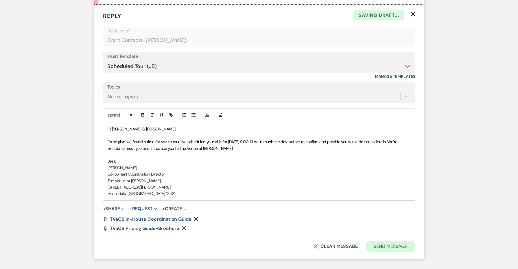
click at [384, 241] on button "Send Message" at bounding box center [390, 247] width 49 height 12
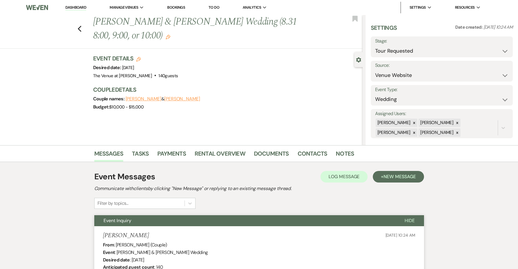
scroll to position [0, 0]
click at [166, 36] on use "button" at bounding box center [168, 37] width 5 height 5
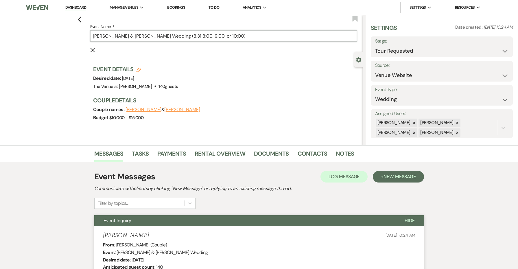
drag, startPoint x: 243, startPoint y: 36, endPoint x: 224, endPoint y: 37, distance: 18.8
click at [224, 37] on input "[PERSON_NAME] & [PERSON_NAME] Wedding (8.31 8:00, 9:00, or 10:00)" at bounding box center [223, 35] width 267 height 11
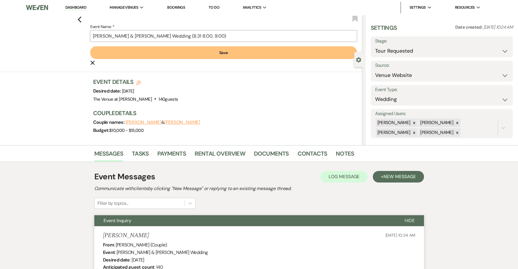
drag, startPoint x: 215, startPoint y: 36, endPoint x: 203, endPoint y: 35, distance: 12.5
click at [203, 35] on input "[PERSON_NAME] & [PERSON_NAME] Wedding (8.31 8:00, 9:00)" at bounding box center [223, 35] width 267 height 11
click at [215, 51] on button "Save" at bounding box center [223, 52] width 267 height 13
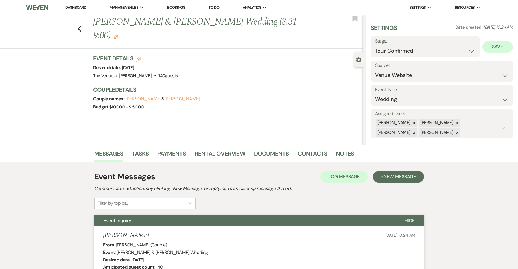
click at [504, 48] on button "Save" at bounding box center [497, 47] width 30 height 12
click at [78, 30] on icon "Previous" at bounding box center [80, 28] width 4 height 7
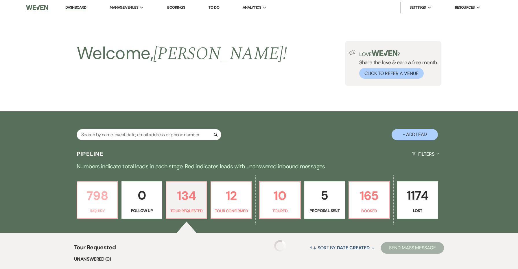
scroll to position [181, 0]
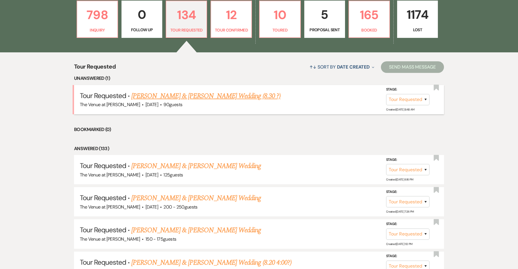
click at [190, 97] on link "[PERSON_NAME] & [PERSON_NAME] Wedding (8.30 ?)" at bounding box center [205, 96] width 149 height 10
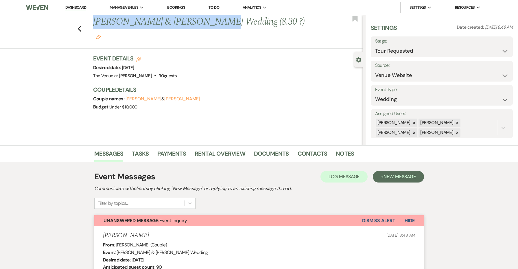
drag, startPoint x: 204, startPoint y: 22, endPoint x: 71, endPoint y: 20, distance: 132.2
click at [71, 20] on div "Previous [PERSON_NAME] & [PERSON_NAME] Wedding (8.30 ?) Edit Bookmark" at bounding box center [180, 32] width 366 height 34
copy h1 "[PERSON_NAME] & [PERSON_NAME]"
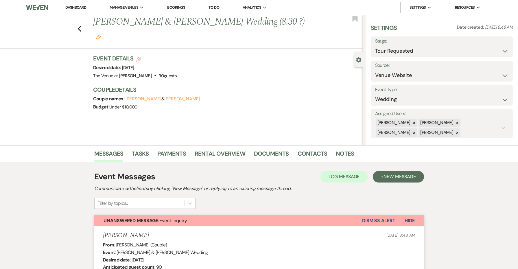
click at [199, 58] on div "Event Details Edit Desired date: [DATE] Venue: The Venue at [PERSON_NAME] . 90 …" at bounding box center [225, 66] width 264 height 25
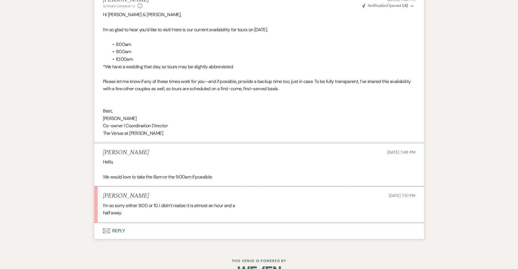
click at [124, 223] on button "Envelope Reply" at bounding box center [259, 231] width 330 height 16
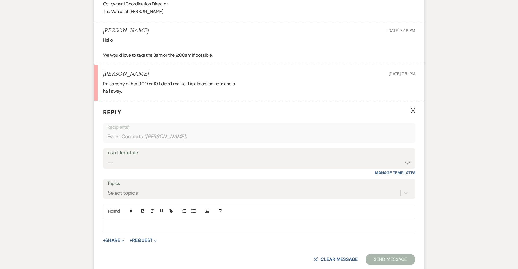
scroll to position [948, 0]
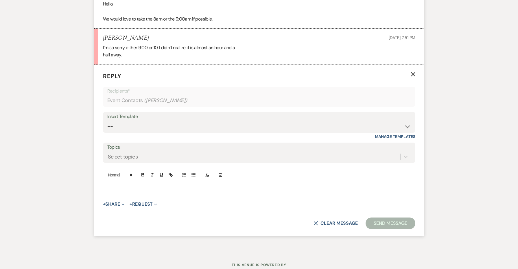
click at [136, 186] on p at bounding box center [259, 189] width 303 height 6
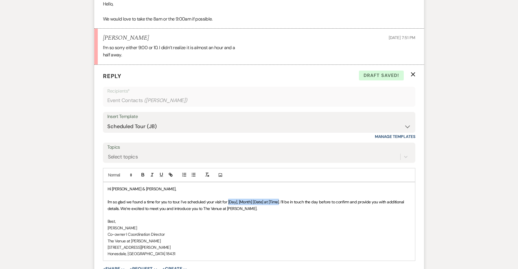
drag, startPoint x: 279, startPoint y: 186, endPoint x: 228, endPoint y: 186, distance: 50.9
click at [228, 199] on span "I'm so glad we found a time for you to tour. I’ve scheduled your visit for [Day…" at bounding box center [257, 205] width 298 height 12
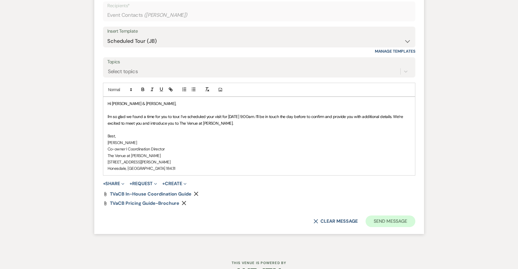
click at [394, 215] on button "Send Message" at bounding box center [390, 221] width 49 height 12
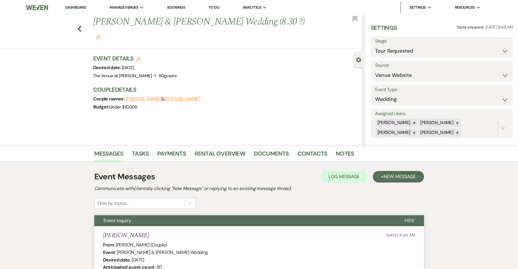
scroll to position [0, 0]
click at [101, 35] on use "button" at bounding box center [98, 37] width 5 height 5
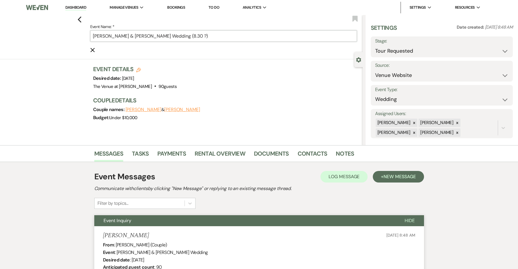
click at [194, 36] on input "[PERSON_NAME] & [PERSON_NAME] Wedding (8.30 ?)" at bounding box center [223, 35] width 267 height 11
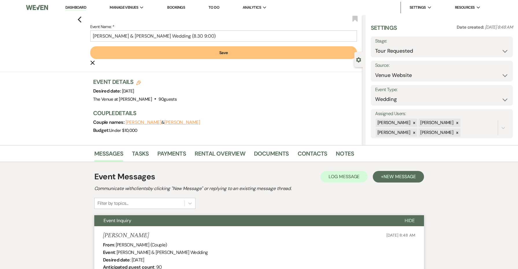
click at [215, 54] on button "Save" at bounding box center [223, 52] width 267 height 13
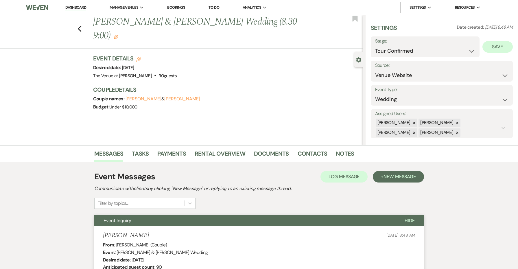
click at [497, 43] on button "Save" at bounding box center [497, 47] width 30 height 12
click at [78, 26] on use "button" at bounding box center [80, 29] width 4 height 6
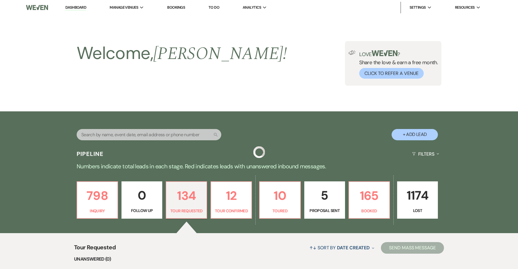
scroll to position [181, 0]
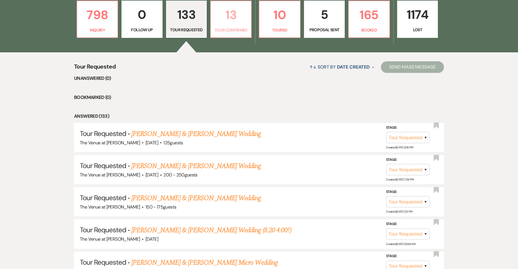
click at [231, 30] on p "Tour Confirmed" at bounding box center [230, 30] width 33 height 6
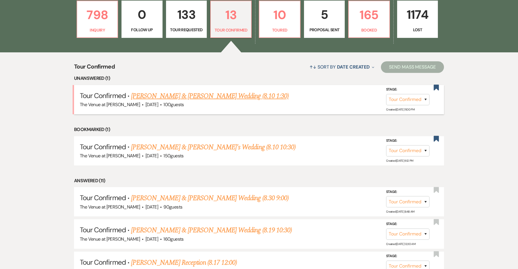
click at [200, 95] on link "[PERSON_NAME] & [PERSON_NAME] Wedding (8.10 1:30)" at bounding box center [210, 96] width 158 height 10
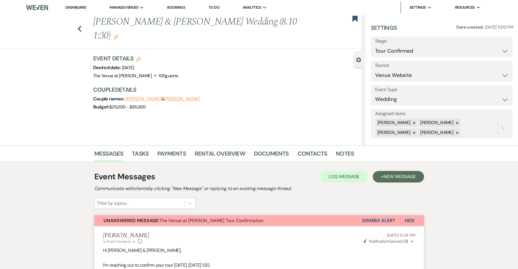
click at [377, 218] on button "Dismiss Alert" at bounding box center [378, 220] width 33 height 11
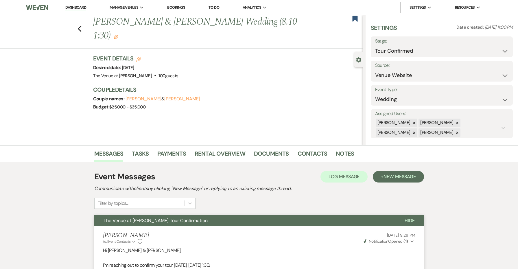
click at [358, 220] on button "The Venue at [PERSON_NAME] Tour Confirmation" at bounding box center [244, 220] width 301 height 11
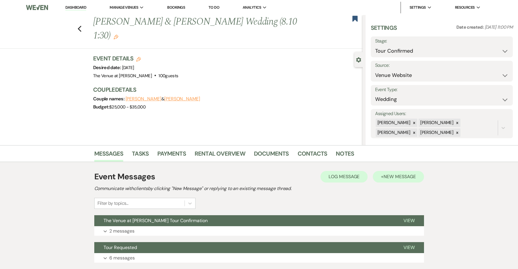
click at [382, 178] on button "+ New Message" at bounding box center [398, 177] width 51 height 12
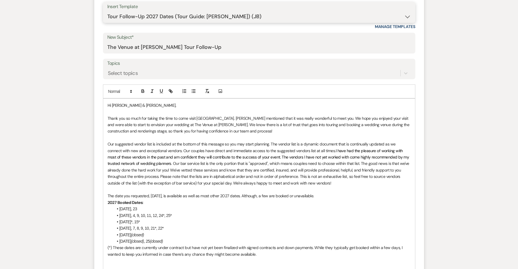
scroll to position [253, 0]
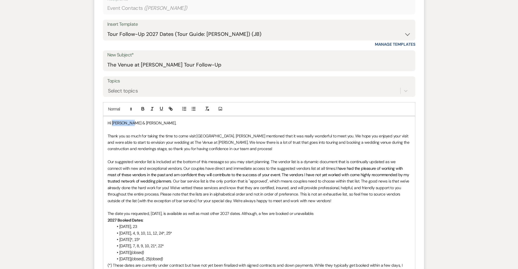
drag, startPoint x: 131, startPoint y: 122, endPoint x: 112, endPoint y: 121, distance: 18.8
click at [112, 121] on span "Hi [PERSON_NAME] & [PERSON_NAME]," at bounding box center [142, 122] width 69 height 5
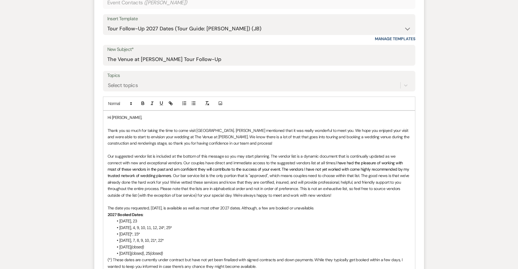
scroll to position [237, 0]
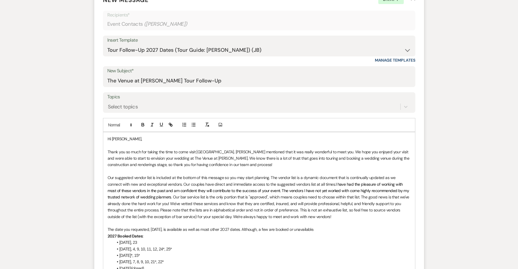
click at [120, 139] on span "Hi [PERSON_NAME]," at bounding box center [125, 138] width 34 height 5
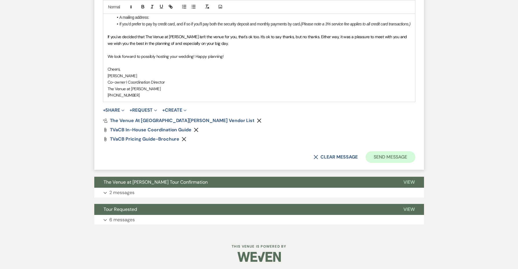
click at [390, 159] on button "Send Message" at bounding box center [390, 157] width 49 height 12
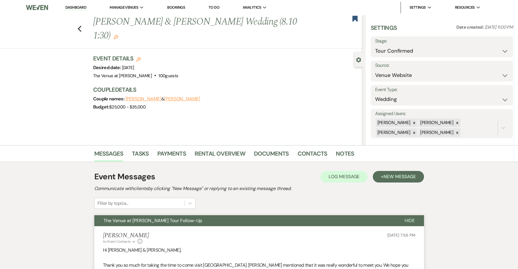
scroll to position [0, 0]
click at [389, 45] on label "Stage:" at bounding box center [441, 41] width 133 height 8
click at [488, 47] on button "Save" at bounding box center [497, 47] width 30 height 12
click at [357, 21] on use "button" at bounding box center [354, 19] width 5 height 6
click at [76, 22] on div "Previous [PERSON_NAME] & [PERSON_NAME] Wedding (8.10 1:30) Edit Bookmark" at bounding box center [180, 32] width 366 height 34
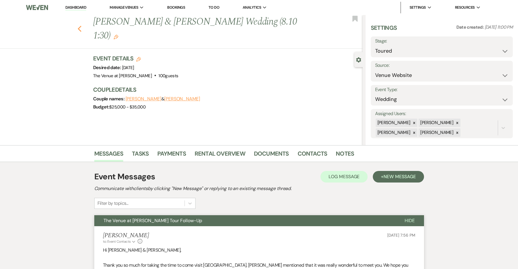
click at [81, 25] on icon "Previous" at bounding box center [80, 28] width 4 height 7
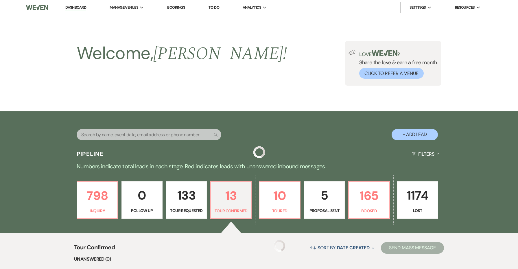
scroll to position [181, 0]
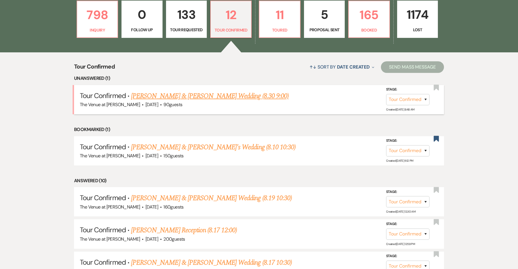
click at [166, 98] on link "[PERSON_NAME] & [PERSON_NAME] Wedding (8.30 9:00)" at bounding box center [210, 96] width 158 height 10
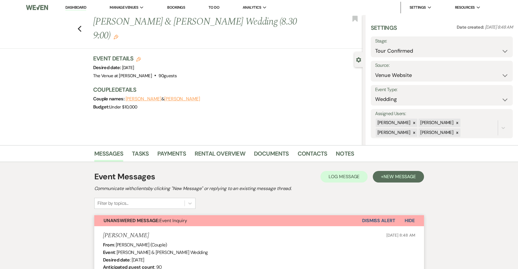
click at [380, 220] on button "Dismiss Alert" at bounding box center [378, 220] width 33 height 11
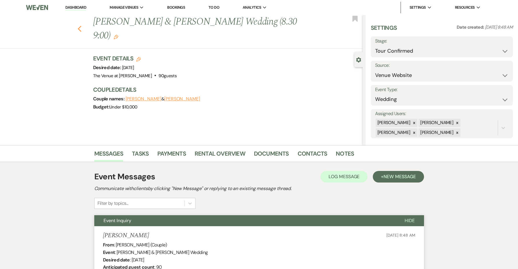
click at [81, 25] on icon "Previous" at bounding box center [80, 28] width 4 height 7
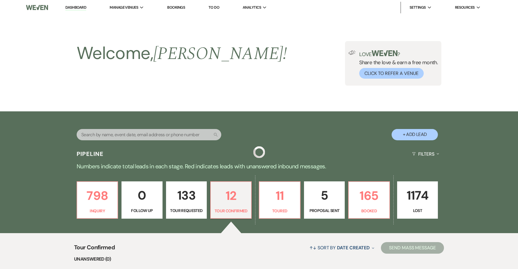
scroll to position [181, 0]
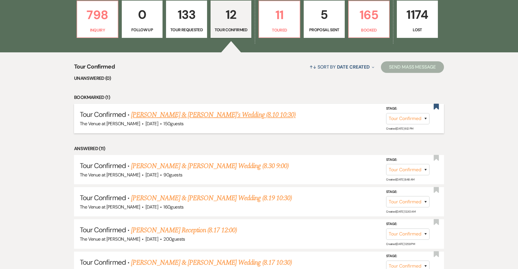
click at [220, 112] on link "[PERSON_NAME] & [PERSON_NAME]'s Wedding (8.10 10:30)" at bounding box center [213, 115] width 165 height 10
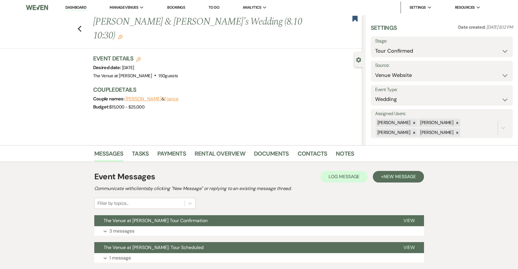
click at [388, 183] on div "Event Messages Log Log Message + New Message Communicate with clients by clicki…" at bounding box center [259, 190] width 330 height 38
click at [388, 180] on button "+ New Message" at bounding box center [398, 177] width 51 height 12
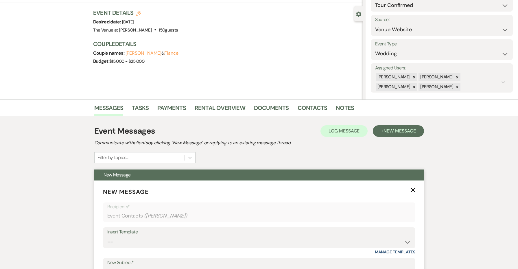
scroll to position [141, 0]
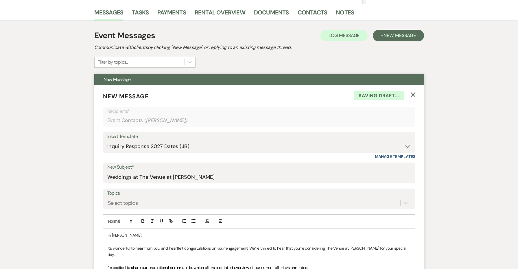
click at [163, 152] on div "Insert Template -- Weven Planning Portal Introduction: Booked Events (TVaCB) To…" at bounding box center [259, 145] width 312 height 27
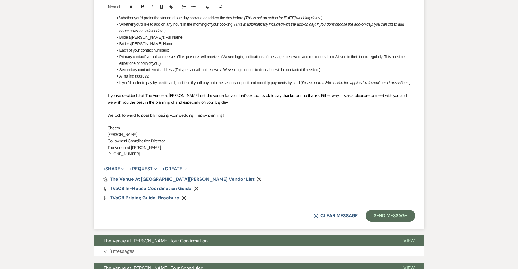
scroll to position [572, 0]
click at [382, 210] on button "Send Message" at bounding box center [390, 216] width 49 height 12
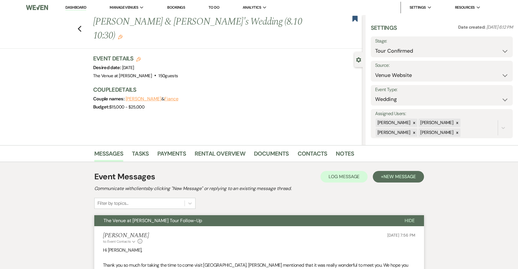
scroll to position [0, 0]
click at [355, 19] on use "button" at bounding box center [354, 19] width 5 height 6
click at [78, 25] on icon "Previous" at bounding box center [80, 28] width 4 height 7
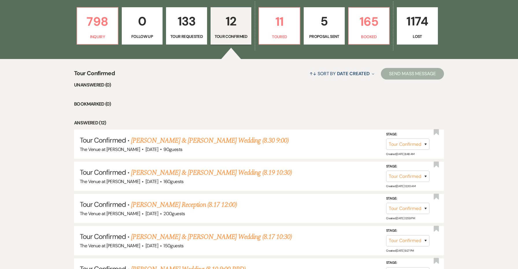
scroll to position [179, 0]
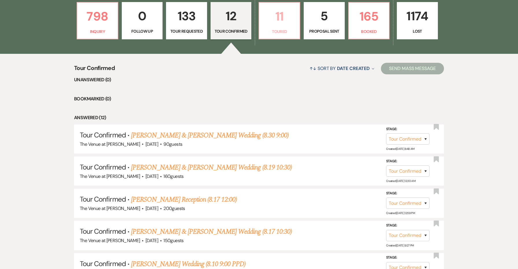
click at [276, 39] on div "798 Inquiry 0 Follow Up 133 Tour Requested 12 Tour Confirmed 11 Toured 5 Propos…" at bounding box center [259, 24] width 416 height 59
click at [276, 30] on p "Toured" at bounding box center [280, 31] width 34 height 6
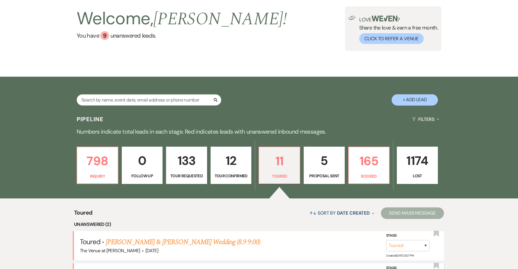
scroll to position [131, 0]
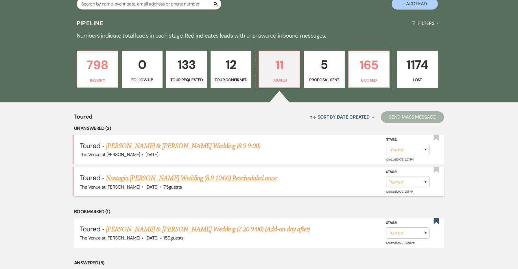
click at [150, 180] on link "Nastagia [PERSON_NAME] Wedding (8.9 10:00) Rescheduled once" at bounding box center [191, 178] width 171 height 10
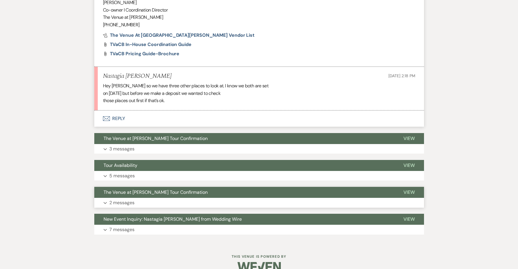
scroll to position [647, 0]
click at [119, 111] on button "Envelope Reply" at bounding box center [259, 119] width 330 height 16
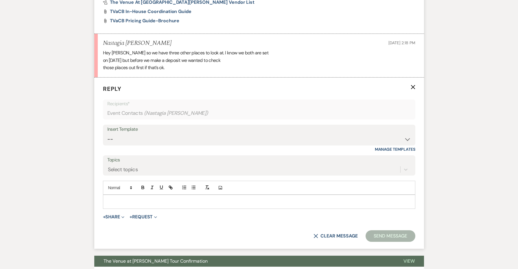
scroll to position [698, 0]
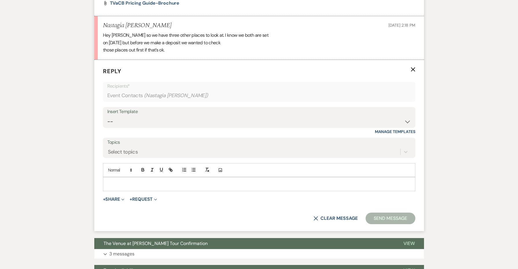
click at [121, 177] on div at bounding box center [259, 183] width 312 height 13
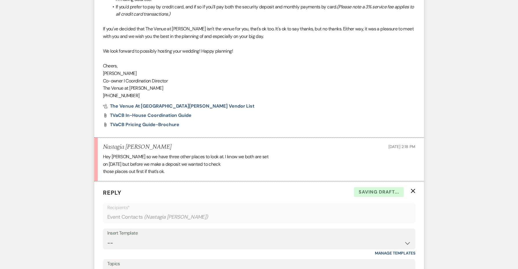
scroll to position [539, 0]
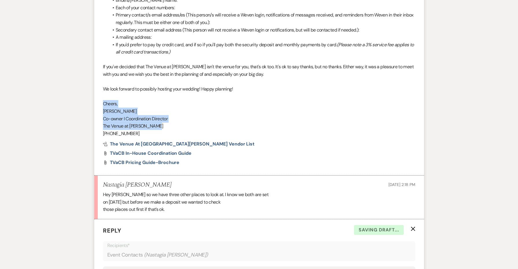
drag, startPoint x: 164, startPoint y: 117, endPoint x: 70, endPoint y: 96, distance: 96.3
click at [70, 96] on div "Messages Tasks Payments Rental Overview Documents Contacts Notes Event Messages…" at bounding box center [259, 73] width 518 height 934
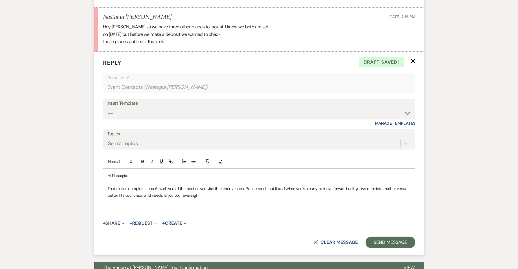
scroll to position [752, 0]
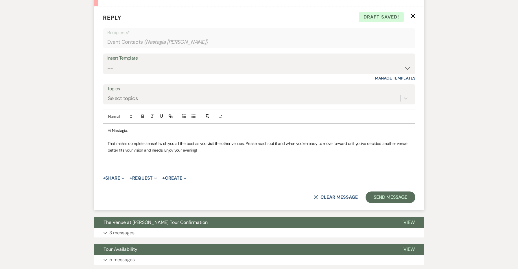
click at [138, 160] on p at bounding box center [259, 163] width 303 height 6
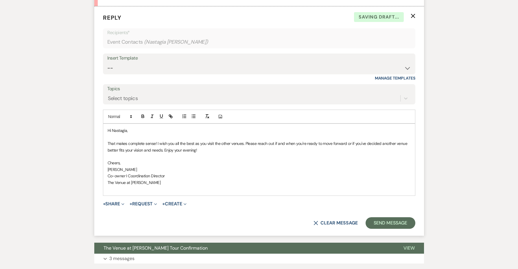
click at [114, 160] on span "Cheers," at bounding box center [114, 162] width 13 height 5
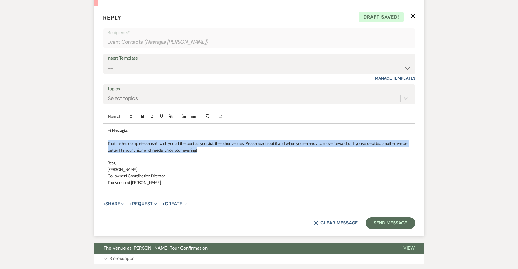
drag, startPoint x: 208, startPoint y: 139, endPoint x: 101, endPoint y: 131, distance: 107.3
click at [101, 131] on form "Reply X Draft saved! Recipients* Event Contacts ( Nastagia [PERSON_NAME] ) Inse…" at bounding box center [259, 120] width 330 height 229
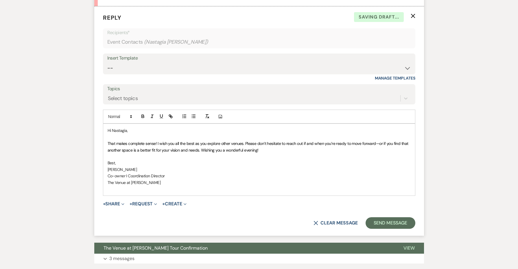
click at [208, 112] on div at bounding box center [206, 116] width 9 height 9
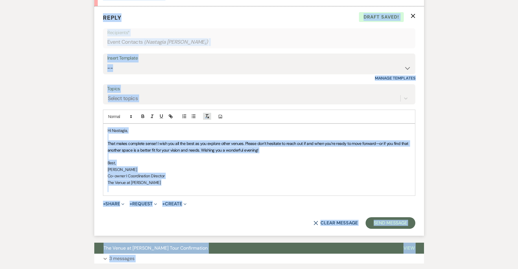
click at [207, 114] on icon "button" at bounding box center [206, 116] width 5 height 5
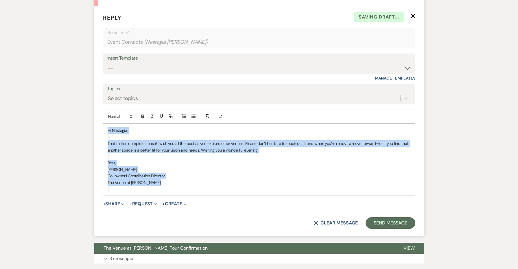
click at [206, 153] on p at bounding box center [259, 156] width 303 height 6
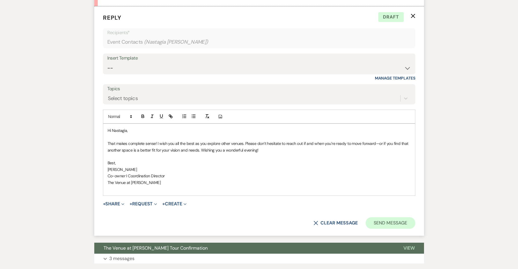
click at [384, 217] on button "Send Message" at bounding box center [390, 223] width 49 height 12
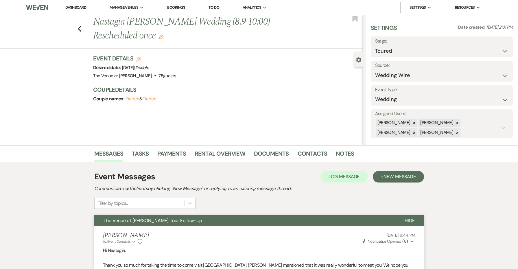
scroll to position [0, 0]
click at [79, 27] on icon "Previous" at bounding box center [80, 28] width 4 height 7
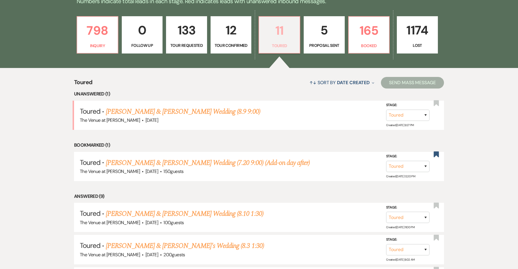
scroll to position [180, 0]
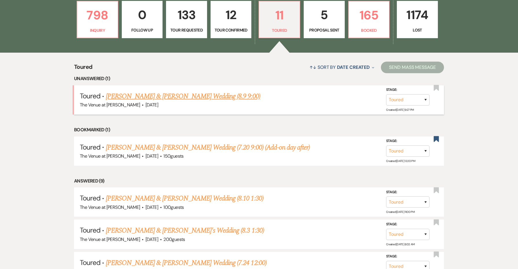
click at [187, 95] on link "[PERSON_NAME] & [PERSON_NAME] Wedding (8.9 9:00)" at bounding box center [183, 96] width 154 height 10
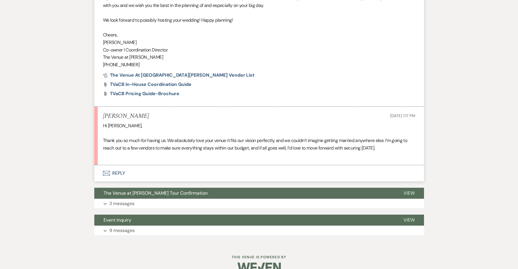
scroll to position [644, 0]
click at [118, 165] on button "Envelope Reply" at bounding box center [259, 173] width 330 height 16
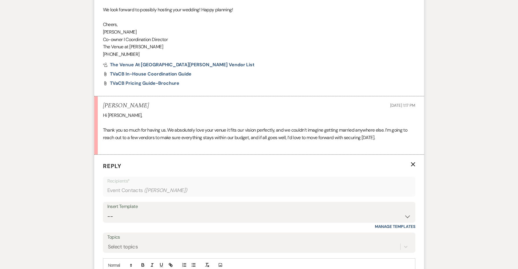
scroll to position [749, 0]
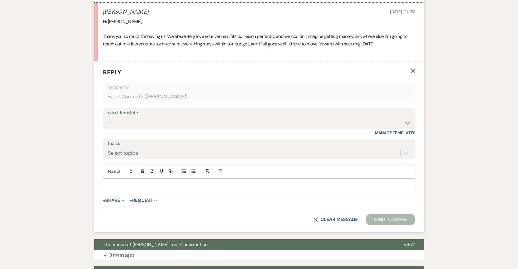
click at [126, 182] on form "Reply X Recipients* Event Contacts ( [PERSON_NAME] ) Insert Template -- Weven P…" at bounding box center [259, 146] width 330 height 171
click at [125, 179] on div at bounding box center [259, 185] width 312 height 13
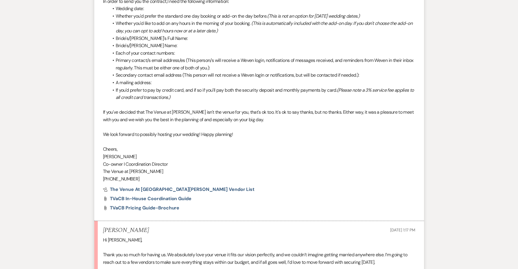
scroll to position [522, 0]
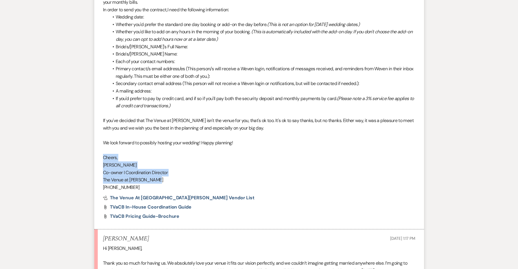
drag, startPoint x: 158, startPoint y: 171, endPoint x: 92, endPoint y: 150, distance: 69.6
click at [92, 150] on div "Messages Tasks Payments Rental Overview Documents Contacts Notes Event Messages…" at bounding box center [259, 85] width 518 height 925
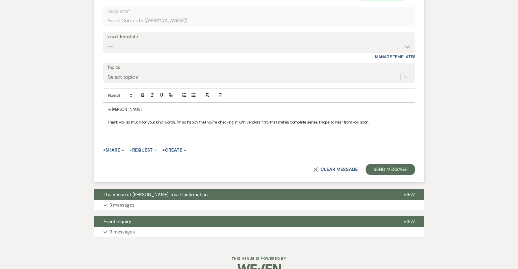
click at [128, 132] on p at bounding box center [259, 135] width 303 height 6
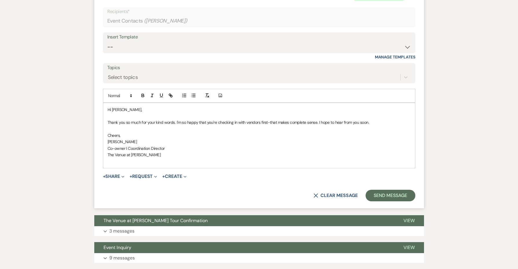
click at [114, 133] on span "Cheers," at bounding box center [114, 135] width 13 height 5
click at [114, 133] on span "CheBers," at bounding box center [115, 135] width 15 height 5
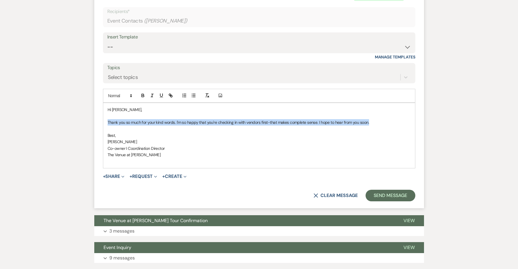
drag, startPoint x: 384, startPoint y: 112, endPoint x: 83, endPoint y: 108, distance: 300.8
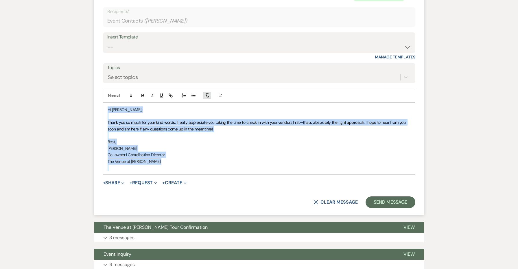
click at [205, 93] on icon "button" at bounding box center [206, 95] width 5 height 5
click at [237, 132] on p at bounding box center [259, 135] width 303 height 6
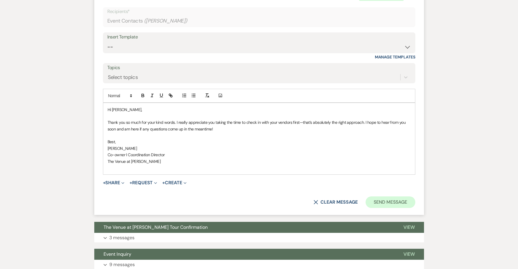
click at [384, 196] on button "Send Message" at bounding box center [390, 202] width 49 height 12
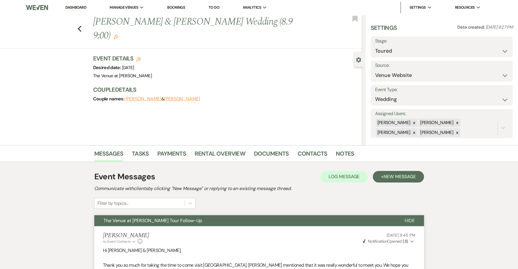
scroll to position [0, 0]
click at [77, 4] on li "Dashboard" at bounding box center [75, 8] width 27 height 12
click at [78, 9] on link "Dashboard" at bounding box center [75, 7] width 21 height 5
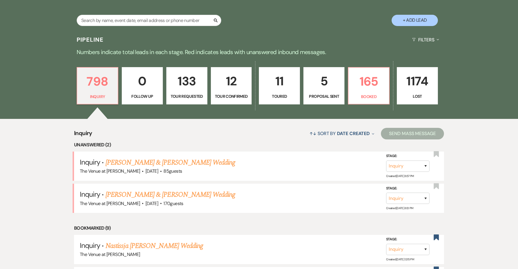
scroll to position [188, 0]
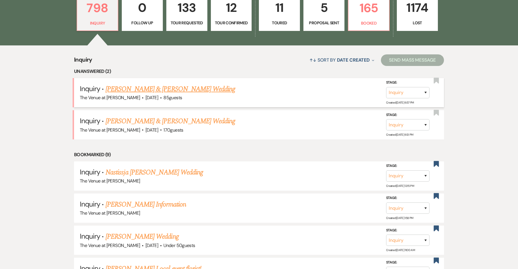
click at [191, 91] on link "[PERSON_NAME] & [PERSON_NAME] Wedding" at bounding box center [171, 89] width 130 height 10
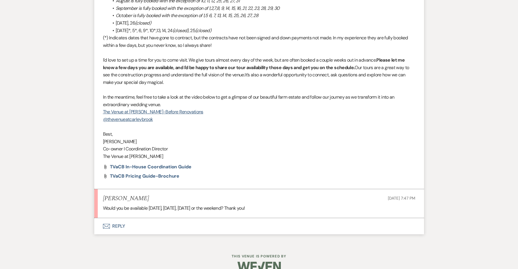
scroll to position [552, 0]
click at [122, 218] on button "Envelope Reply" at bounding box center [259, 226] width 330 height 16
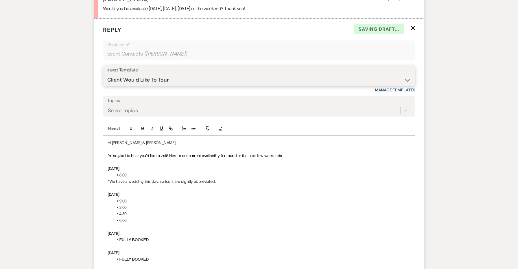
scroll to position [752, 0]
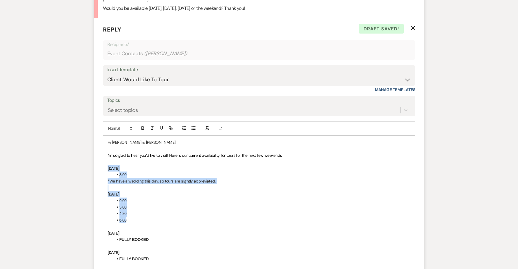
drag, startPoint x: 146, startPoint y: 204, endPoint x: 89, endPoint y: 155, distance: 75.9
click at [89, 155] on div "Messages Tasks Payments Rental Overview Documents Contacts Notes Event Messages…" at bounding box center [259, 93] width 518 height 1401
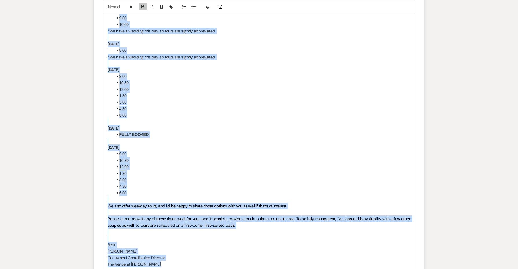
scroll to position [1267, 0]
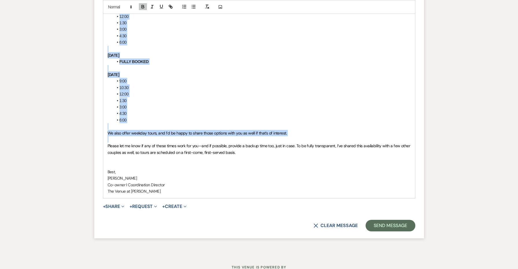
drag, startPoint x: 106, startPoint y: 191, endPoint x: 309, endPoint y: 119, distance: 215.2
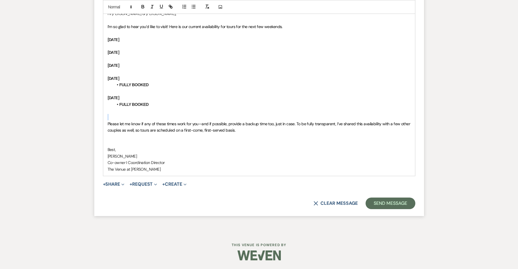
scroll to position [866, 0]
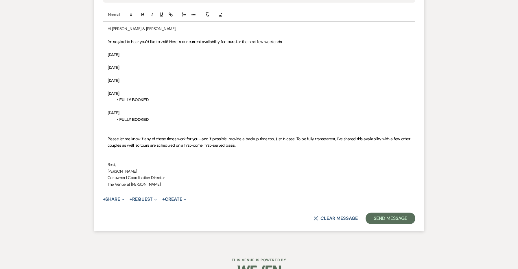
click at [173, 51] on p "[DATE]" at bounding box center [259, 54] width 303 height 6
click at [171, 58] on p at bounding box center [259, 61] width 303 height 6
click at [192, 12] on icon "button" at bounding box center [193, 14] width 5 height 5
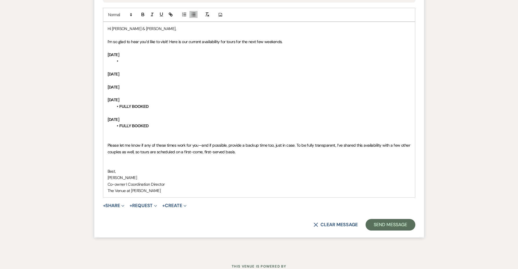
click at [150, 58] on li at bounding box center [261, 61] width 297 height 6
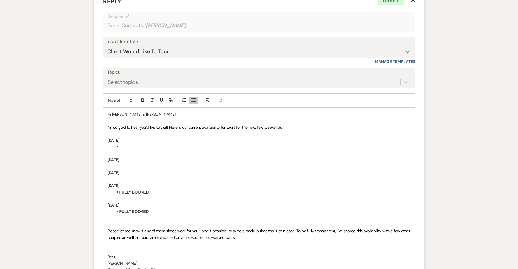
scroll to position [779, 0]
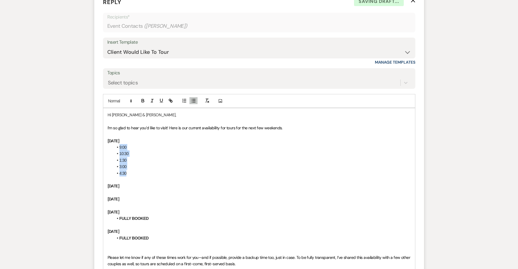
drag, startPoint x: 127, startPoint y: 160, endPoint x: 102, endPoint y: 135, distance: 35.2
click at [102, 135] on form "Reply X Saving draft... Recipients* Event Contacts ( [PERSON_NAME] ) Insert Tem…" at bounding box center [259, 170] width 330 height 359
click at [159, 189] on p at bounding box center [259, 192] width 303 height 6
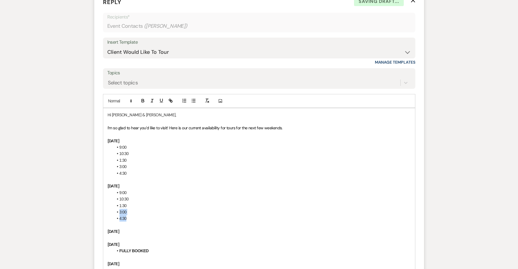
drag, startPoint x: 130, startPoint y: 204, endPoint x: 109, endPoint y: 197, distance: 22.7
click at [109, 197] on div "Hi [PERSON_NAME] & [PERSON_NAME], I’m so glad to hear you’d like to visit! Here…" at bounding box center [259, 225] width 312 height 234
click at [139, 202] on li "1:30" at bounding box center [261, 205] width 297 height 6
click at [138, 196] on li "10:30" at bounding box center [261, 199] width 297 height 6
drag, startPoint x: 138, startPoint y: 202, endPoint x: 114, endPoint y: 180, distance: 32.3
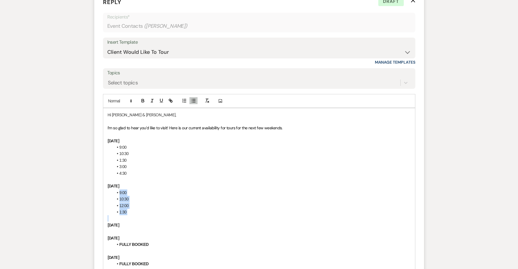
click at [114, 180] on div "Hi [PERSON_NAME] & [PERSON_NAME], I’m so glad to hear you’d like to visit! Here…" at bounding box center [259, 221] width 312 height 227
click at [119, 235] on strong "[DATE]" at bounding box center [114, 237] width 12 height 5
click at [138, 228] on p at bounding box center [259, 231] width 303 height 6
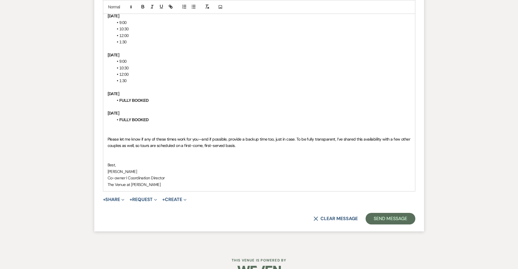
scroll to position [948, 0]
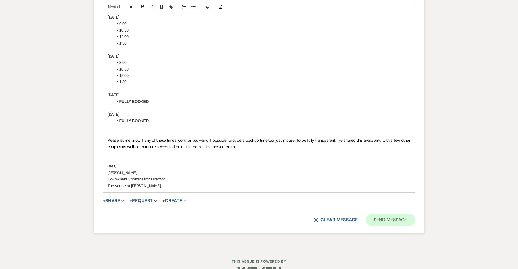
click at [375, 214] on button "Send Message" at bounding box center [390, 220] width 49 height 12
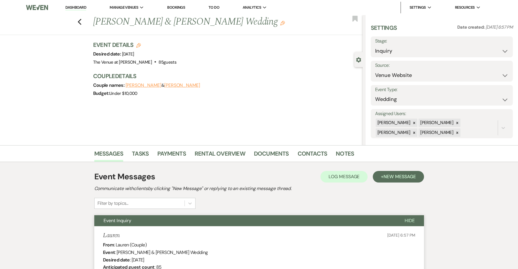
scroll to position [0, 0]
click at [492, 50] on button "Save" at bounding box center [497, 47] width 30 height 12
click at [79, 23] on use "button" at bounding box center [80, 22] width 4 height 6
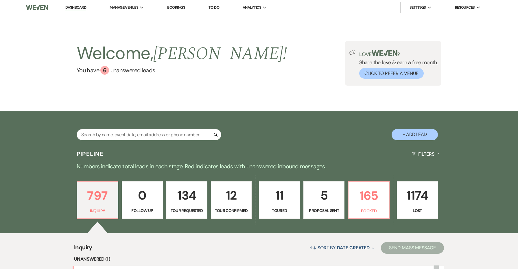
click at [281, 202] on p "11" at bounding box center [280, 195] width 34 height 19
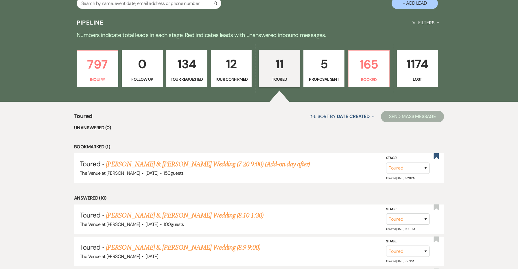
scroll to position [143, 0]
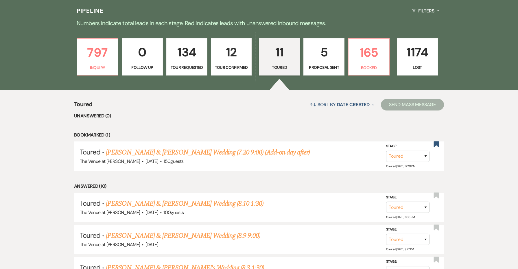
click at [317, 66] on p "Proposal Sent" at bounding box center [324, 67] width 34 height 6
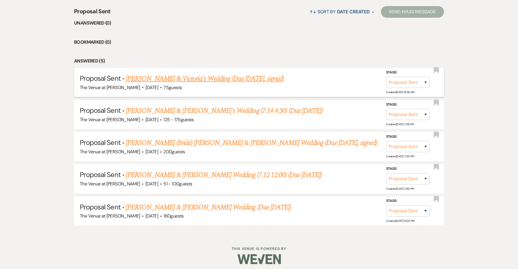
scroll to position [236, 0]
click at [213, 80] on link "[PERSON_NAME] & Victoria's Wedding (Due [DATE], signed)" at bounding box center [205, 79] width 158 height 10
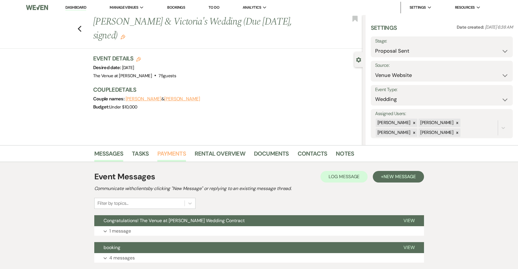
click at [177, 157] on link "Payments" at bounding box center [171, 155] width 29 height 13
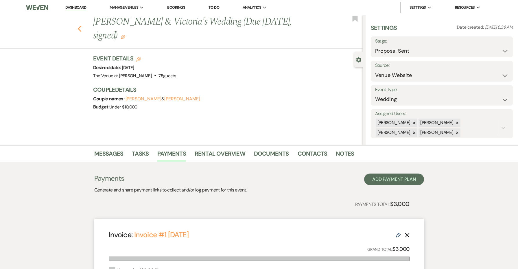
click at [79, 26] on use "button" at bounding box center [80, 29] width 4 height 6
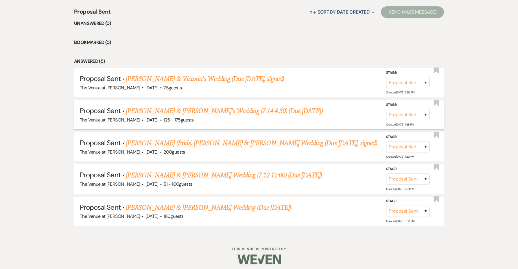
click at [172, 110] on link "[PERSON_NAME] & [PERSON_NAME]'s Wedding (7.14 4:30) (Due [DATE])" at bounding box center [224, 111] width 197 height 10
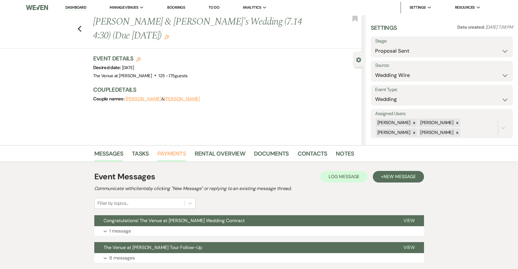
click at [176, 154] on link "Payments" at bounding box center [171, 155] width 29 height 13
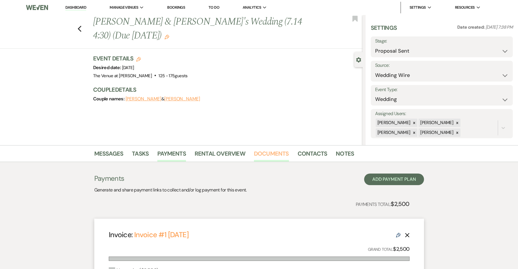
click at [265, 153] on link "Documents" at bounding box center [271, 155] width 35 height 13
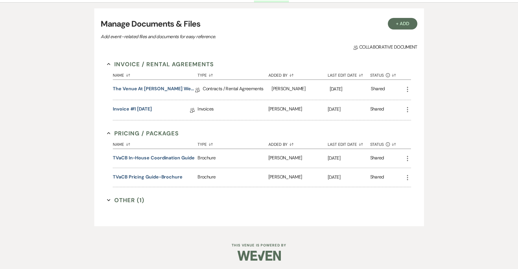
scroll to position [159, 0]
click at [169, 88] on link "The Venue at [PERSON_NAME] Wedding Contract ([DATE] [PERSON_NAME][GEOGRAPHIC_DA…" at bounding box center [154, 90] width 82 height 9
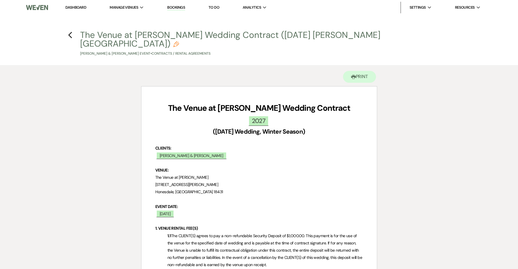
click at [70, 31] on div "Previous" at bounding box center [70, 34] width 4 height 9
click at [69, 34] on use "button" at bounding box center [70, 35] width 4 height 6
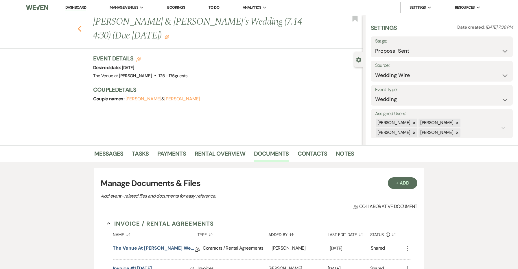
click at [81, 25] on icon "Previous" at bounding box center [80, 28] width 4 height 7
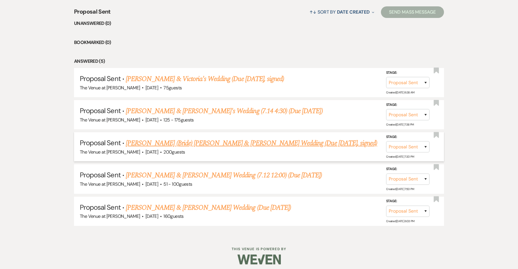
click at [157, 143] on link "[PERSON_NAME] (Bride) [PERSON_NAME] & [PERSON_NAME] Wedding (Due [DATE], signed)" at bounding box center [251, 143] width 251 height 10
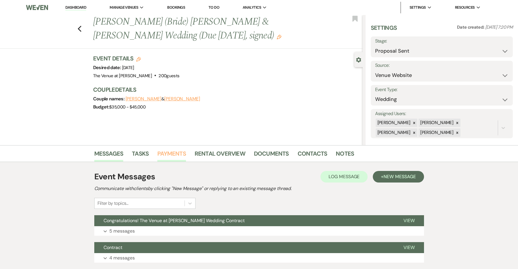
click at [176, 151] on link "Payments" at bounding box center [171, 155] width 29 height 13
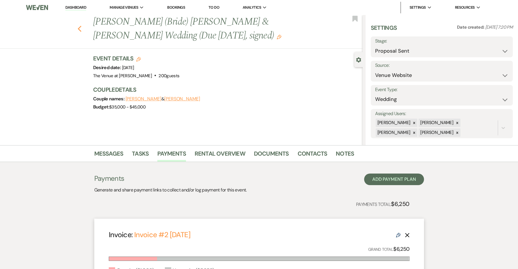
click at [80, 26] on icon "Previous" at bounding box center [80, 28] width 4 height 7
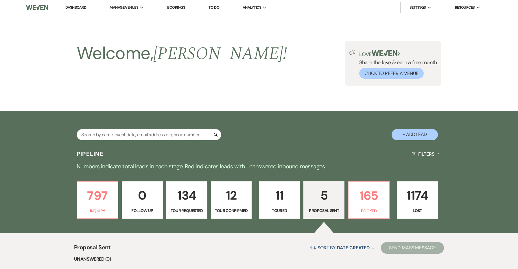
scroll to position [236, 0]
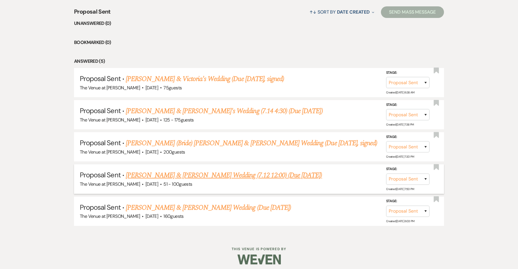
click at [208, 170] on link "[PERSON_NAME] & [PERSON_NAME] Wedding (7.12 12:00) (Due [DATE])" at bounding box center [224, 175] width 196 height 10
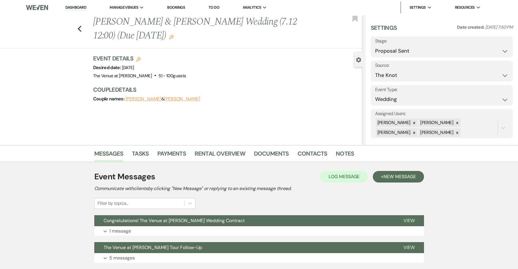
click at [179, 149] on li "Payments" at bounding box center [175, 155] width 37 height 14
click at [177, 153] on link "Payments" at bounding box center [171, 155] width 29 height 13
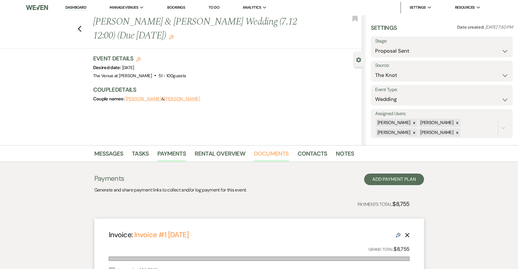
click at [263, 156] on link "Documents" at bounding box center [271, 155] width 35 height 13
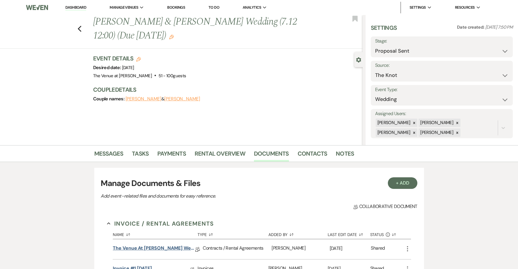
click at [183, 248] on link "The Venue at [PERSON_NAME] Wedding Contract ([DATE] [PERSON_NAME])" at bounding box center [154, 249] width 82 height 9
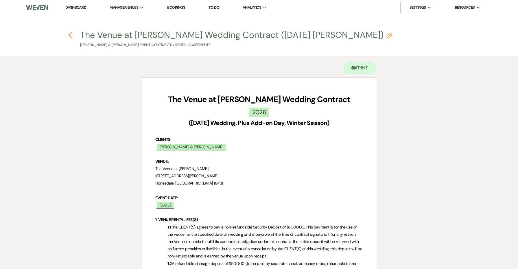
click at [71, 32] on icon "Previous" at bounding box center [70, 35] width 4 height 7
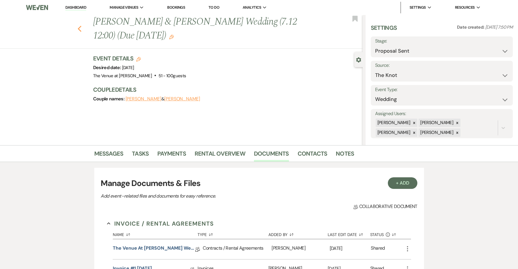
click at [80, 29] on icon "Previous" at bounding box center [80, 28] width 4 height 7
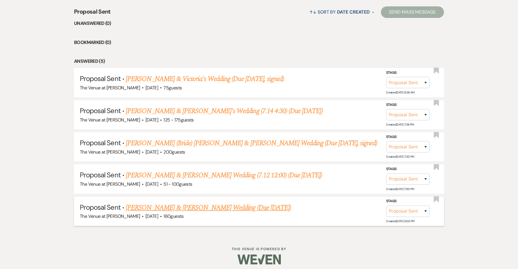
click at [178, 203] on link "[PERSON_NAME] & [PERSON_NAME] Wedding (Due [DATE])" at bounding box center [208, 207] width 165 height 10
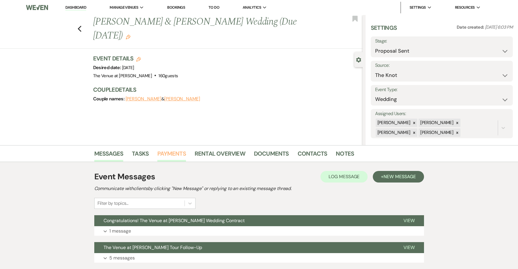
click at [180, 156] on link "Payments" at bounding box center [171, 155] width 29 height 13
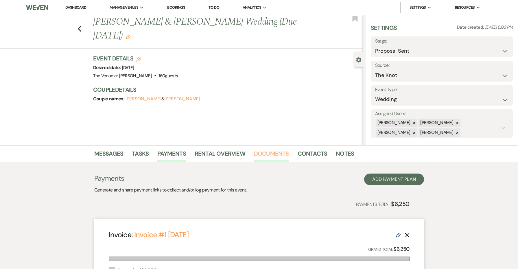
click at [285, 151] on link "Documents" at bounding box center [271, 155] width 35 height 13
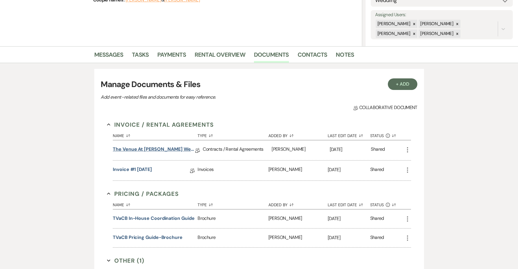
click at [149, 149] on link "The Venue at [PERSON_NAME] Wedding Contract ([DATE] [PERSON_NAME])" at bounding box center [154, 150] width 82 height 9
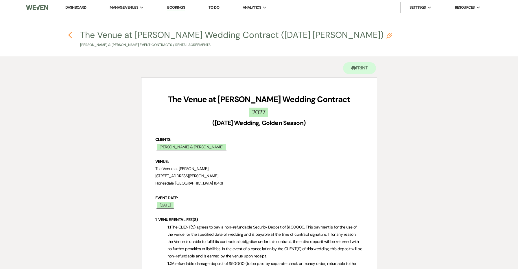
click at [70, 34] on use "button" at bounding box center [70, 35] width 4 height 6
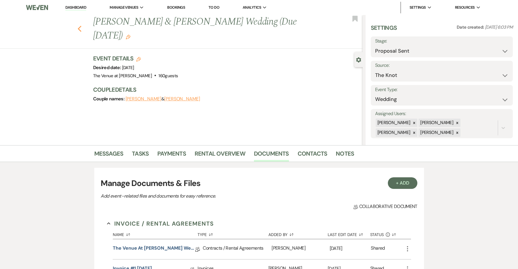
click at [80, 27] on use "button" at bounding box center [80, 29] width 4 height 6
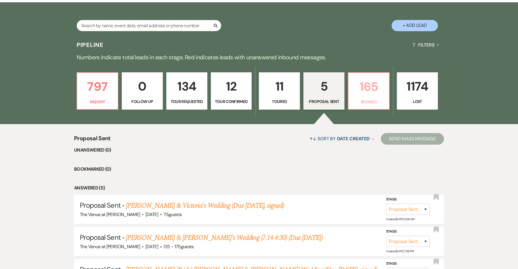
click at [363, 105] on p "Booked" at bounding box center [369, 102] width 34 height 6
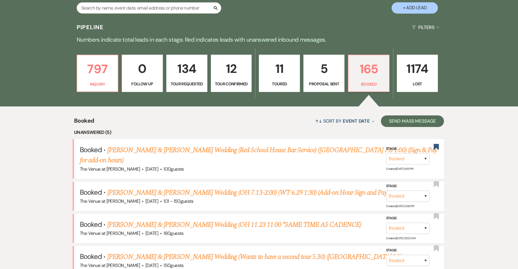
scroll to position [123, 0]
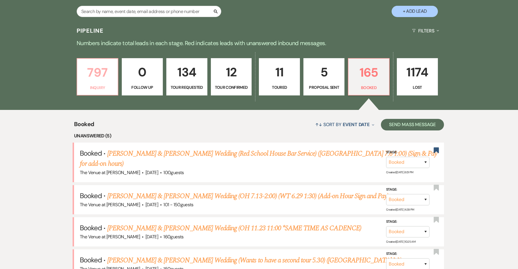
click at [95, 92] on link "797 Inquiry" at bounding box center [98, 77] width 42 height 38
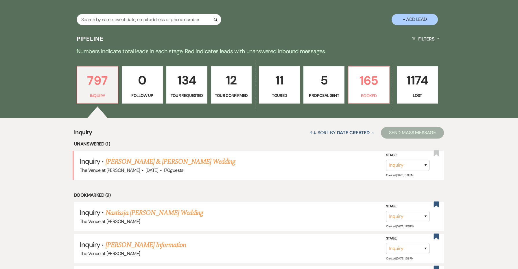
scroll to position [83, 0]
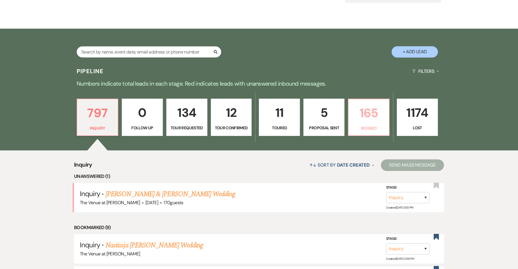
click at [376, 113] on p "165" at bounding box center [369, 112] width 34 height 19
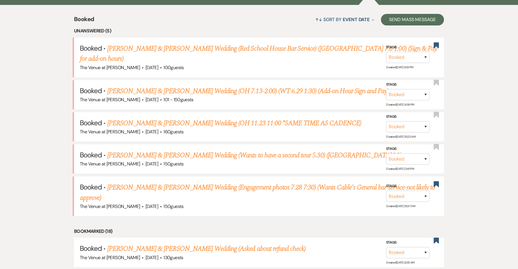
scroll to position [241, 0]
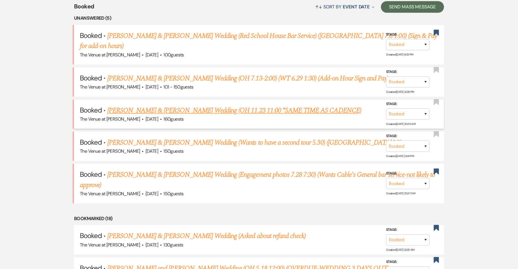
click at [177, 105] on link "[PERSON_NAME] & [PERSON_NAME] Wedding (OH 11.23 11:00 *SAME TIME AS CADENCE)" at bounding box center [234, 110] width 254 height 10
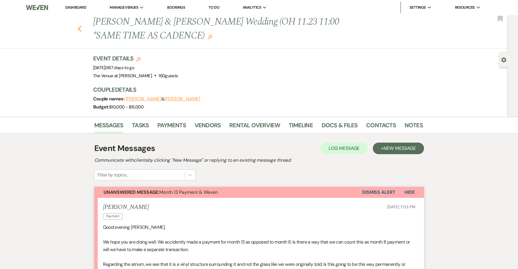
click at [78, 29] on use "button" at bounding box center [80, 29] width 4 height 6
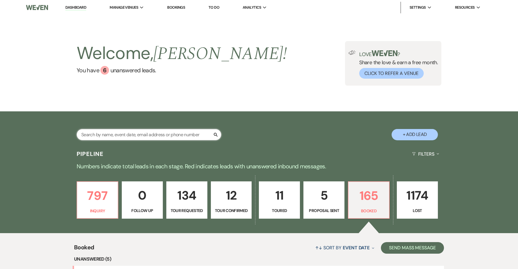
click at [124, 132] on input "text" at bounding box center [149, 134] width 145 height 11
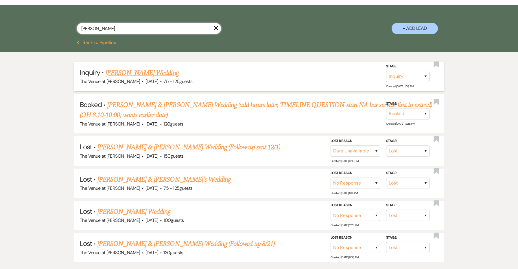
scroll to position [142, 0]
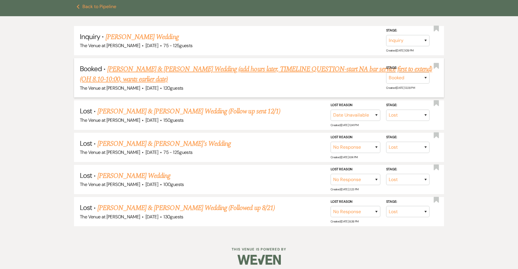
click at [152, 70] on link "[PERSON_NAME] & [PERSON_NAME] Wedding (add hours later, TIMELINE QUESTION-start…" at bounding box center [256, 74] width 352 height 21
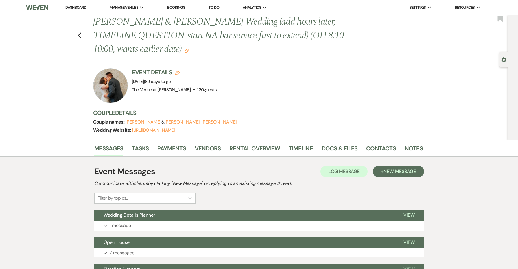
click at [185, 49] on use "button" at bounding box center [187, 51] width 5 height 5
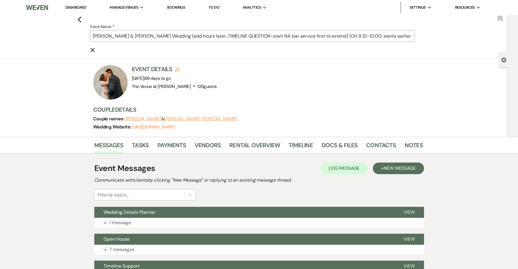
drag, startPoint x: 398, startPoint y: 34, endPoint x: 366, endPoint y: 35, distance: 32.4
click at [366, 35] on input "[PERSON_NAME] & [PERSON_NAME] Wedding (add hours later, TIMELINE QUESTION-start…" at bounding box center [252, 35] width 324 height 11
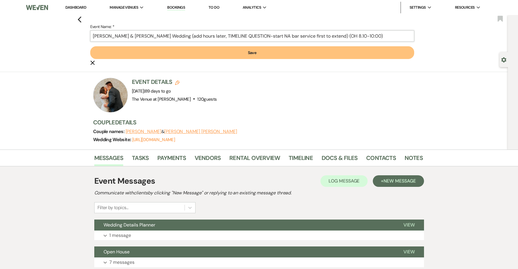
click at [252, 53] on button "Save" at bounding box center [252, 52] width 324 height 13
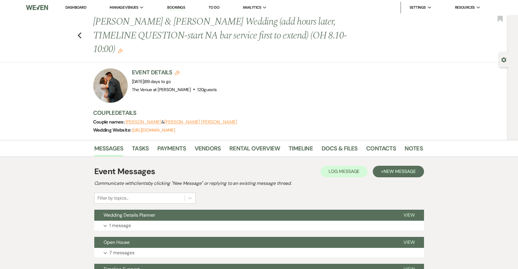
click at [123, 49] on icon "Edit" at bounding box center [120, 51] width 5 height 5
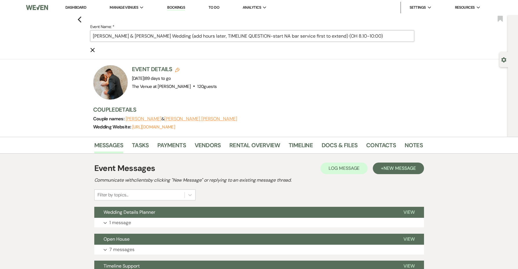
drag, startPoint x: 249, startPoint y: 36, endPoint x: 209, endPoint y: 38, distance: 40.5
click at [209, 38] on input "[PERSON_NAME] & [PERSON_NAME] Wedding (add hours later, TIMELINE QUESTION-start…" at bounding box center [252, 35] width 324 height 11
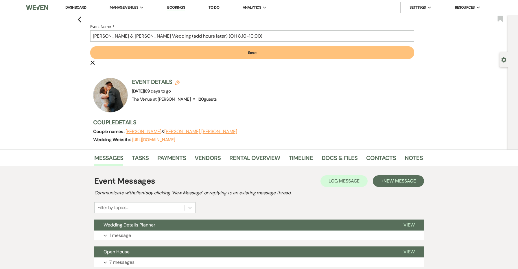
click at [258, 55] on button "Save" at bounding box center [252, 52] width 324 height 13
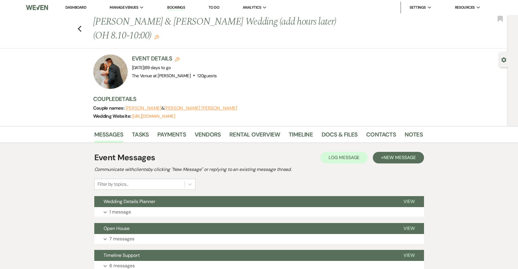
click at [285, 98] on h3 "Couple Details" at bounding box center [255, 99] width 324 height 8
click at [415, 132] on link "Notes" at bounding box center [414, 136] width 18 height 13
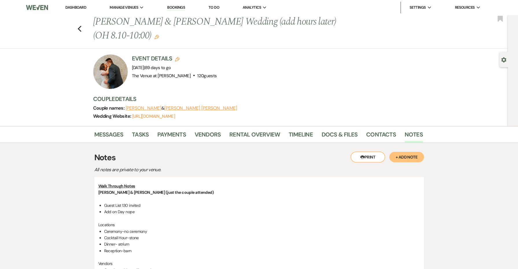
click at [413, 156] on button "+ Add Note" at bounding box center [406, 157] width 35 height 10
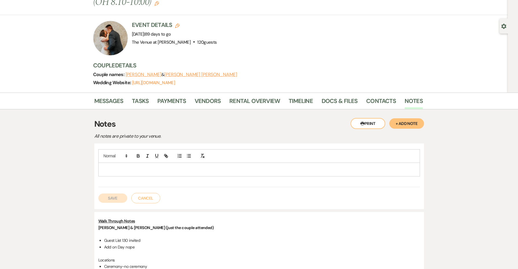
scroll to position [41, 0]
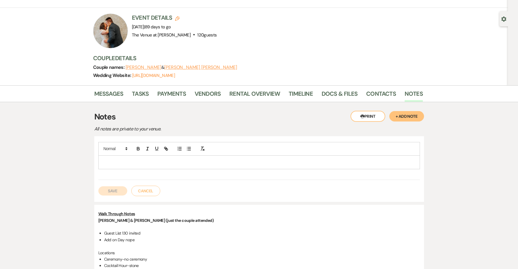
click at [182, 162] on p at bounding box center [259, 162] width 312 height 6
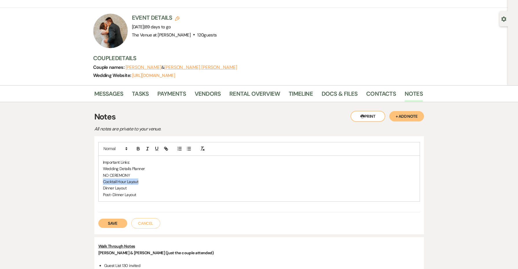
drag, startPoint x: 149, startPoint y: 182, endPoint x: 78, endPoint y: 182, distance: 70.3
paste input "[URL][DOMAIN_NAME]"
drag, startPoint x: 138, startPoint y: 161, endPoint x: 82, endPoint y: 161, distance: 55.8
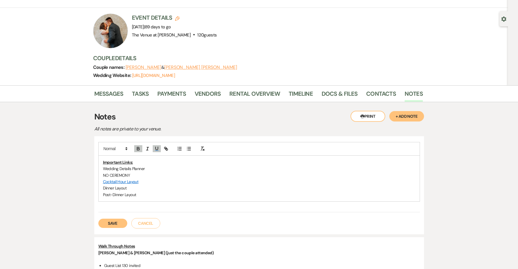
click at [113, 227] on div "Important Links: Wedding Details Planner NO CEREMONY Cocktail Hour Layout Dinne…" at bounding box center [259, 185] width 330 height 98
click at [111, 222] on button "Save" at bounding box center [112, 223] width 29 height 9
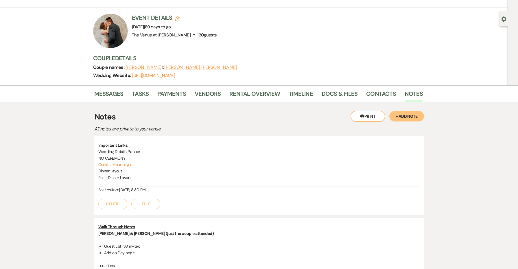
click at [147, 202] on button "Edit" at bounding box center [145, 204] width 29 height 10
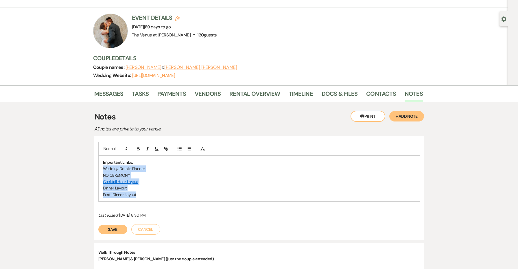
drag, startPoint x: 155, startPoint y: 191, endPoint x: 96, endPoint y: 167, distance: 63.4
click at [96, 167] on div "Important Links: Wedding Details Planner NO CEREMONY Cocktail Hour Layout Dinne…" at bounding box center [259, 188] width 330 height 104
click at [189, 145] on button "button" at bounding box center [189, 148] width 8 height 7
click at [178, 185] on li "Dinner Layout" at bounding box center [262, 188] width 307 height 6
click at [119, 228] on button "Save" at bounding box center [112, 229] width 29 height 9
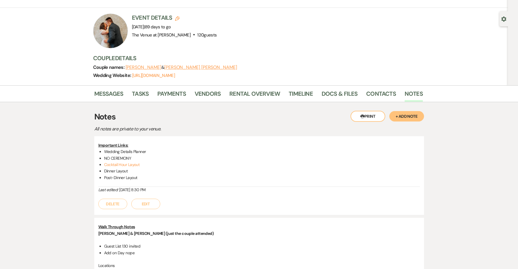
click at [148, 204] on button "Edit" at bounding box center [145, 204] width 29 height 10
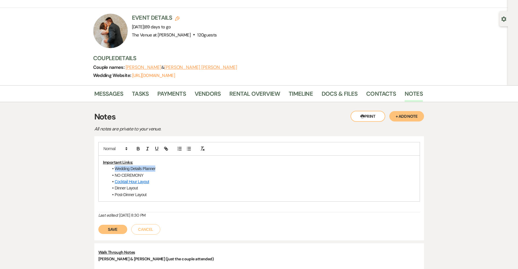
drag, startPoint x: 159, startPoint y: 168, endPoint x: 102, endPoint y: 167, distance: 57.0
click at [102, 167] on div "Important Links: Wedding Details Planner NO CEREMONY Cocktail Hour Layout Dinne…" at bounding box center [259, 179] width 321 height 46
paste input "[URL][DOMAIN_NAME]"
click at [176, 178] on li "Cocktail Hour Layout" at bounding box center [262, 181] width 307 height 6
click at [143, 180] on link "Cocktail Hour Layout" at bounding box center [132, 181] width 34 height 5
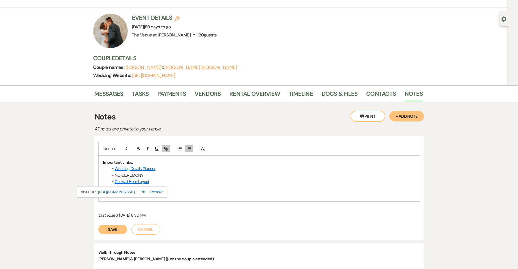
click at [135, 191] on link "[URL][DOMAIN_NAME]" at bounding box center [116, 192] width 37 height 8
click at [205, 188] on li "Dinner Layout" at bounding box center [262, 188] width 307 height 6
click at [118, 228] on button "Save" at bounding box center [112, 229] width 29 height 9
